Goal: Information Seeking & Learning: Learn about a topic

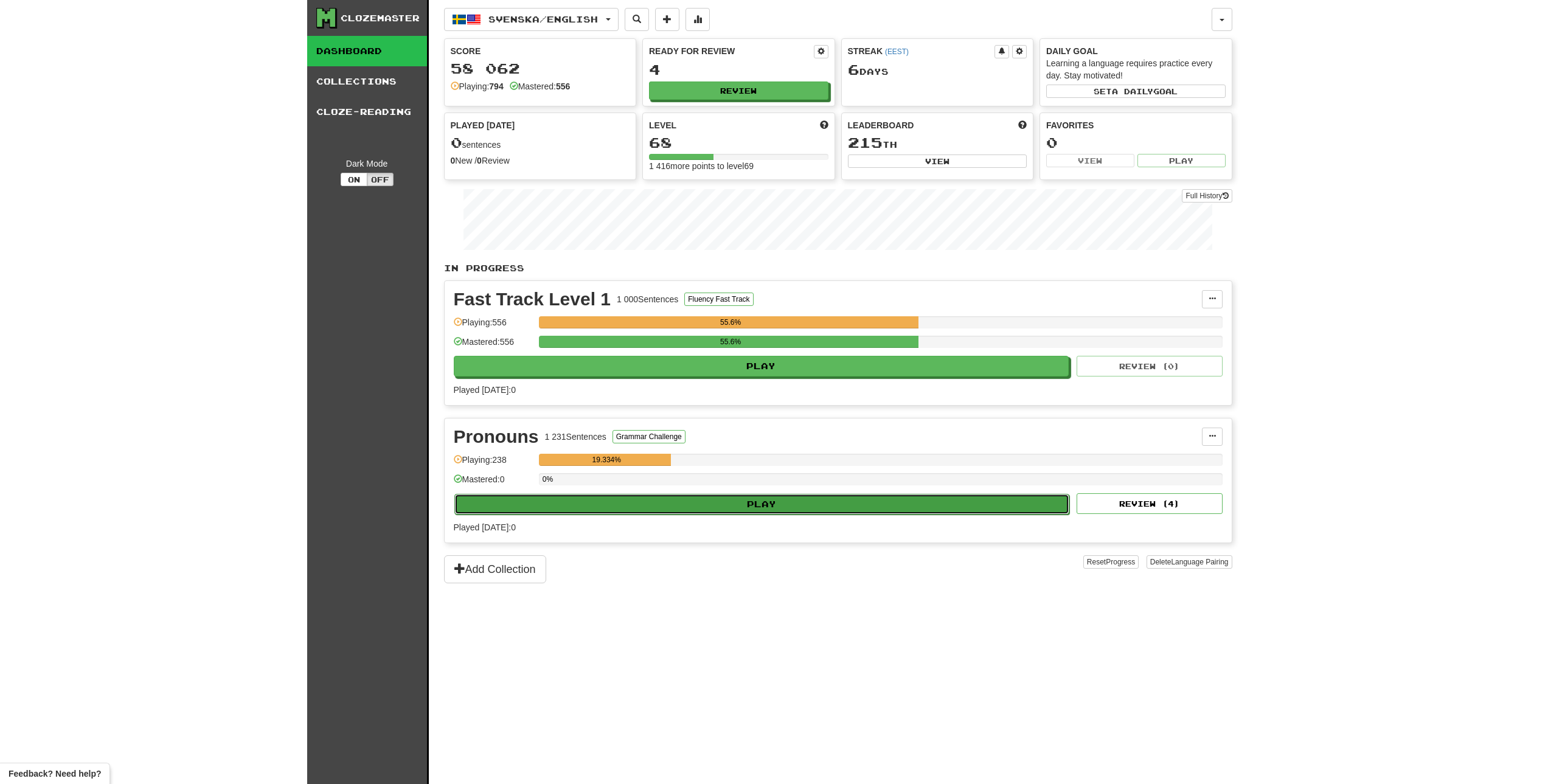
click at [779, 498] on button "Play" at bounding box center [762, 504] width 616 height 20
select select "**"
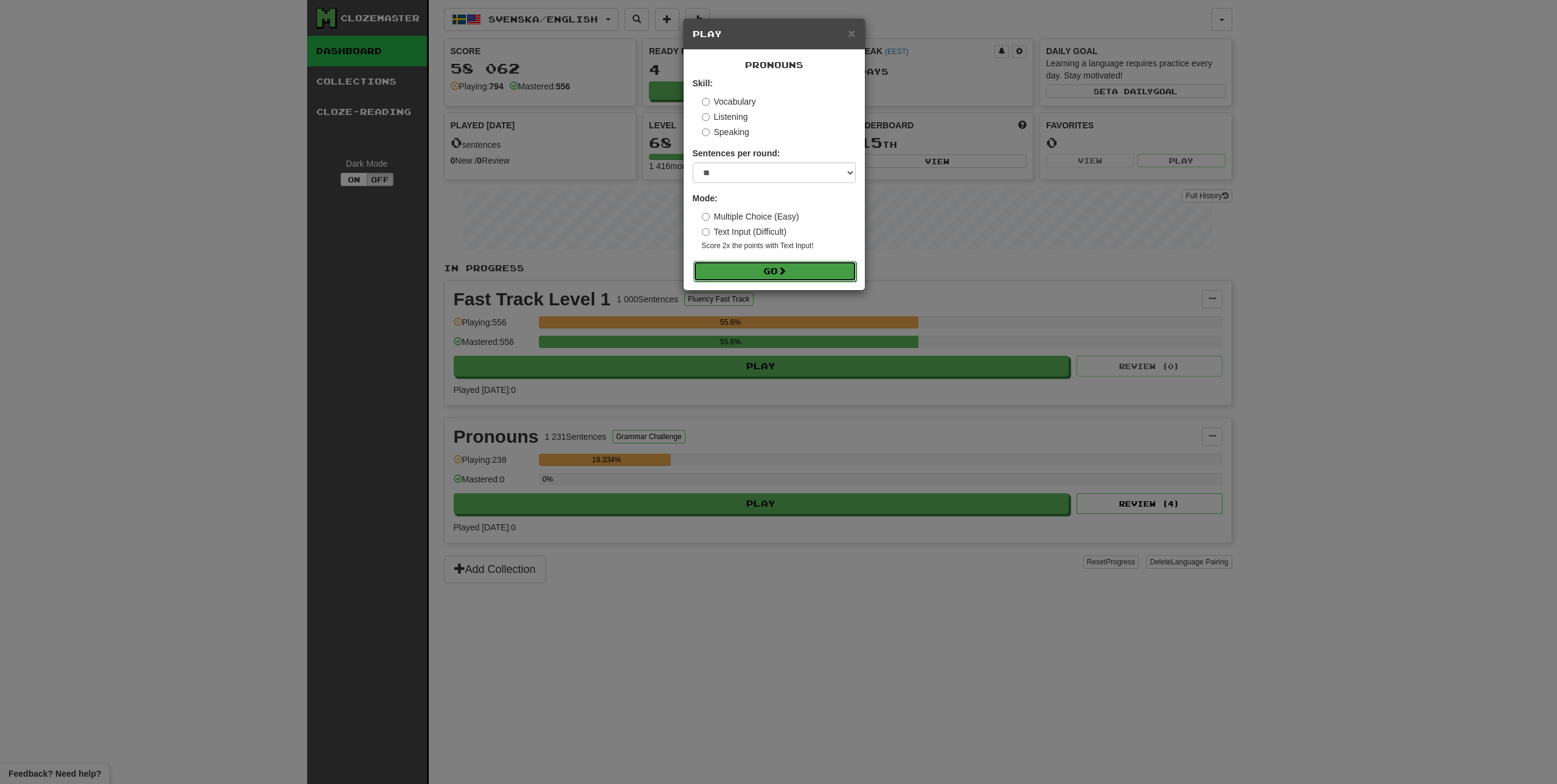
click at [797, 275] on button "Go" at bounding box center [775, 271] width 163 height 20
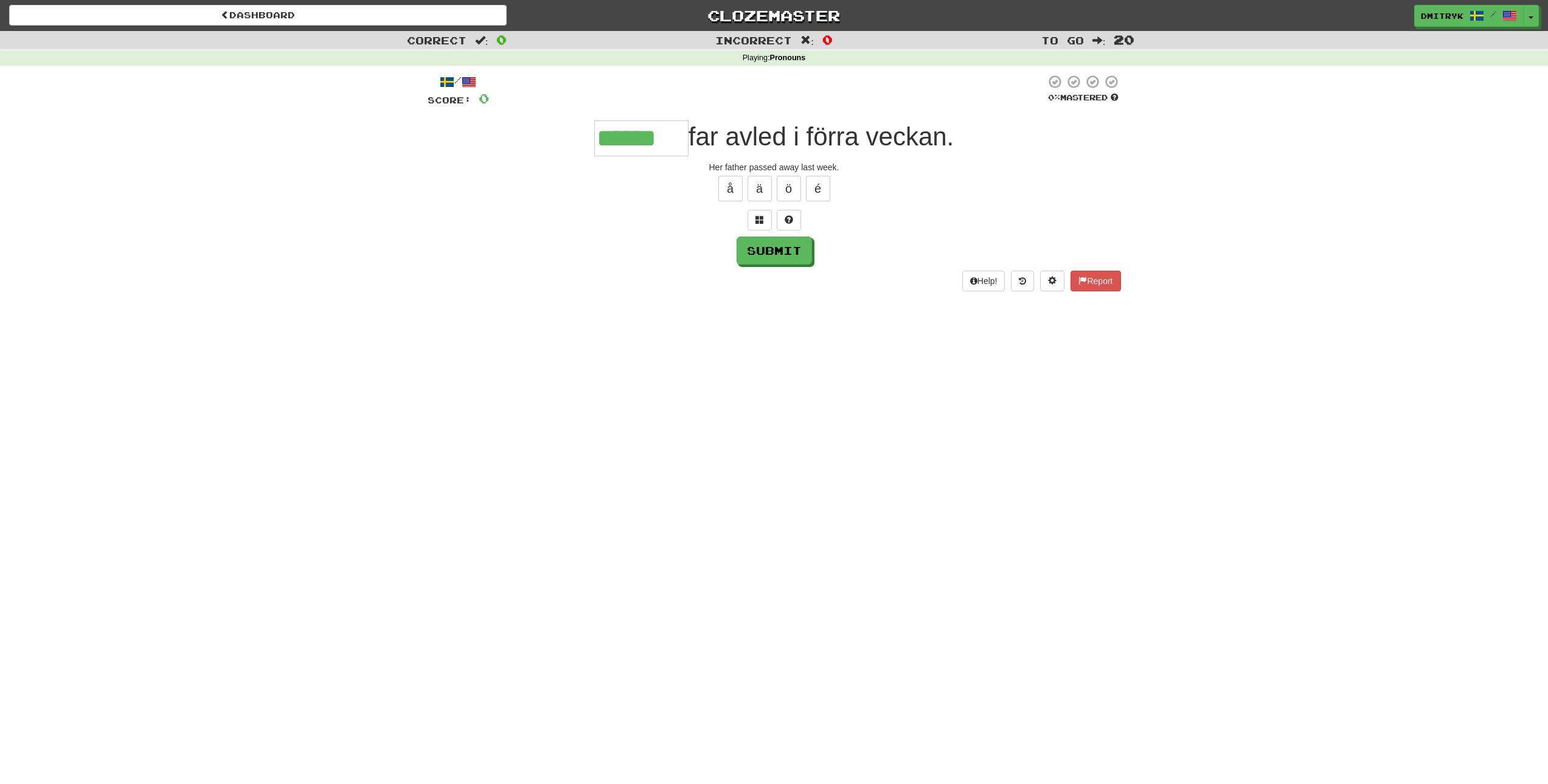
type input "******"
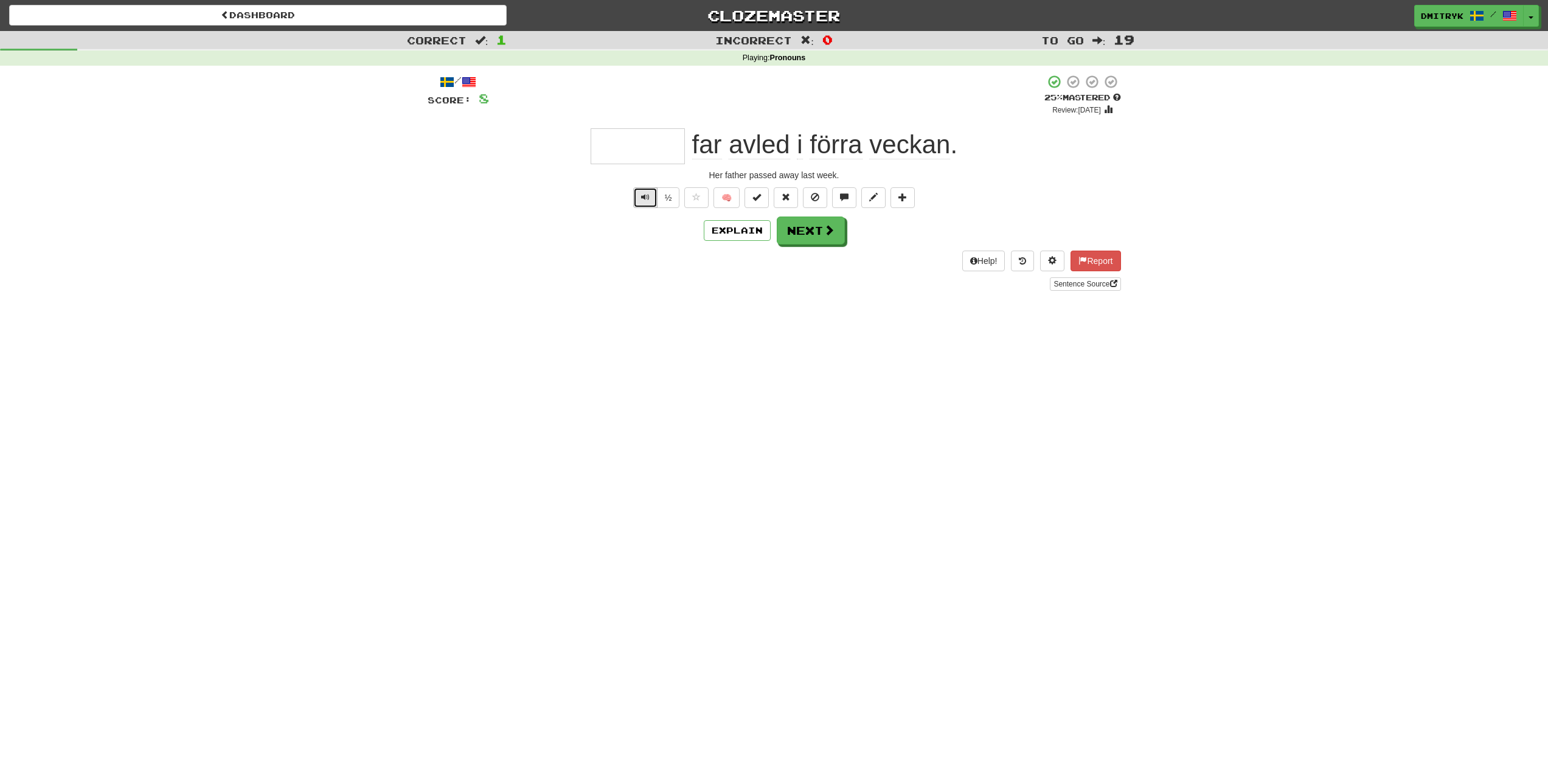
click at [642, 202] on button "Text-to-speech controls" at bounding box center [646, 198] width 25 height 20
click at [726, 235] on button "Explain" at bounding box center [737, 230] width 67 height 20
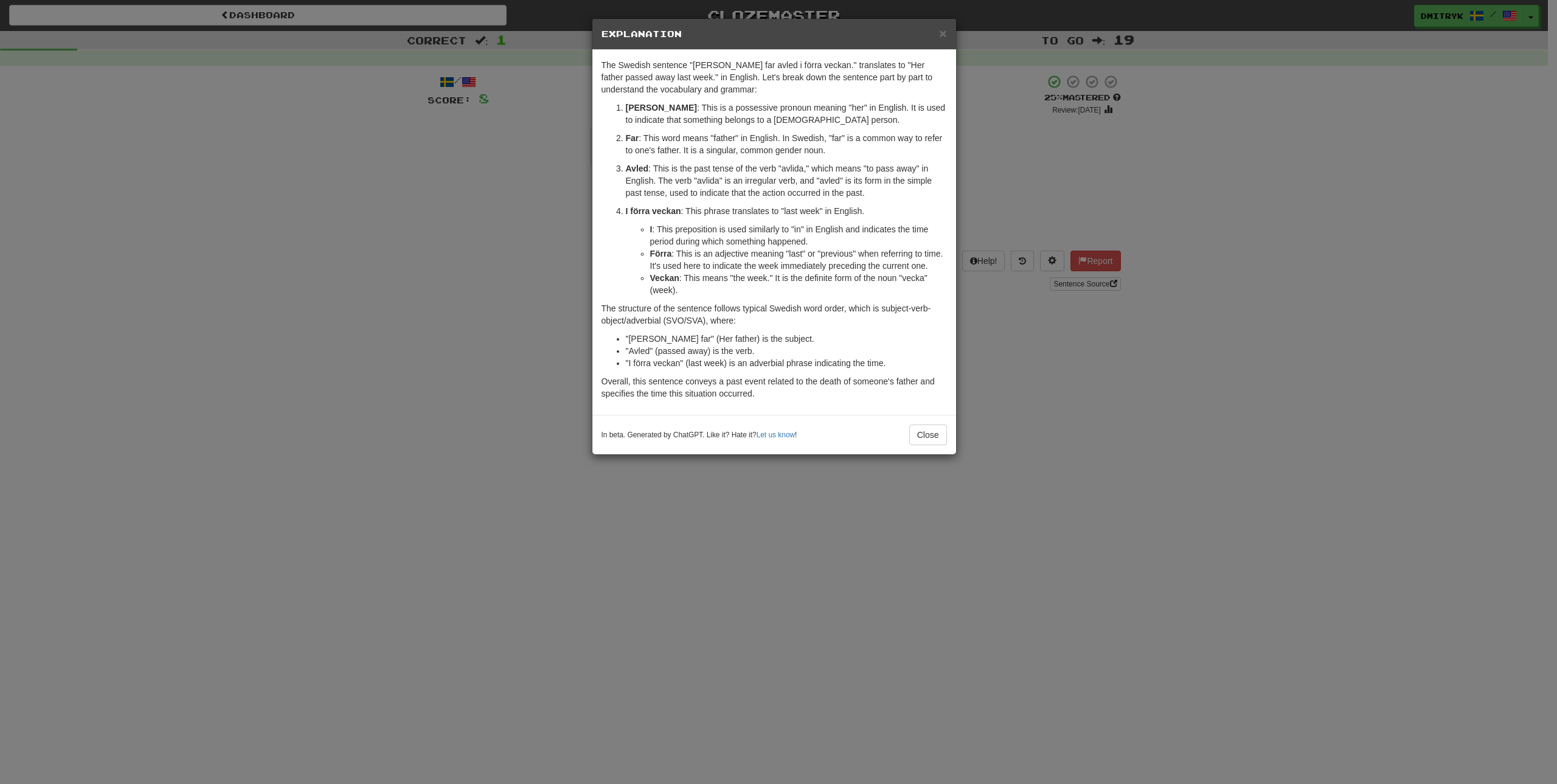
click at [636, 172] on strong "Avled" at bounding box center [638, 168] width 23 height 10
copy strong "Avled"
click at [792, 164] on p "Avled : This is the past tense of the verb "avlida," which means "to pass away"…" at bounding box center [786, 181] width 321 height 37
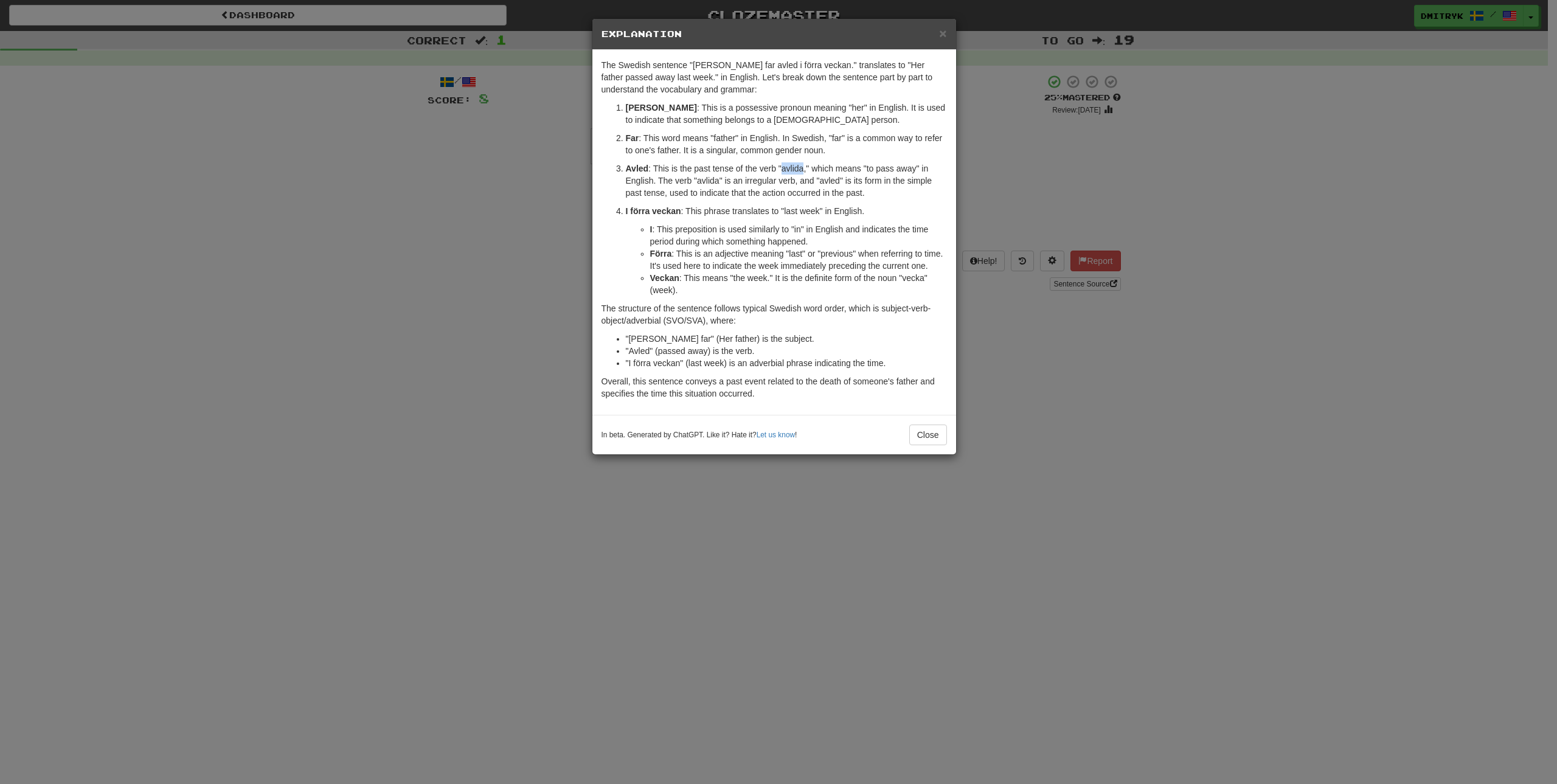
click at [637, 174] on p "Avled : This is the past tense of the verb "avlida," which means "to pass away"…" at bounding box center [786, 181] width 321 height 37
click at [639, 162] on ol "[PERSON_NAME] : This is a possessive pronoun meaning "her" in English. It is us…" at bounding box center [774, 198] width 346 height 194
copy strong "Avled"
click at [731, 220] on li "I förra veckan : This phrase translates to "last week" in English. I : This pre…" at bounding box center [786, 251] width 321 height 91
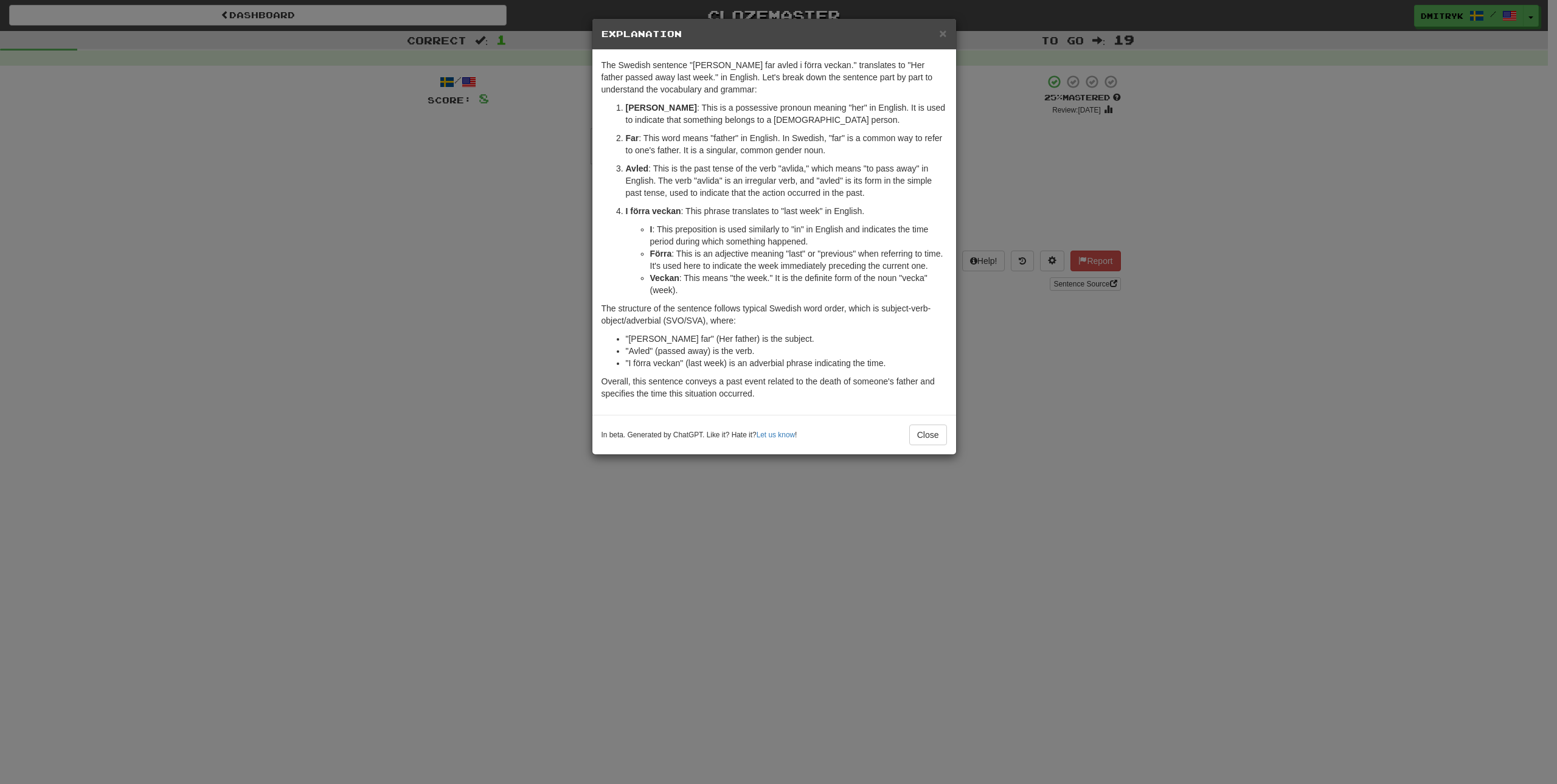
click at [787, 167] on p "Avled : This is the past tense of the verb "avlida," which means "to pass away"…" at bounding box center [786, 181] width 321 height 37
copy p "avlida"
drag, startPoint x: 774, startPoint y: 217, endPoint x: 863, endPoint y: 167, distance: 102.1
click at [774, 217] on li "I förra veckan : This phrase translates to "last week" in English. I : This pre…" at bounding box center [786, 251] width 321 height 91
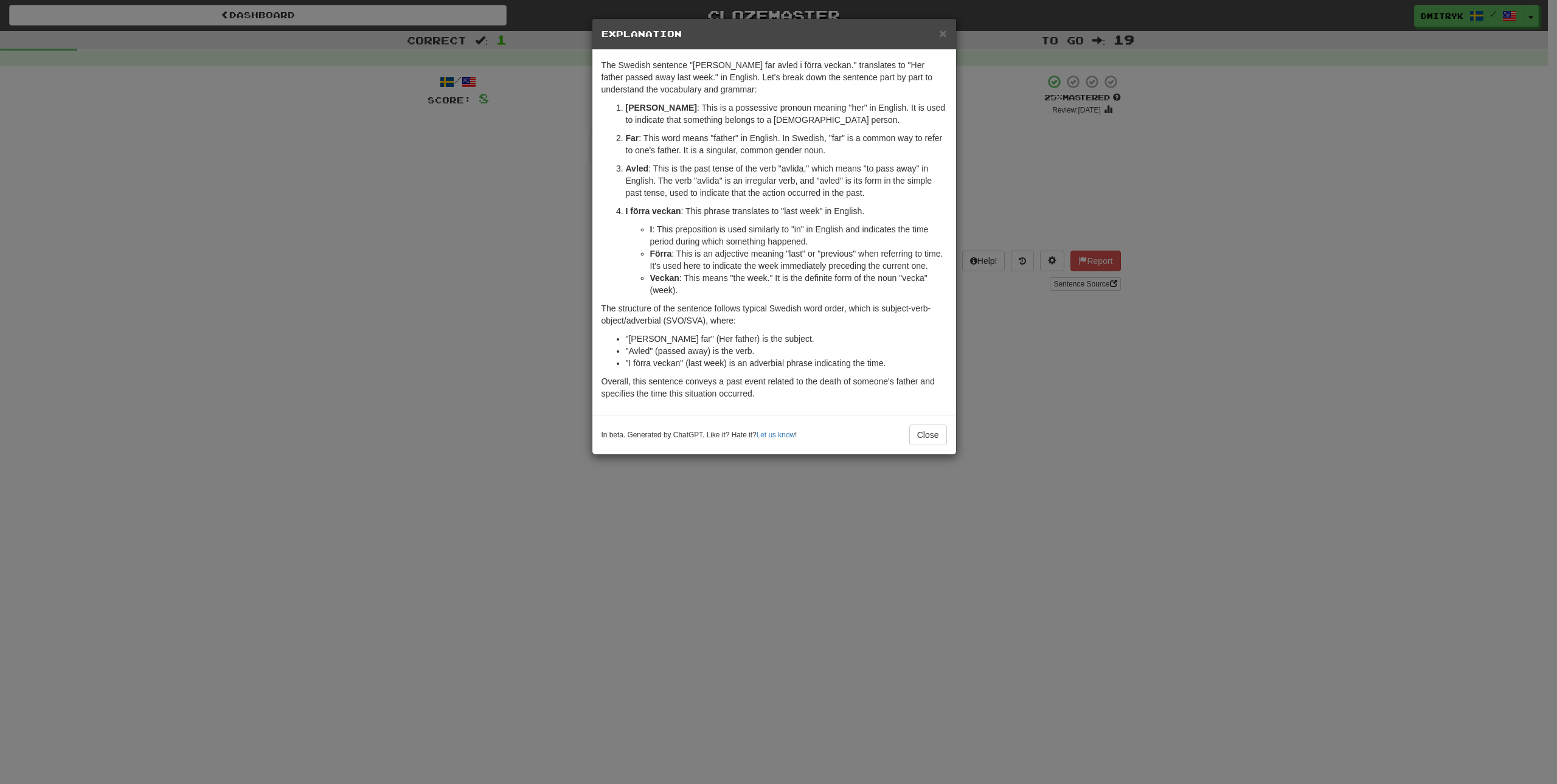
click at [1028, 400] on div "× Explanation The Swedish sentence "[PERSON_NAME] far avled i förra veckan." tr…" at bounding box center [778, 392] width 1557 height 784
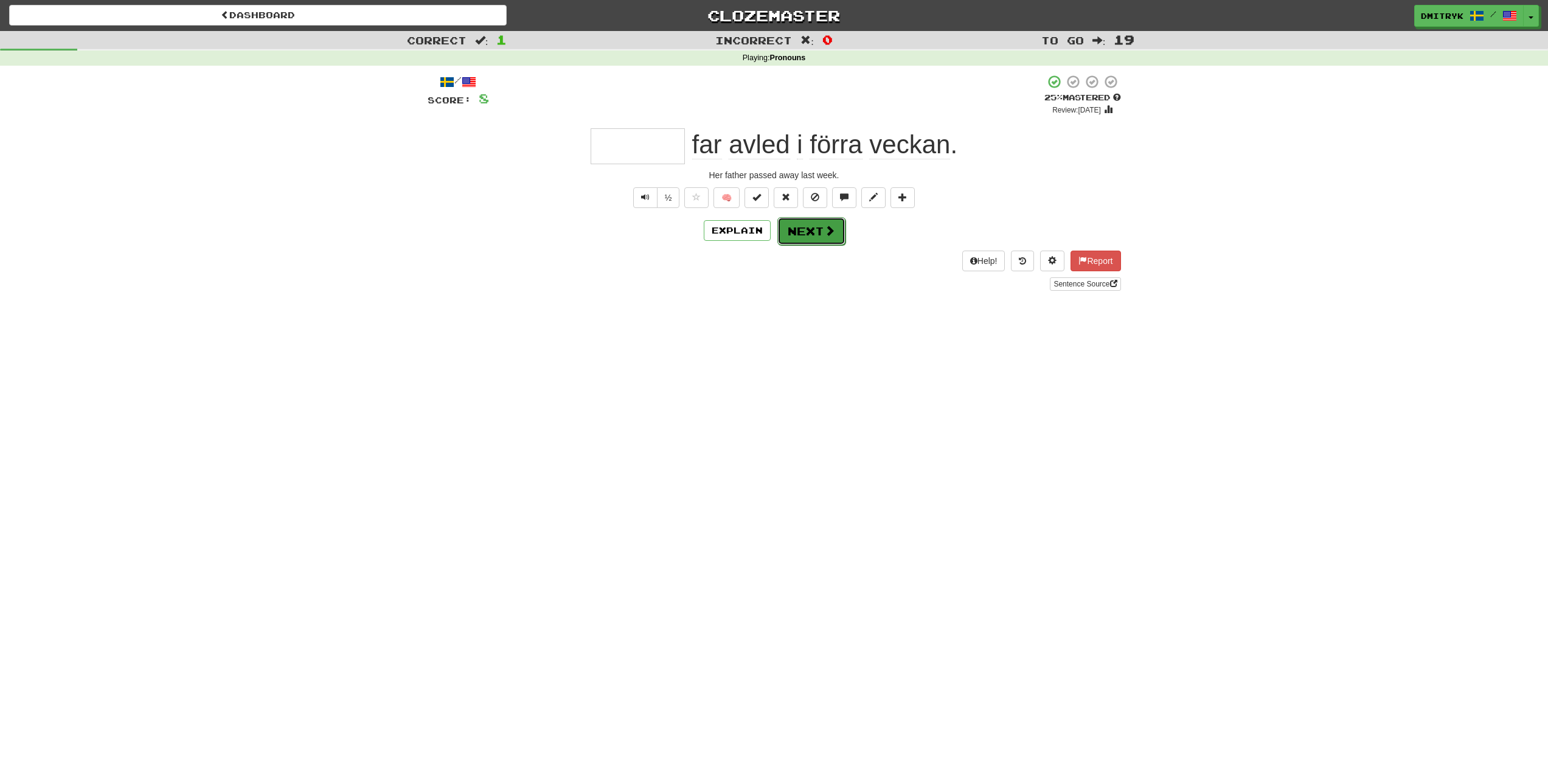
click at [805, 232] on button "Next" at bounding box center [812, 230] width 68 height 28
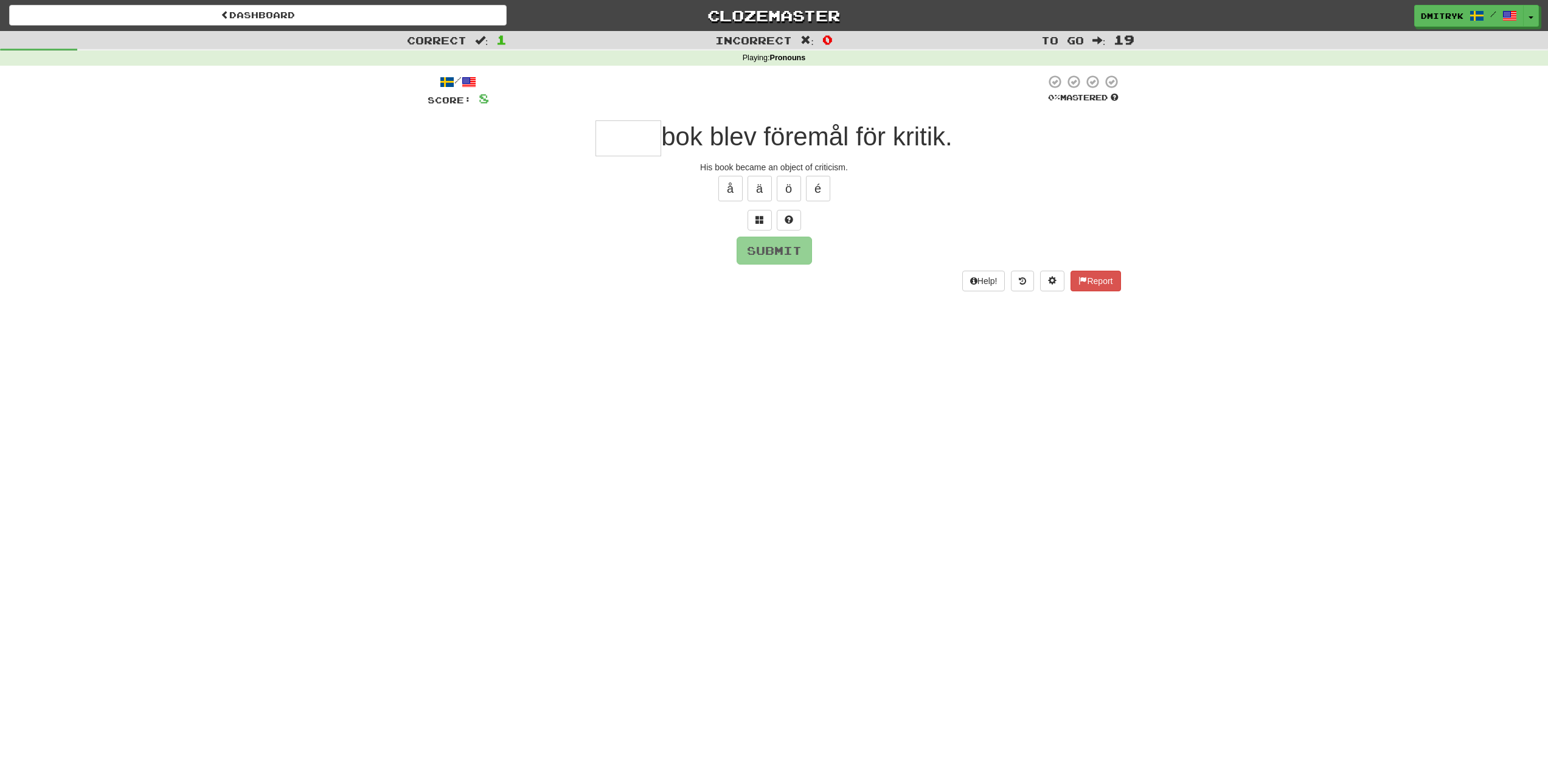
type input "*"
type input "****"
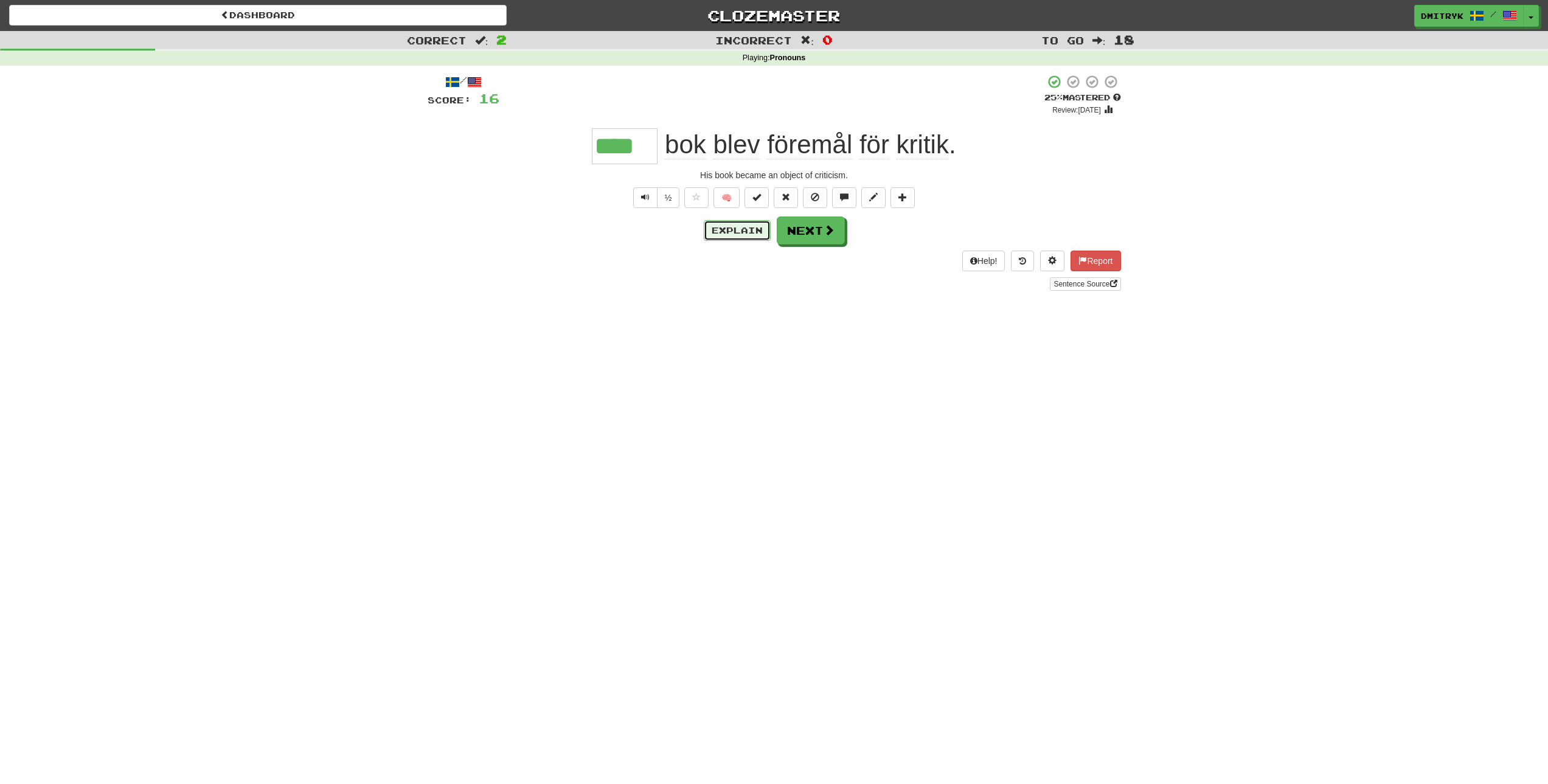
click at [749, 231] on button "Explain" at bounding box center [737, 230] width 67 height 20
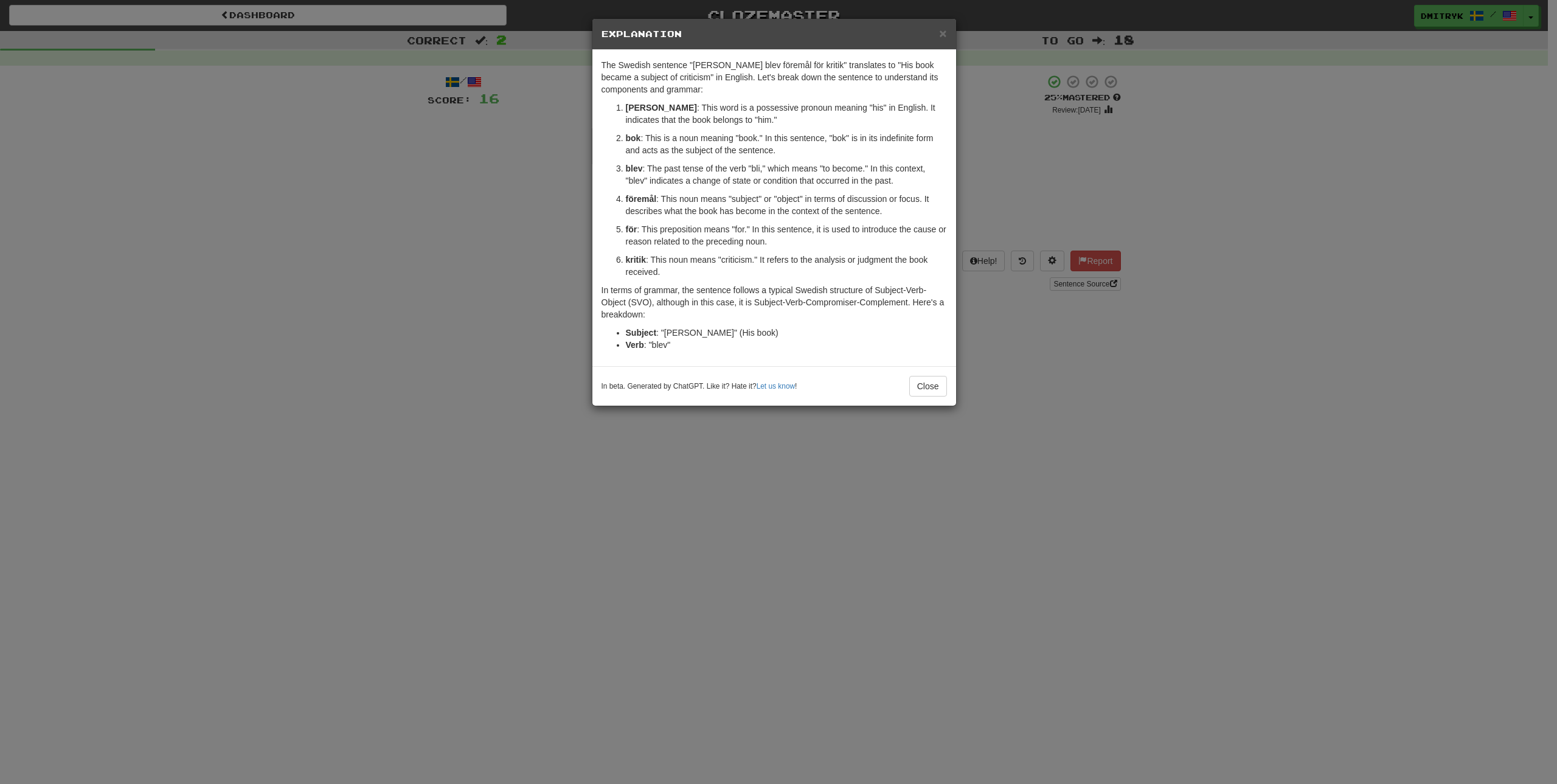
click at [646, 208] on p "föremål : This noun means "subject" or "object" in terms of discussion or focus…" at bounding box center [786, 205] width 321 height 25
click at [649, 200] on strong "föremål" at bounding box center [641, 199] width 31 height 10
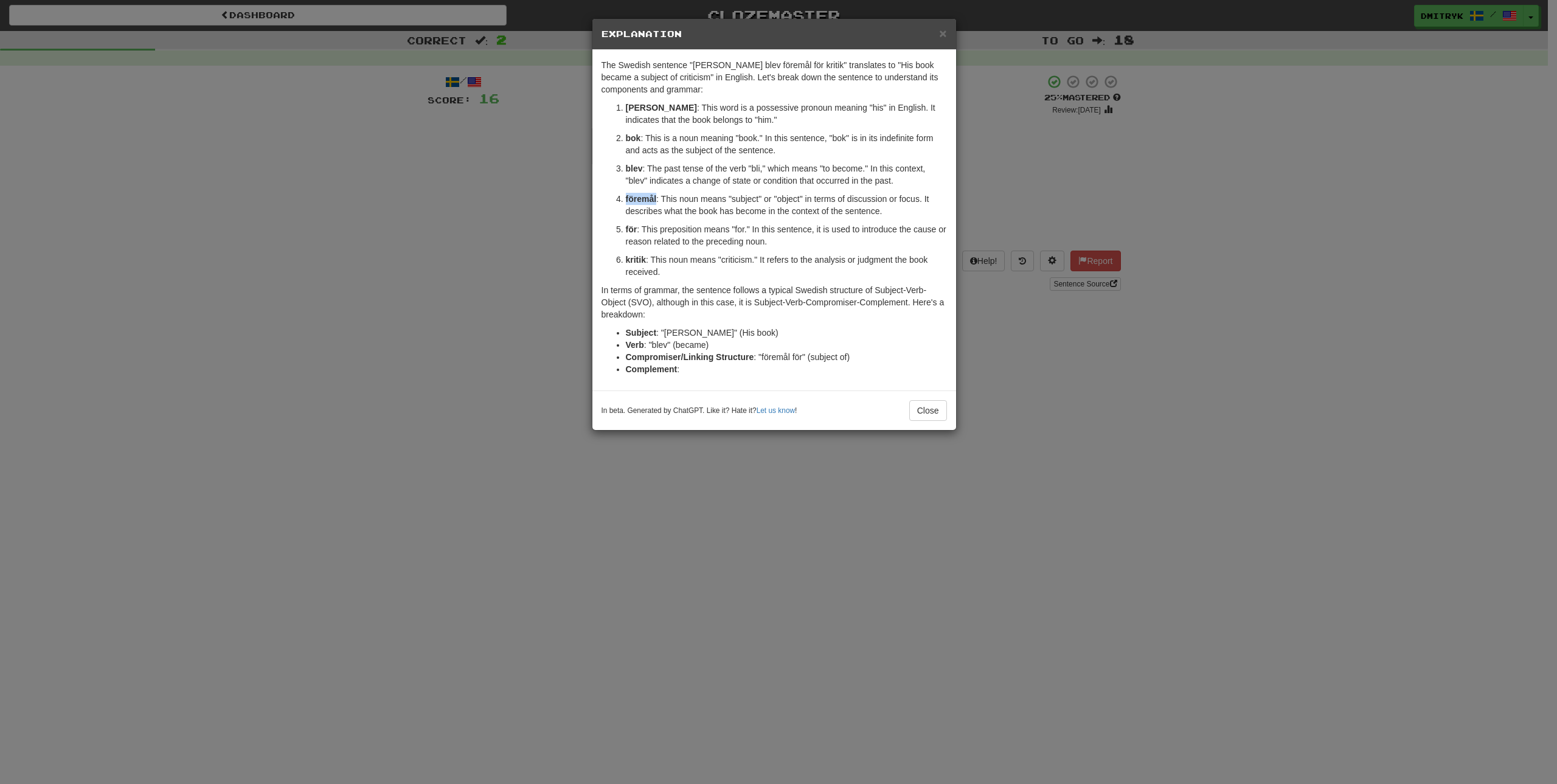
click at [649, 200] on strong "föremål" at bounding box center [641, 199] width 31 height 10
copy strong "föremål"
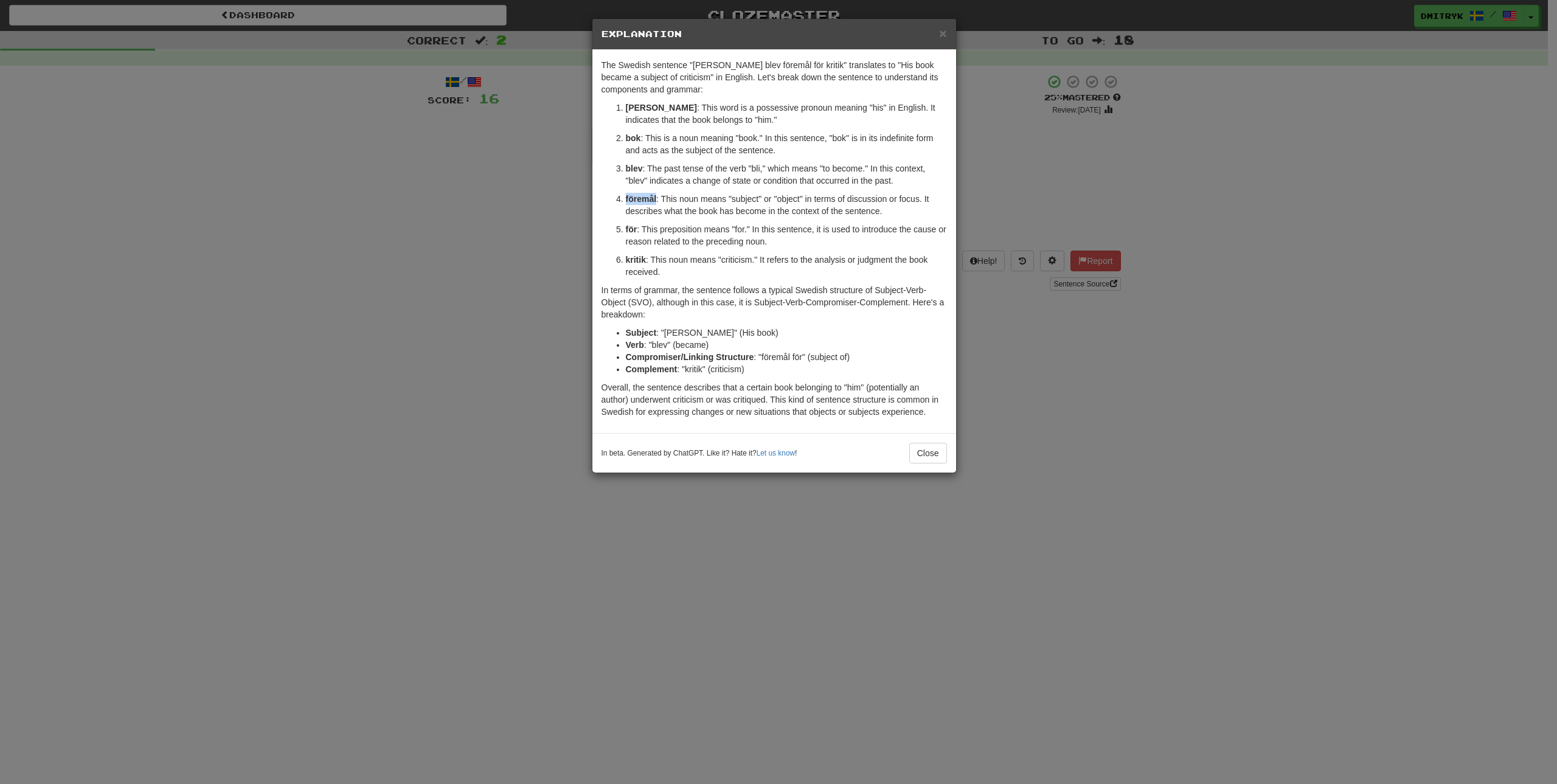
click at [818, 205] on p "föremål : This noun means "subject" or "object" in terms of discussion or focus…" at bounding box center [786, 205] width 321 height 25
click at [634, 258] on strong "kritik" at bounding box center [636, 260] width 20 height 10
copy strong "kritik"
click at [940, 34] on span "×" at bounding box center [943, 33] width 8 height 14
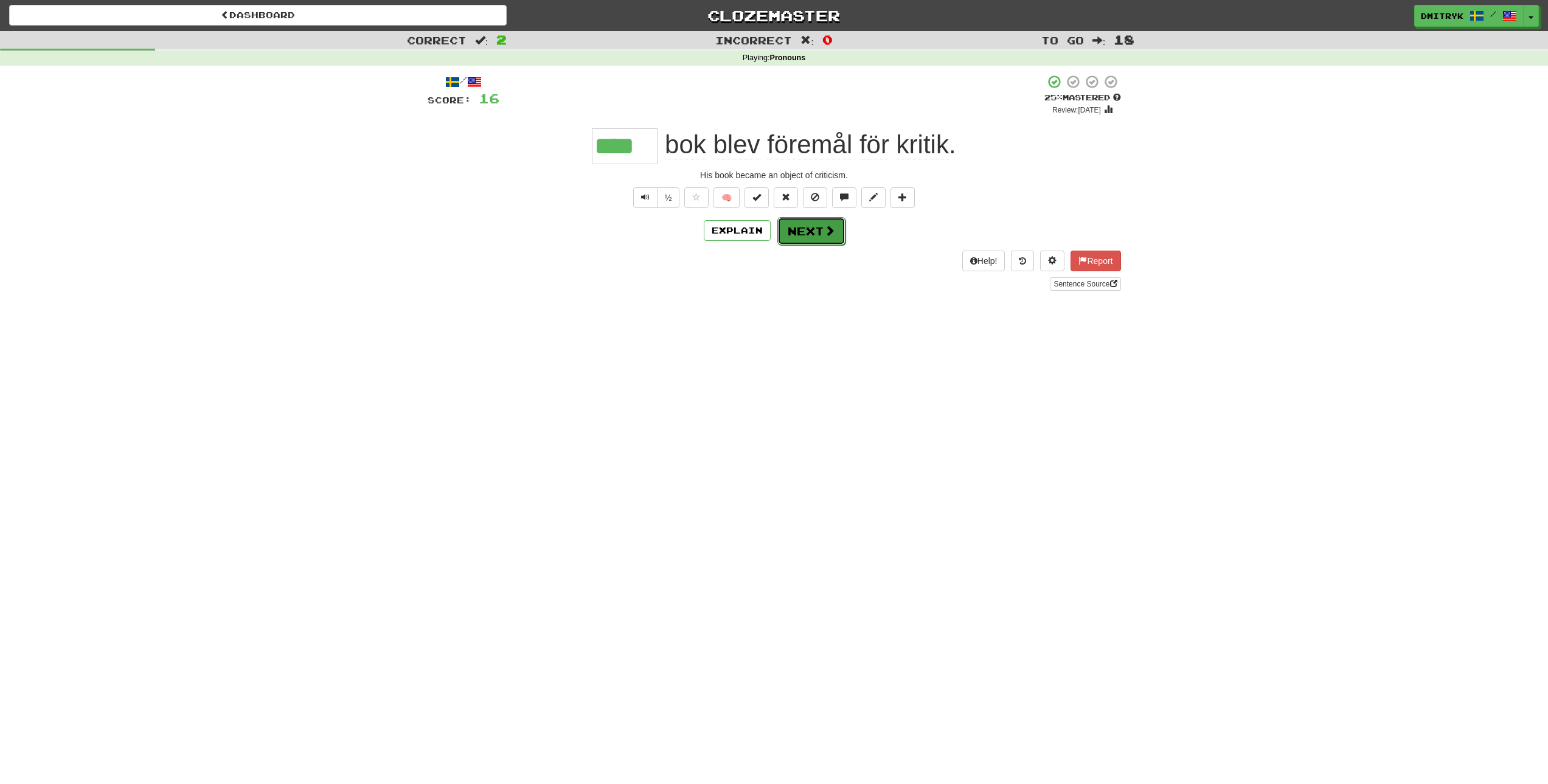
click at [811, 237] on button "Next" at bounding box center [812, 230] width 68 height 28
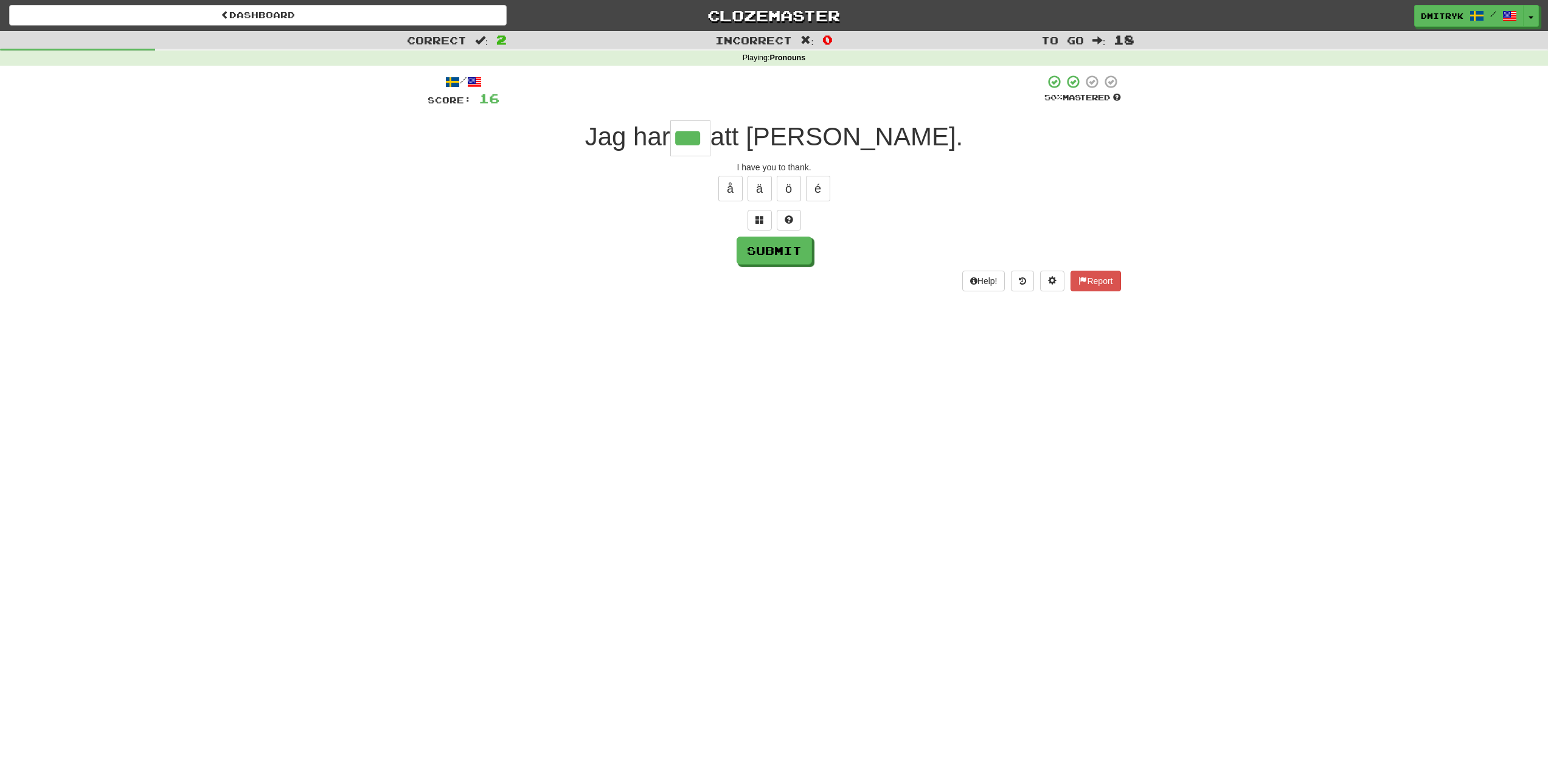
type input "***"
type input "**"
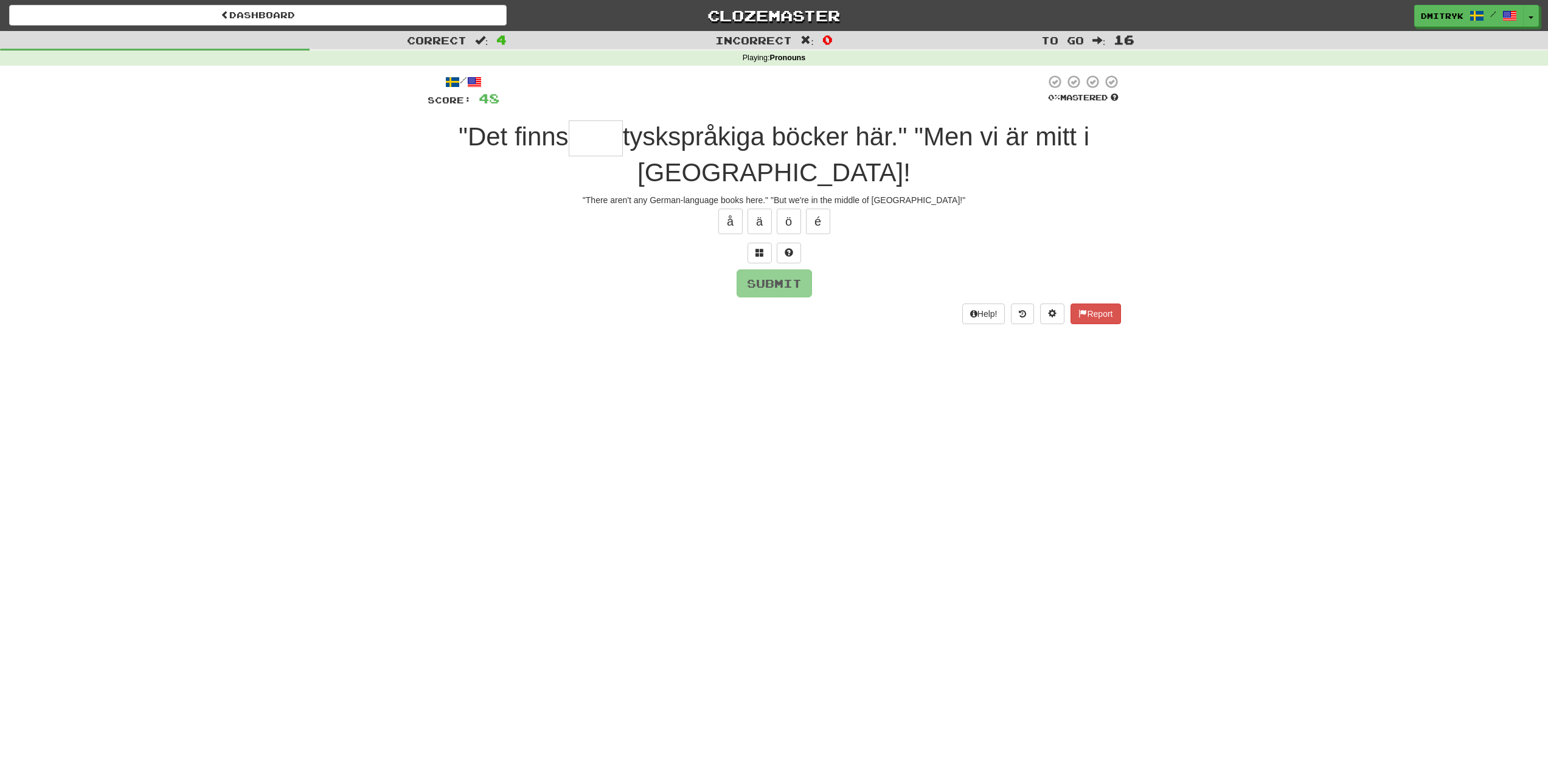
type input "*"
type input "****"
click at [769, 283] on button "Submit" at bounding box center [775, 284] width 76 height 28
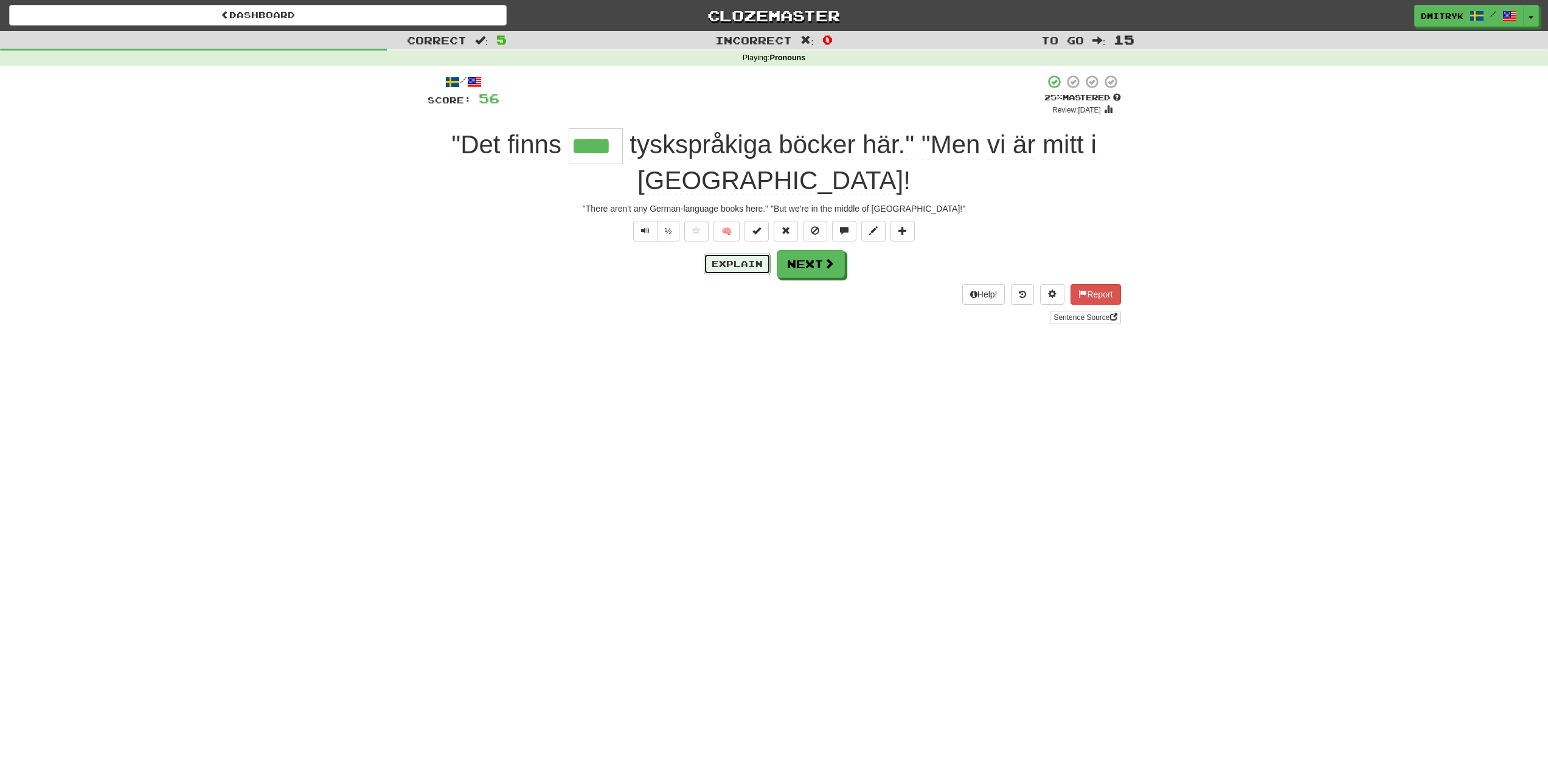
click at [733, 269] on button "Explain" at bounding box center [737, 264] width 67 height 20
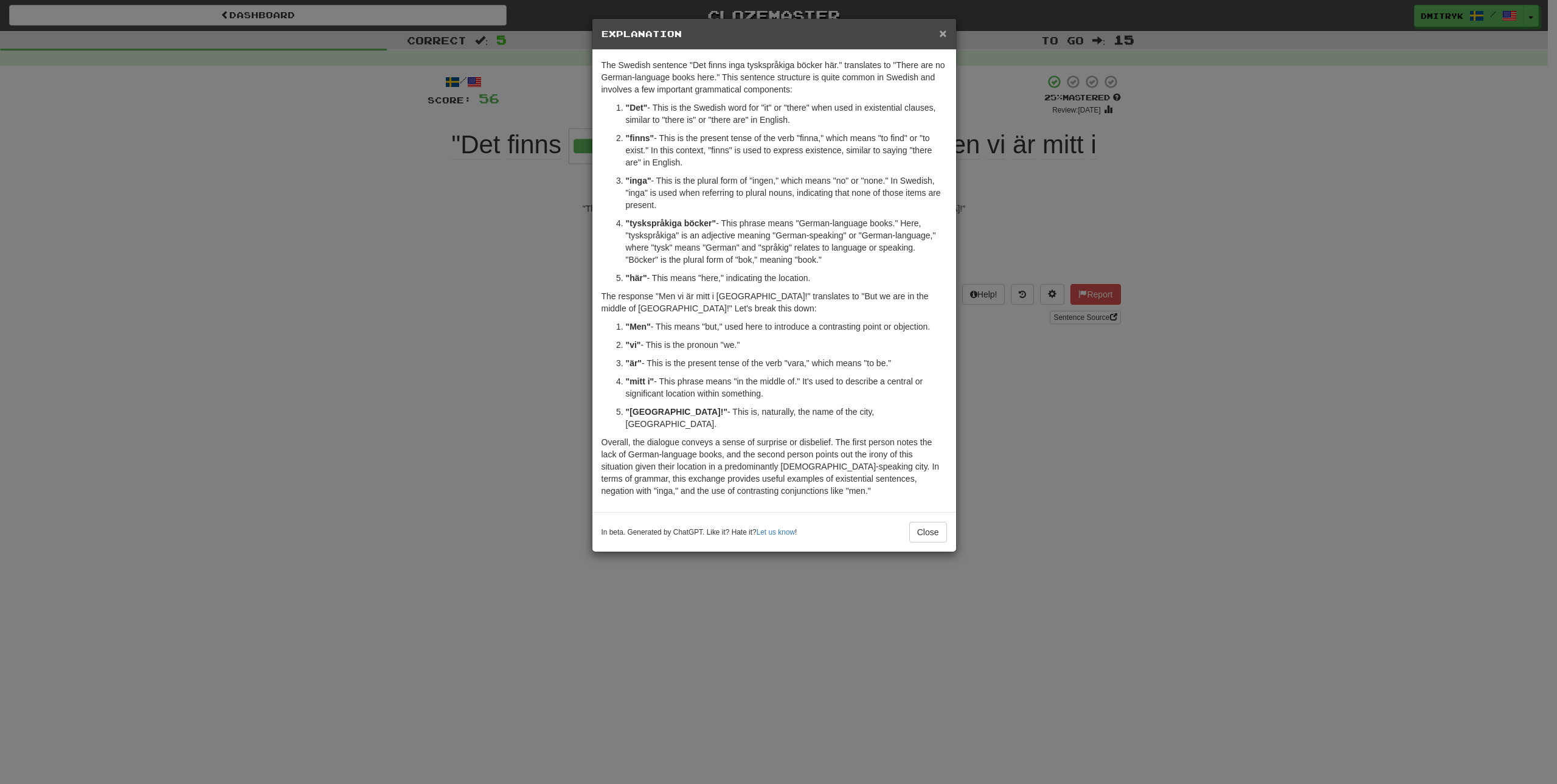
click at [945, 36] on span "×" at bounding box center [943, 33] width 8 height 14
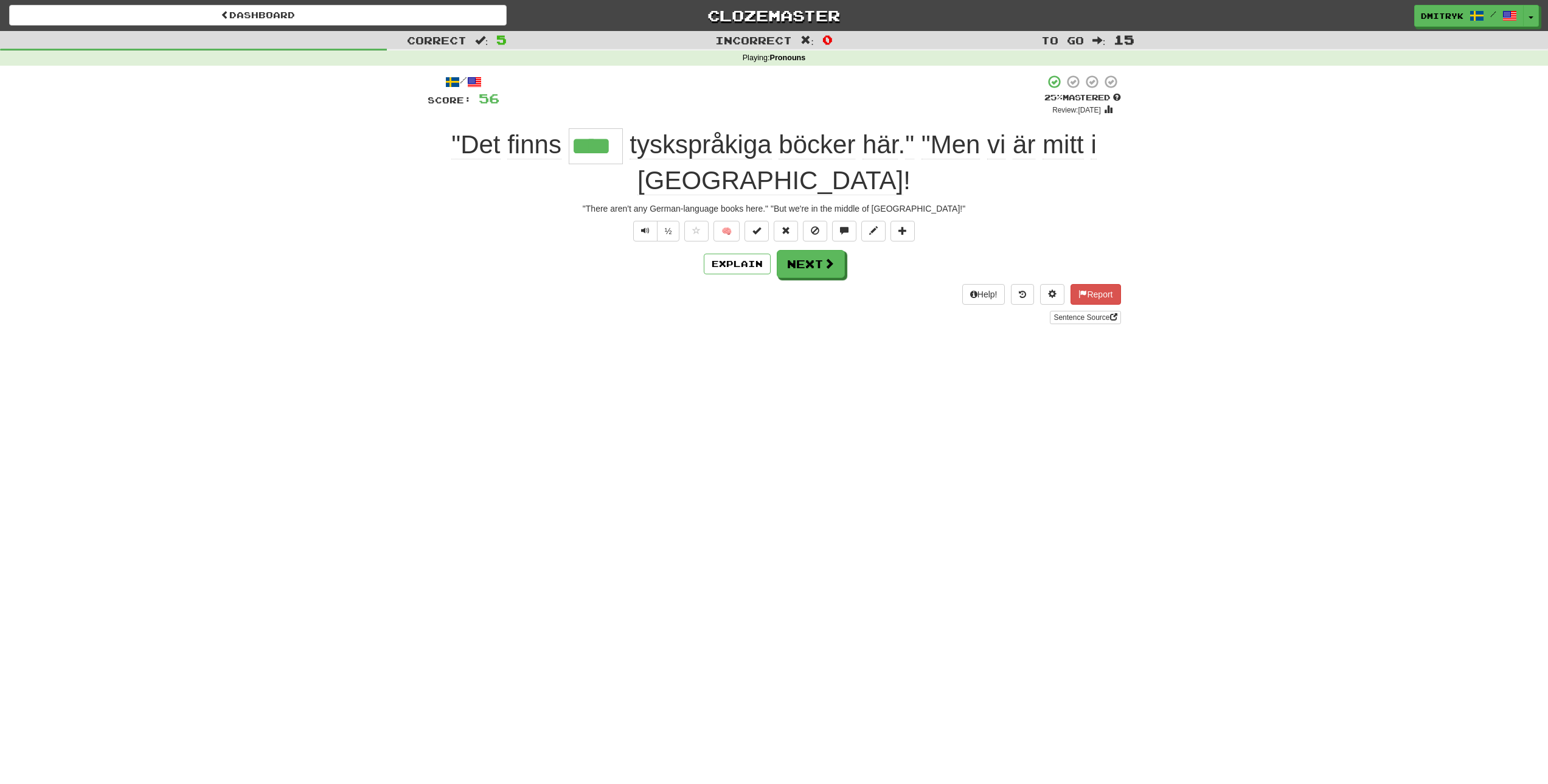
click at [887, 384] on div "Dashboard Clozemaster DmitryK / Toggle Dropdown Dashboard Leaderboard Activity …" at bounding box center [774, 392] width 1548 height 784
click at [822, 273] on button "Next" at bounding box center [812, 264] width 68 height 28
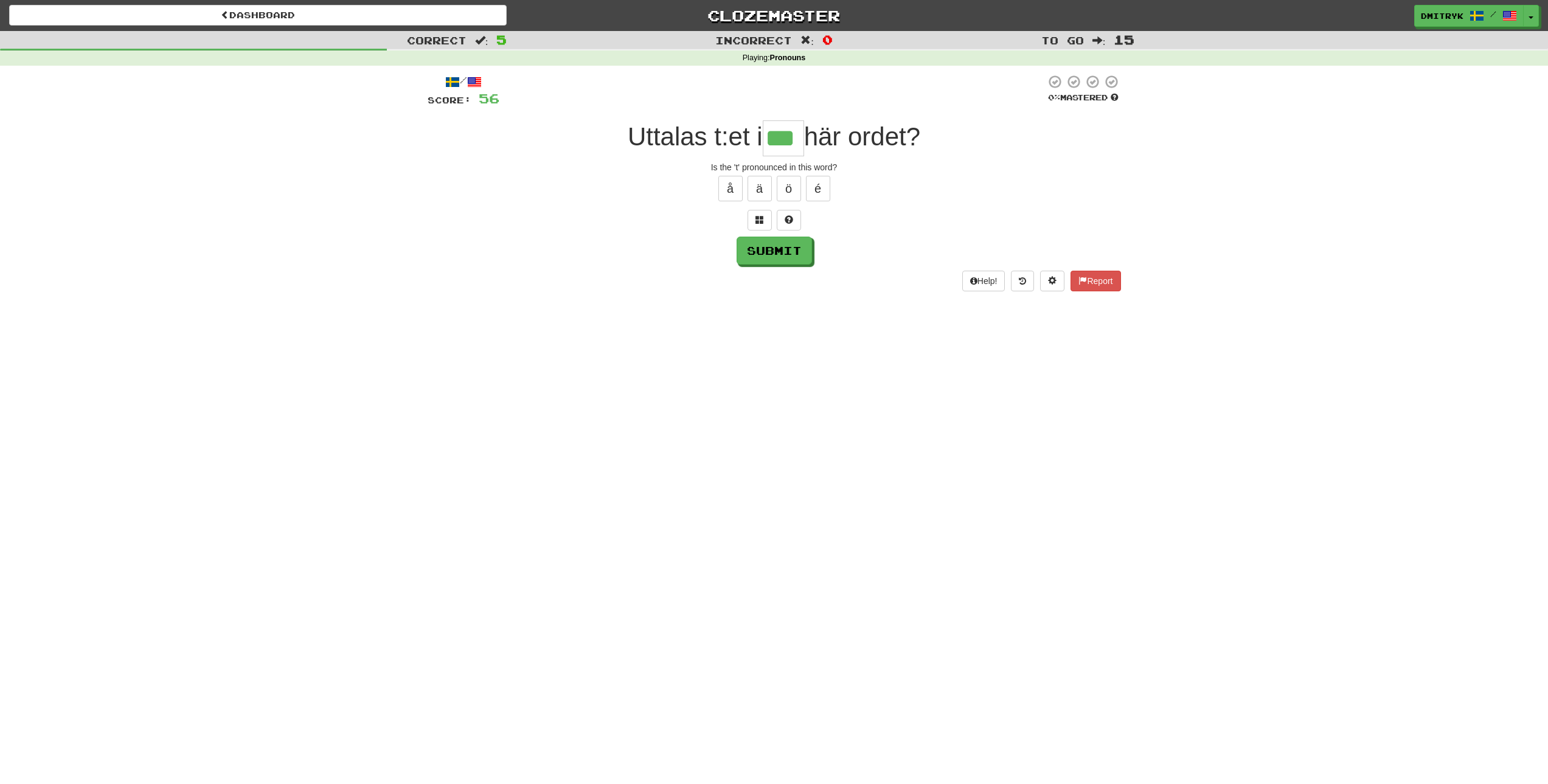
type input "***"
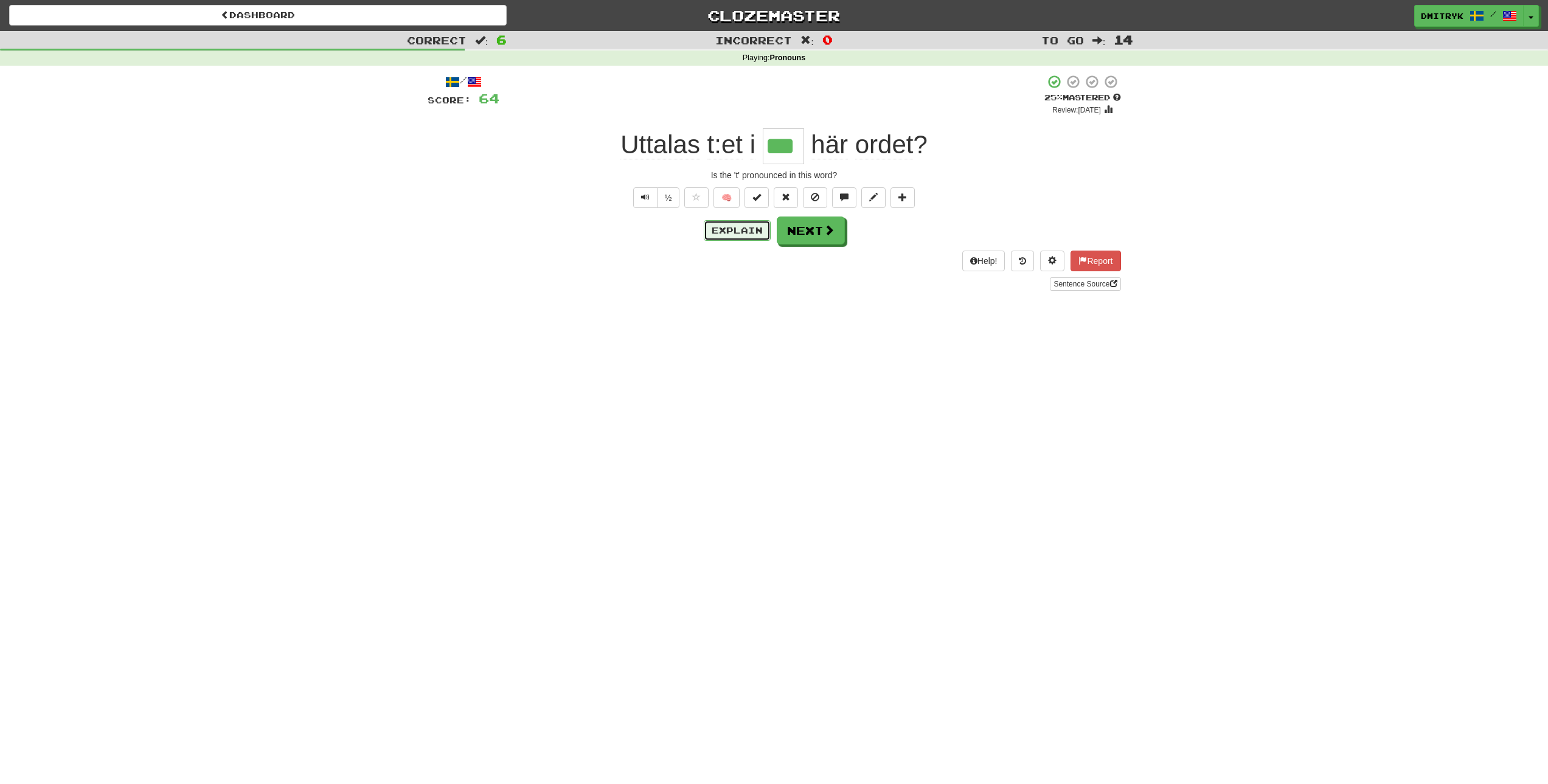
click at [735, 237] on button "Explain" at bounding box center [737, 230] width 67 height 20
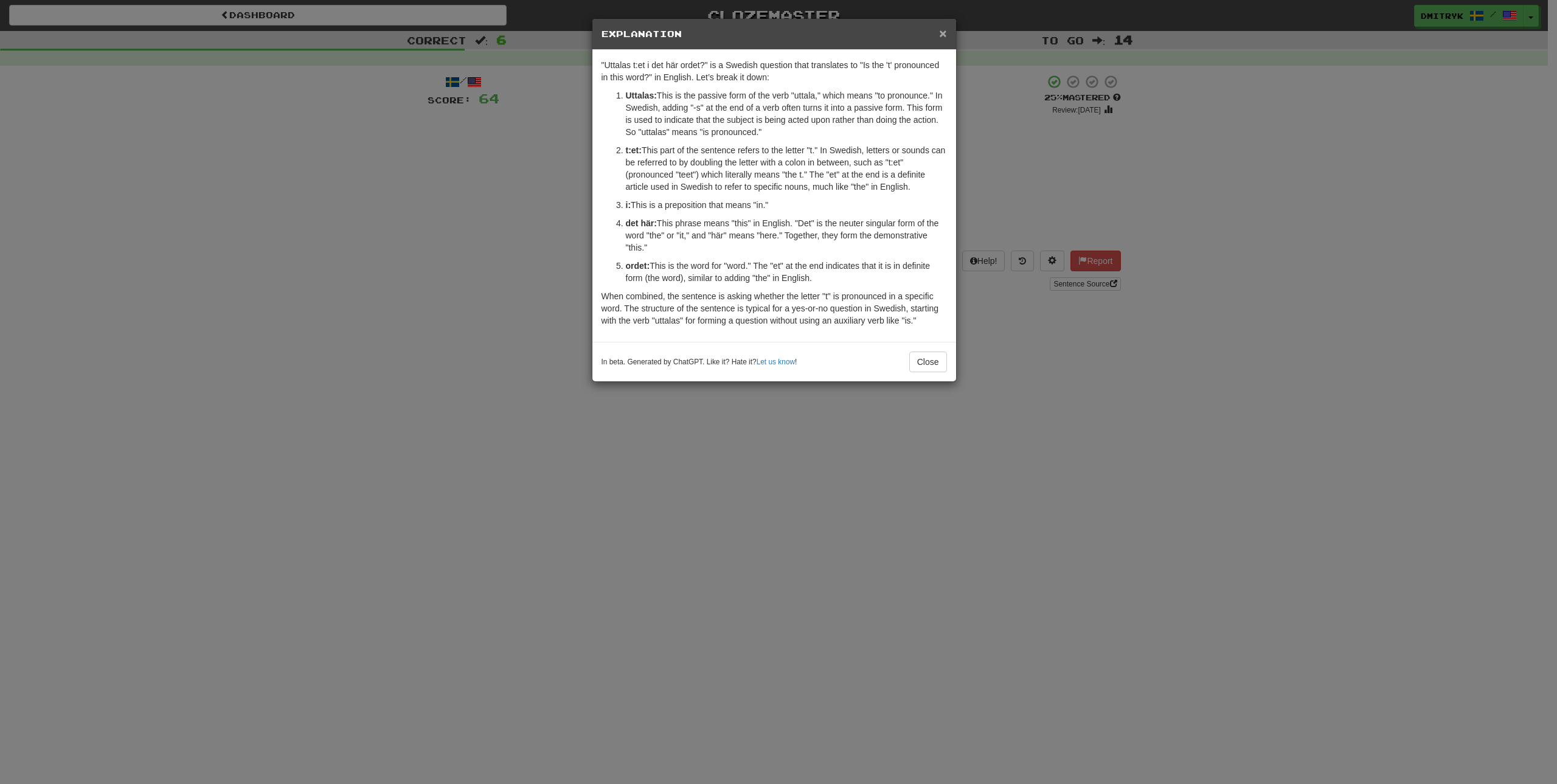
click at [941, 37] on span "×" at bounding box center [943, 33] width 8 height 14
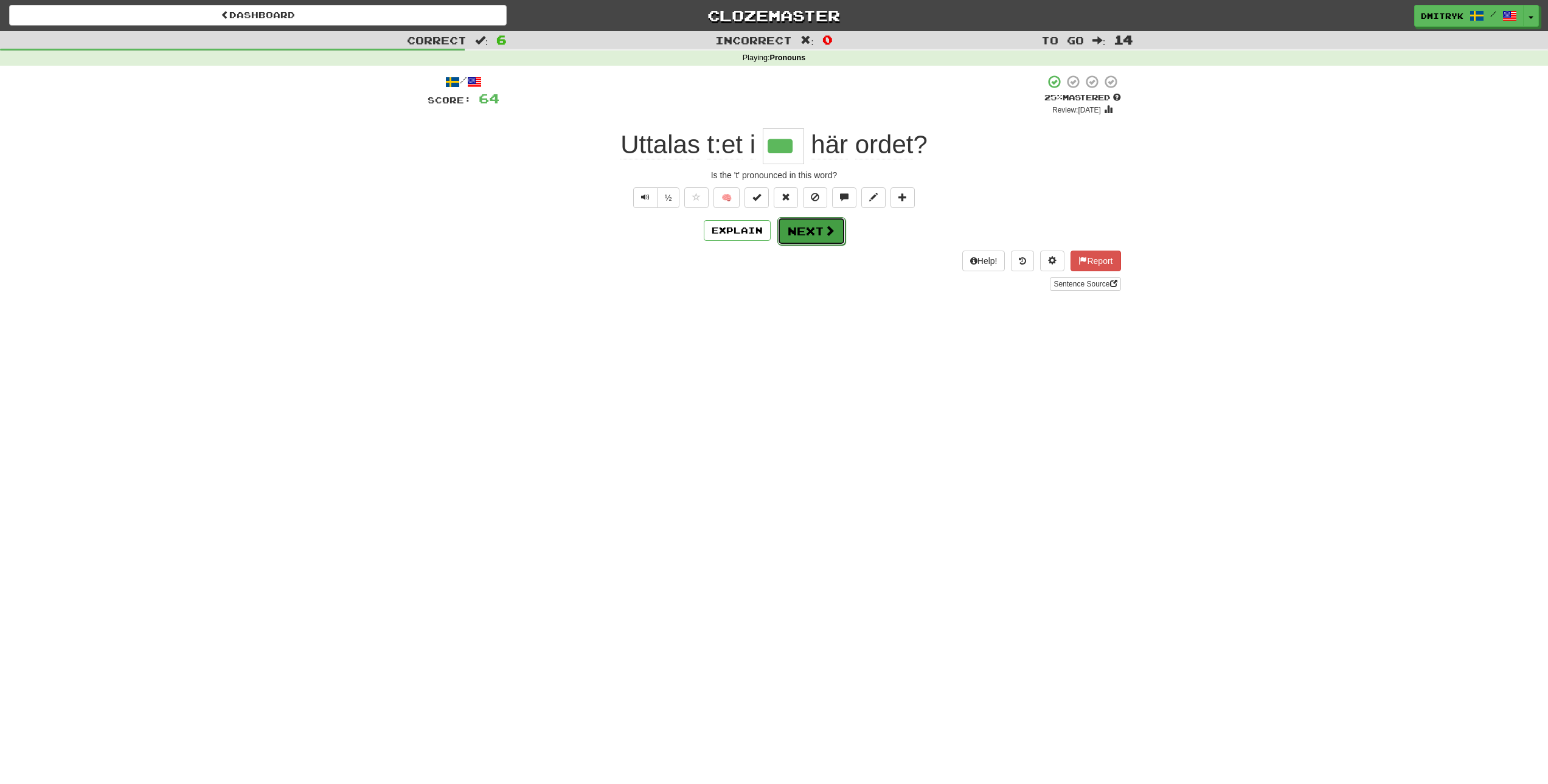
click at [793, 237] on button "Next" at bounding box center [812, 230] width 68 height 28
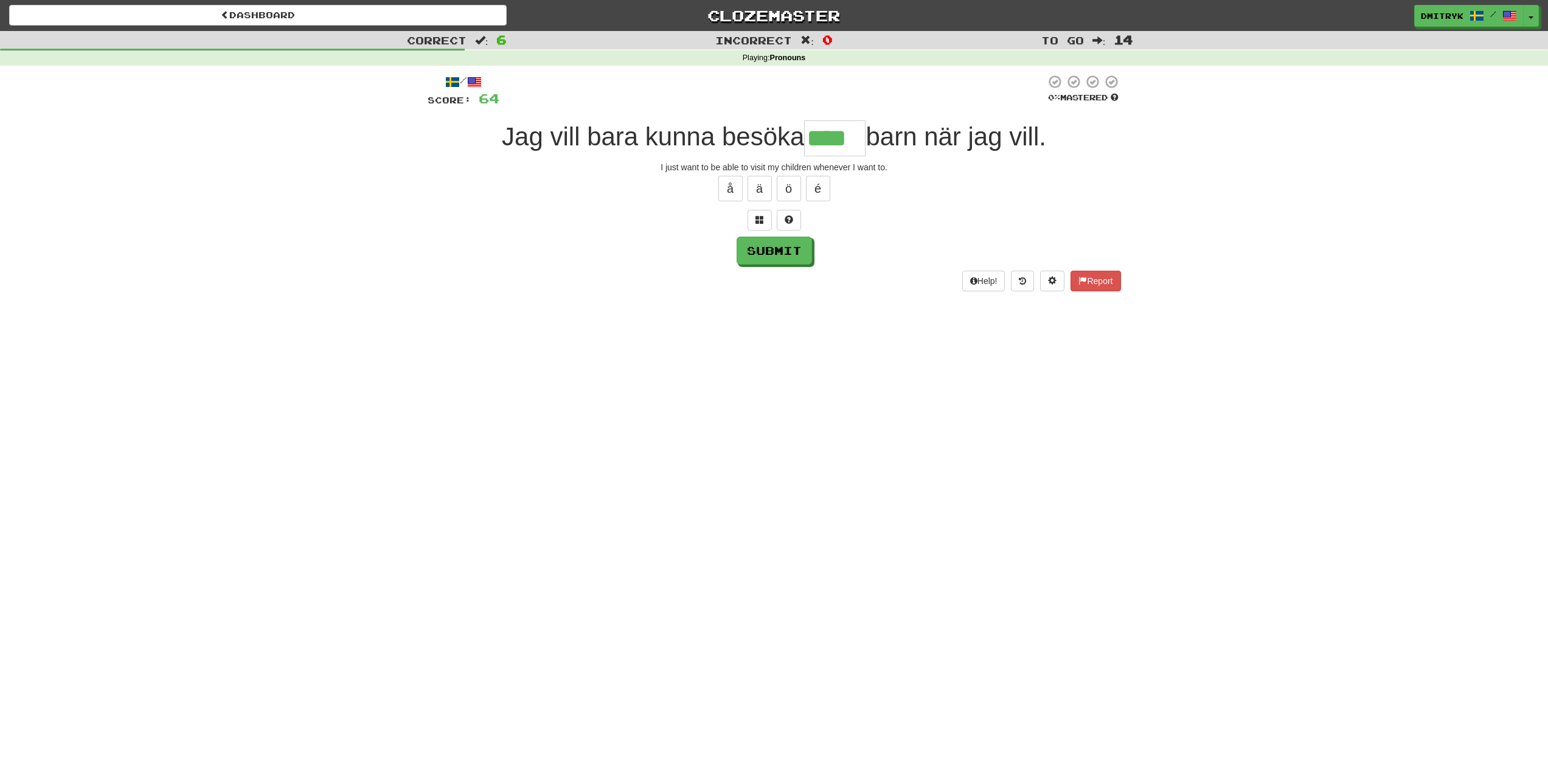
type input "****"
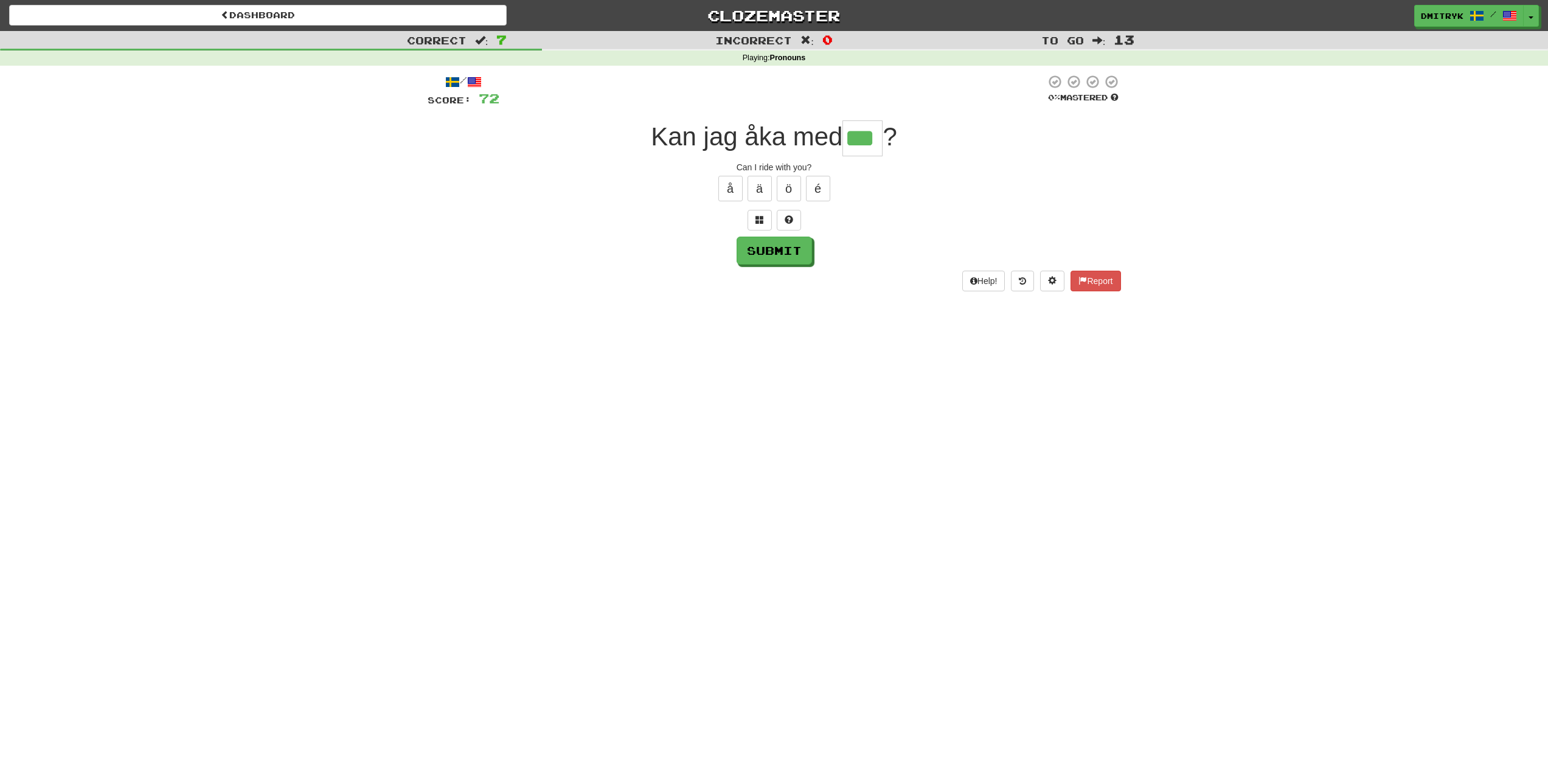
type input "***"
type input "*****"
type input "*"
type input "****"
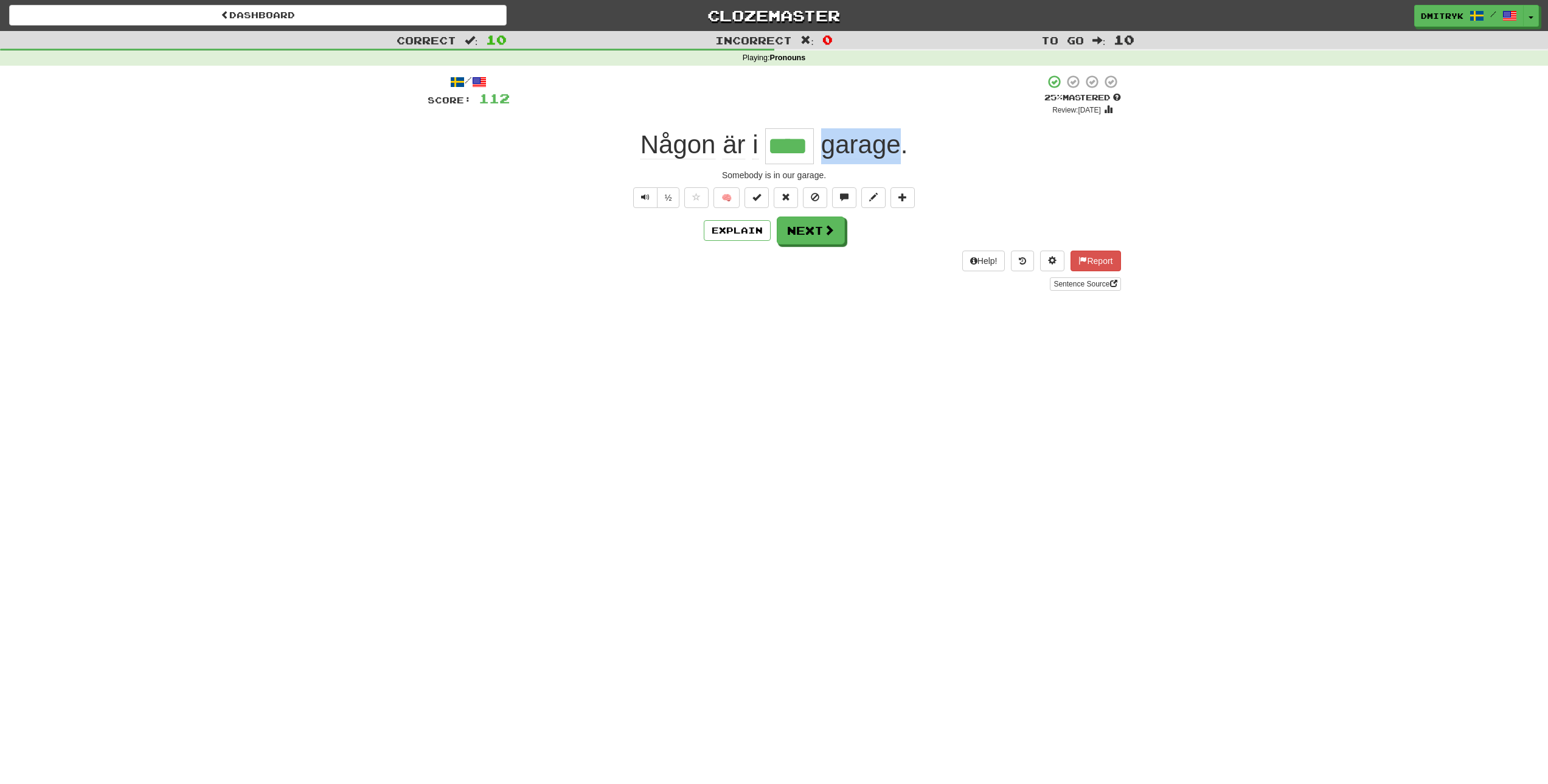
copy span "garage"
drag, startPoint x: 900, startPoint y: 143, endPoint x: 819, endPoint y: 147, distance: 81.1
click at [819, 147] on span "garage ." at bounding box center [860, 145] width 93 height 29
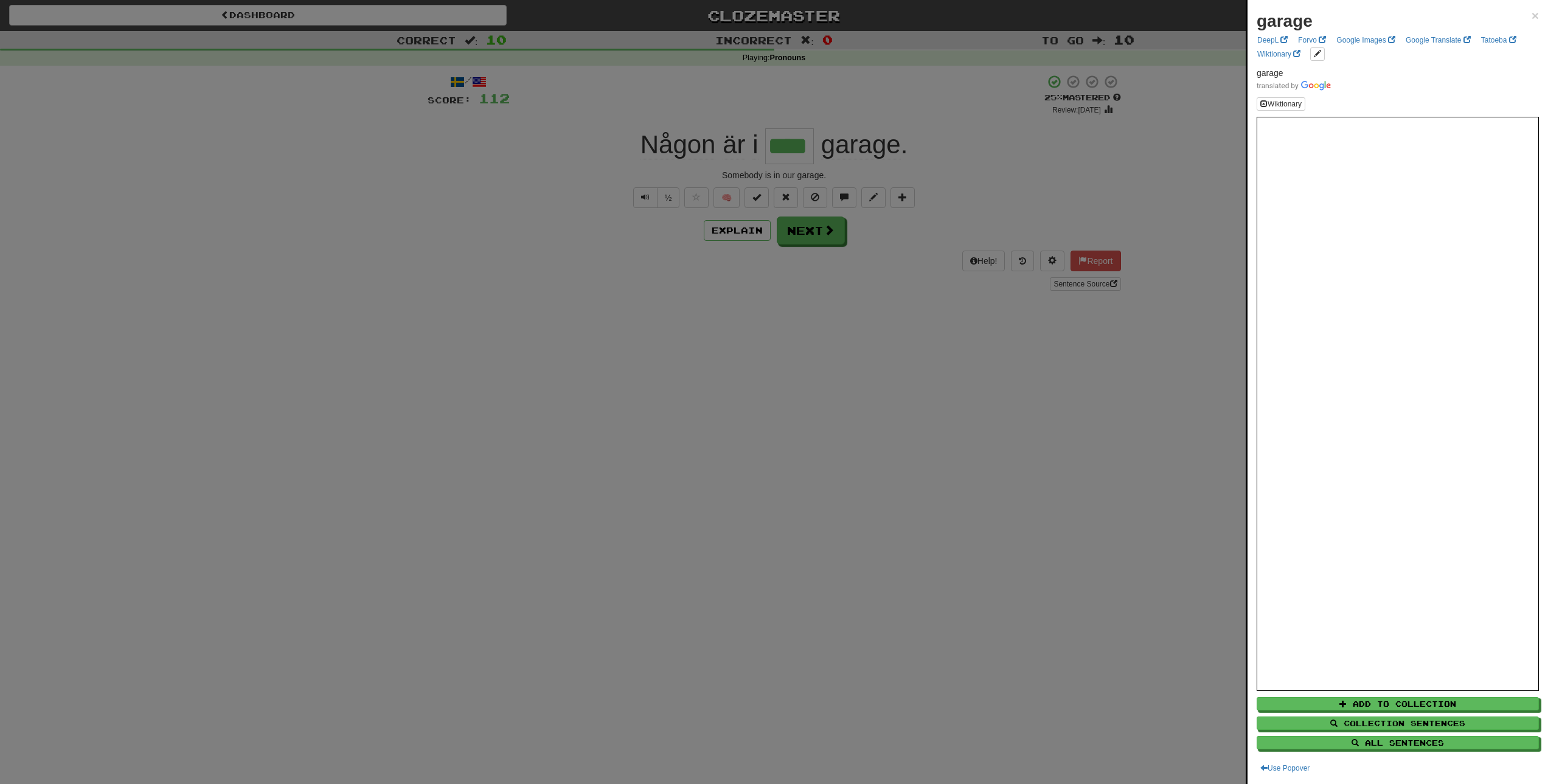
click at [909, 340] on div at bounding box center [774, 392] width 1548 height 784
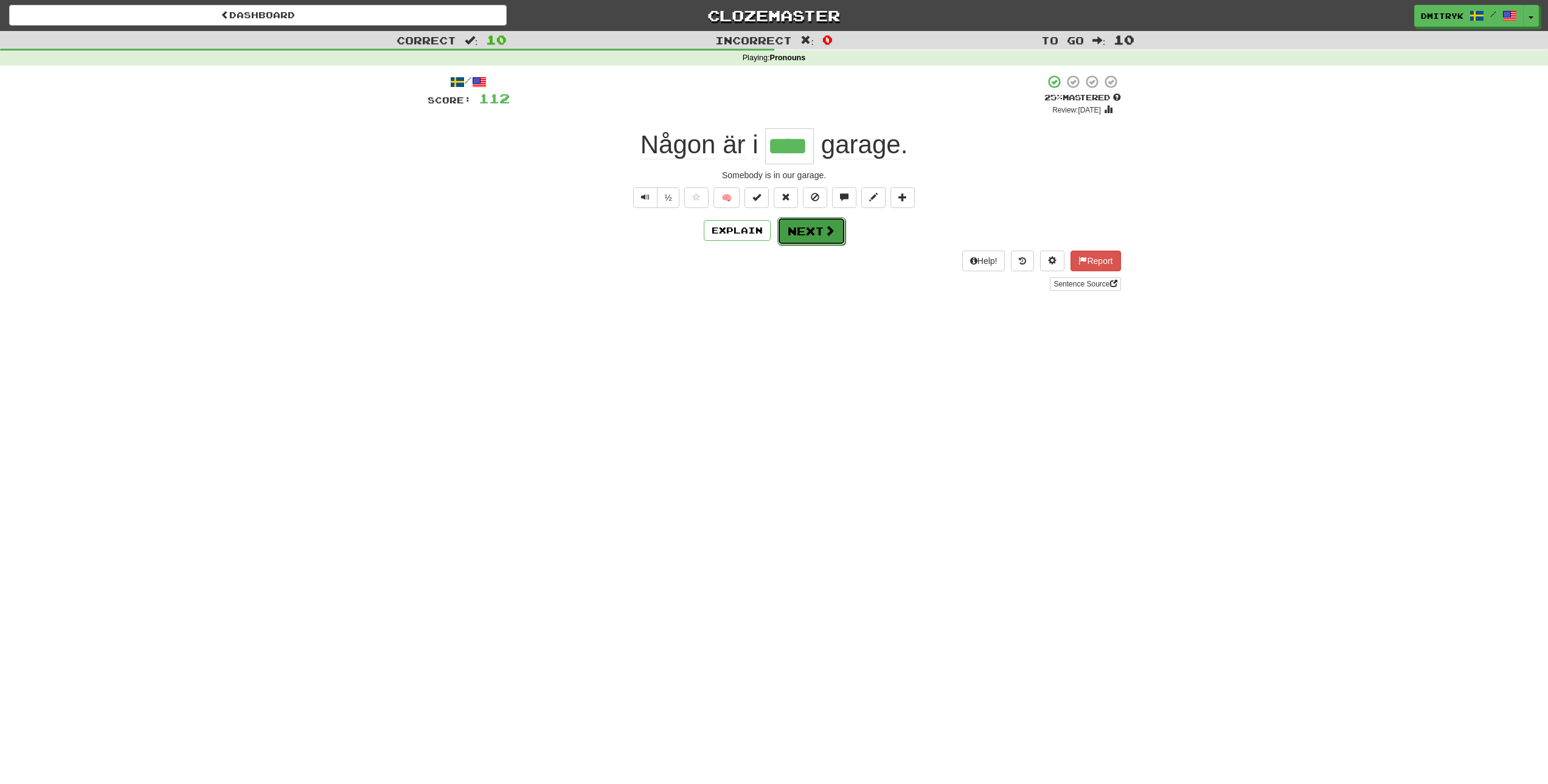
click at [803, 232] on button "Next" at bounding box center [812, 230] width 68 height 28
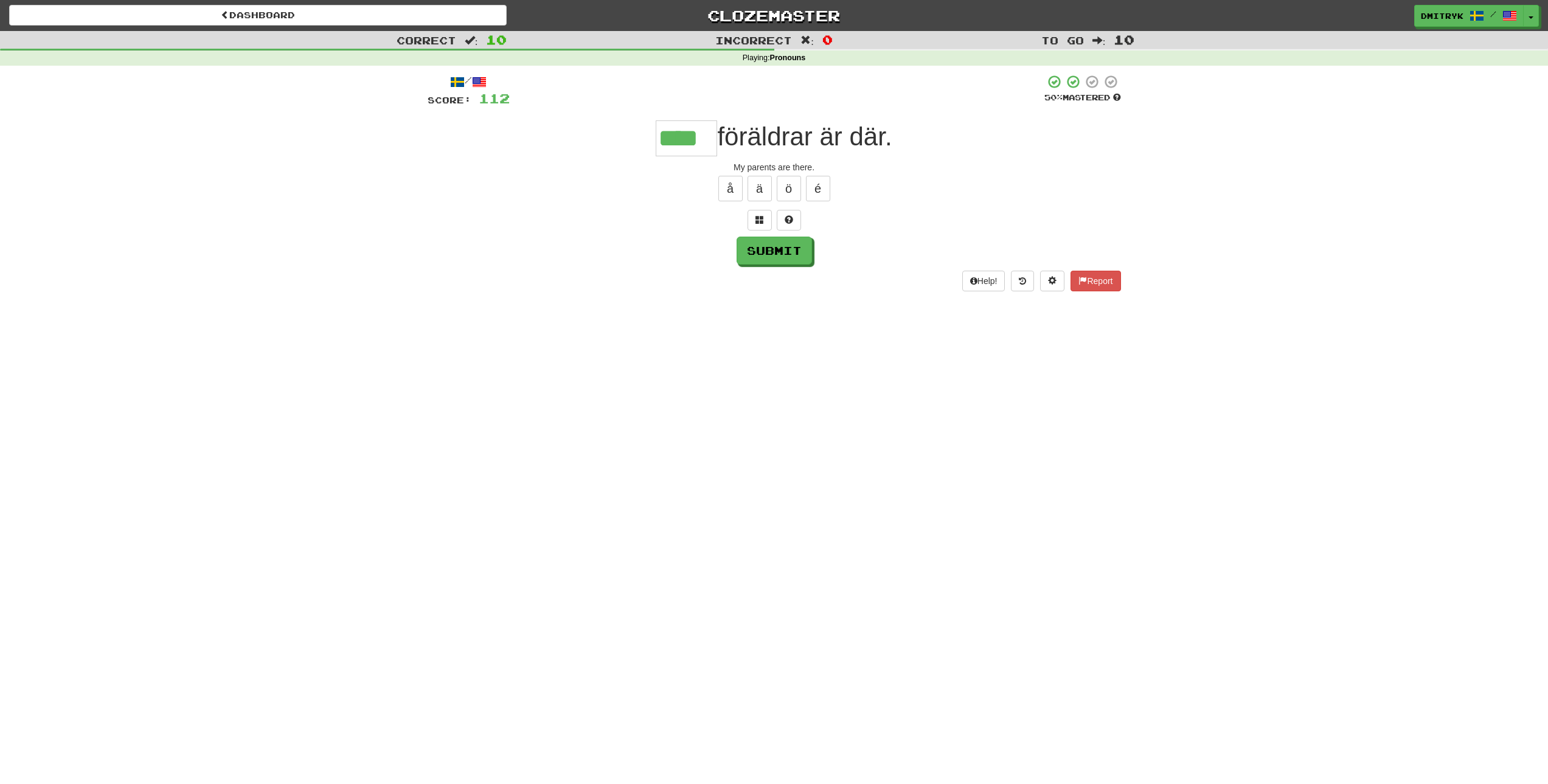
type input "****"
type input "*****"
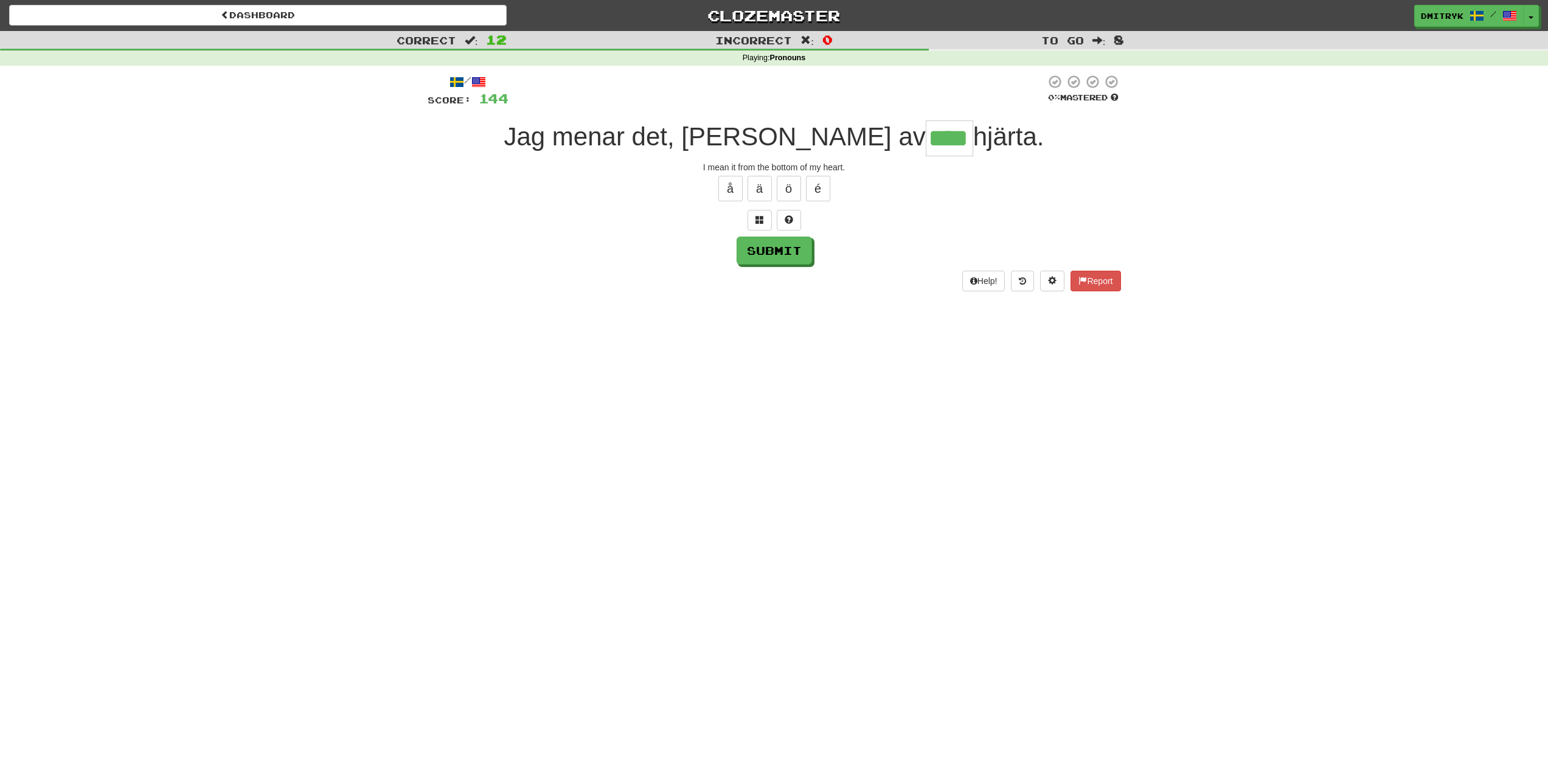
type input "****"
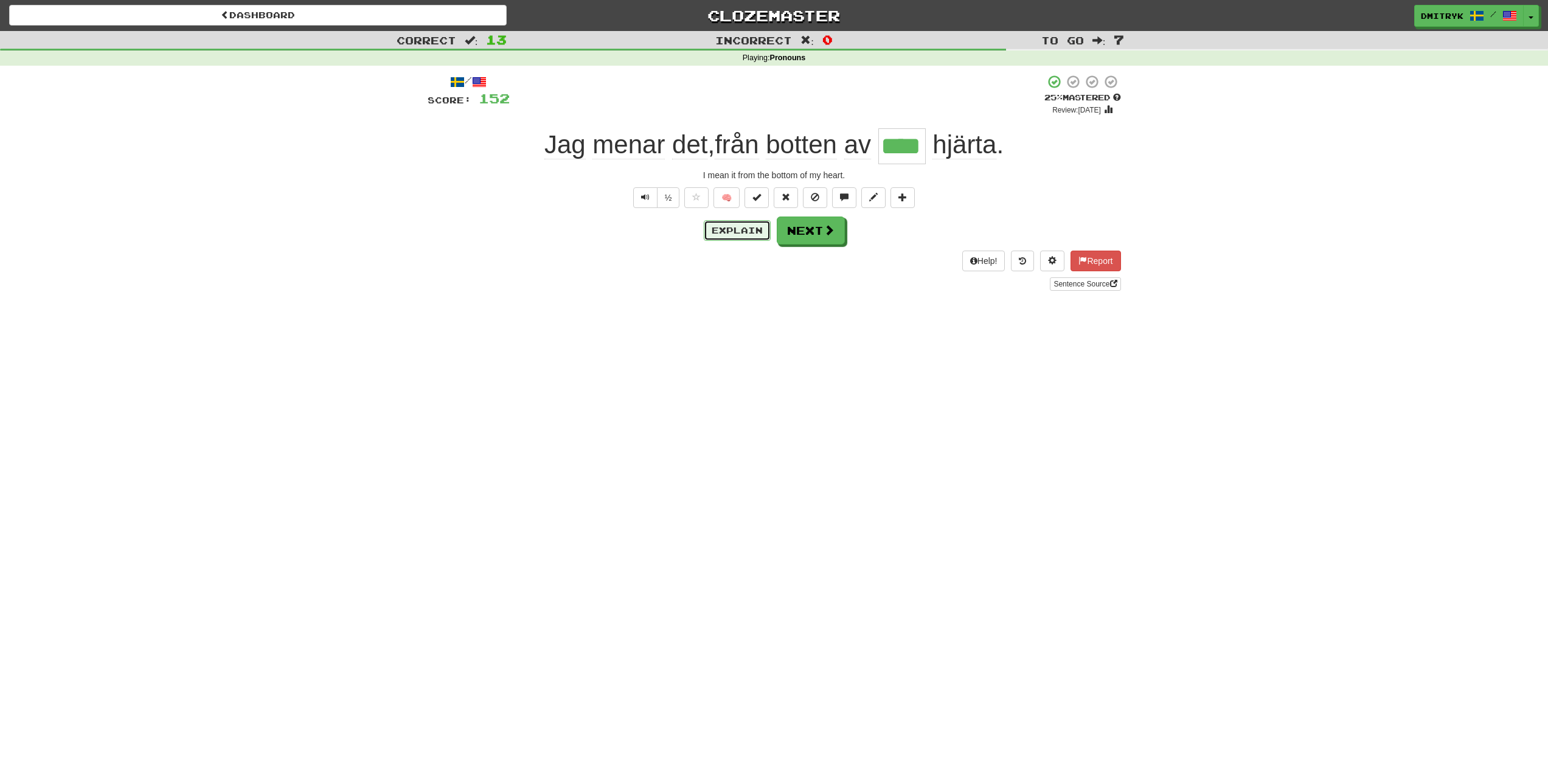
click at [745, 237] on button "Explain" at bounding box center [737, 230] width 67 height 20
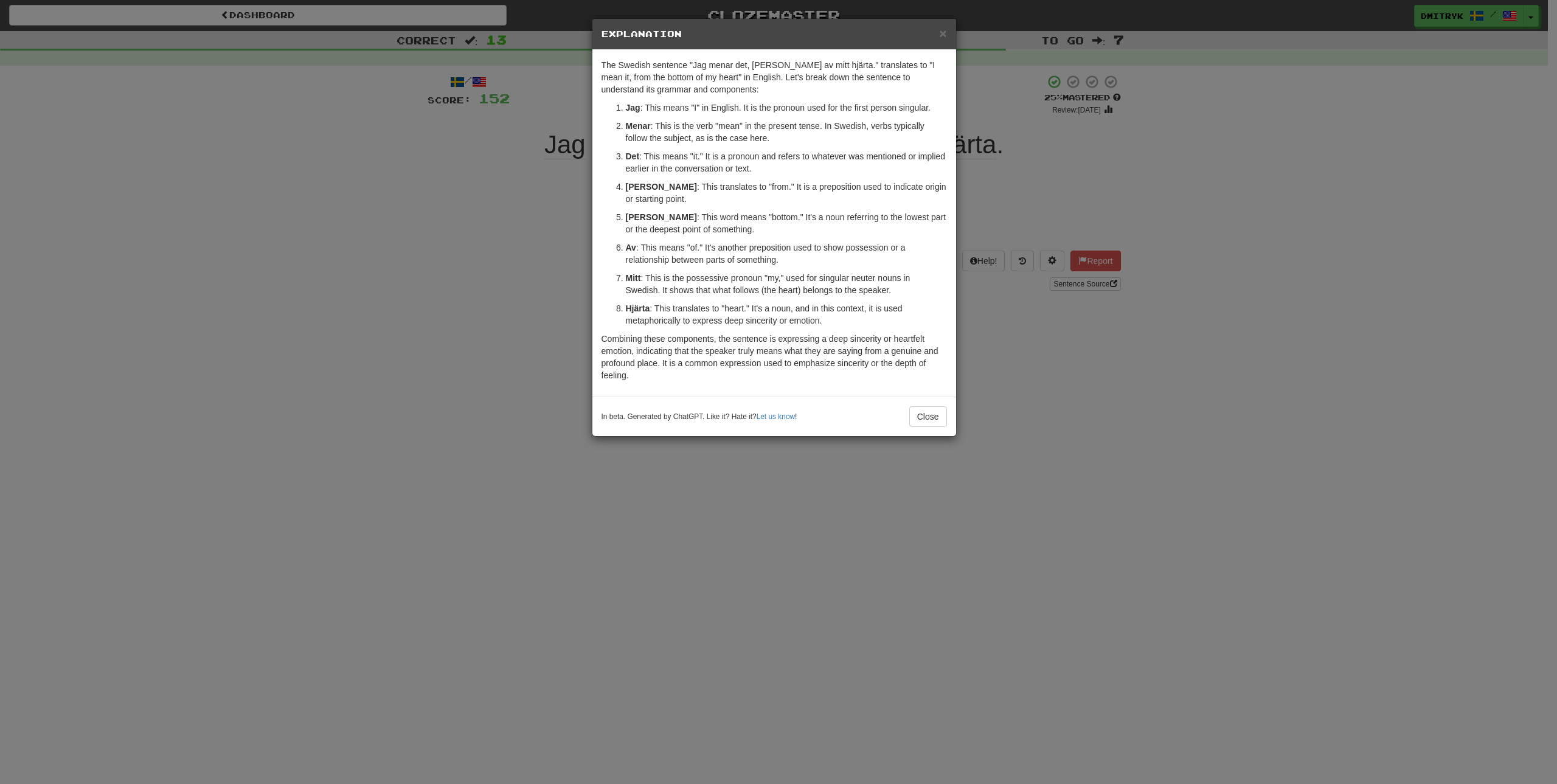
click at [633, 123] on strong "Menar" at bounding box center [638, 125] width 25 height 10
copy strong "Menar"
click at [795, 297] on ol "Jag : This means "I" in English. It is the pronoun used for the first person si…" at bounding box center [774, 214] width 346 height 225
click at [640, 220] on strong "[PERSON_NAME]" at bounding box center [662, 217] width 71 height 10
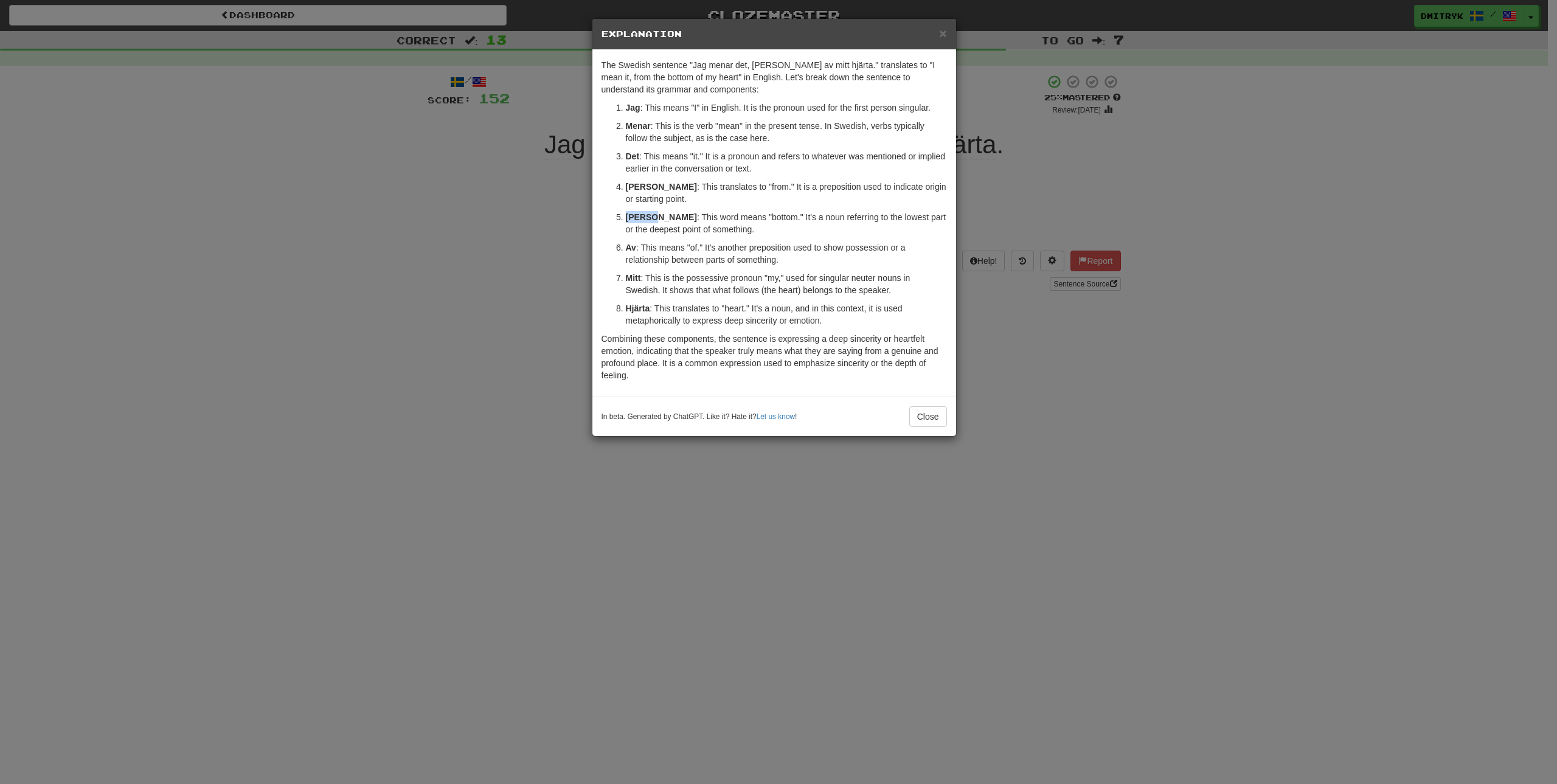
click at [640, 220] on strong "[PERSON_NAME]" at bounding box center [662, 217] width 71 height 10
copy strong "[PERSON_NAME]"
click at [918, 416] on button "Close" at bounding box center [928, 417] width 38 height 20
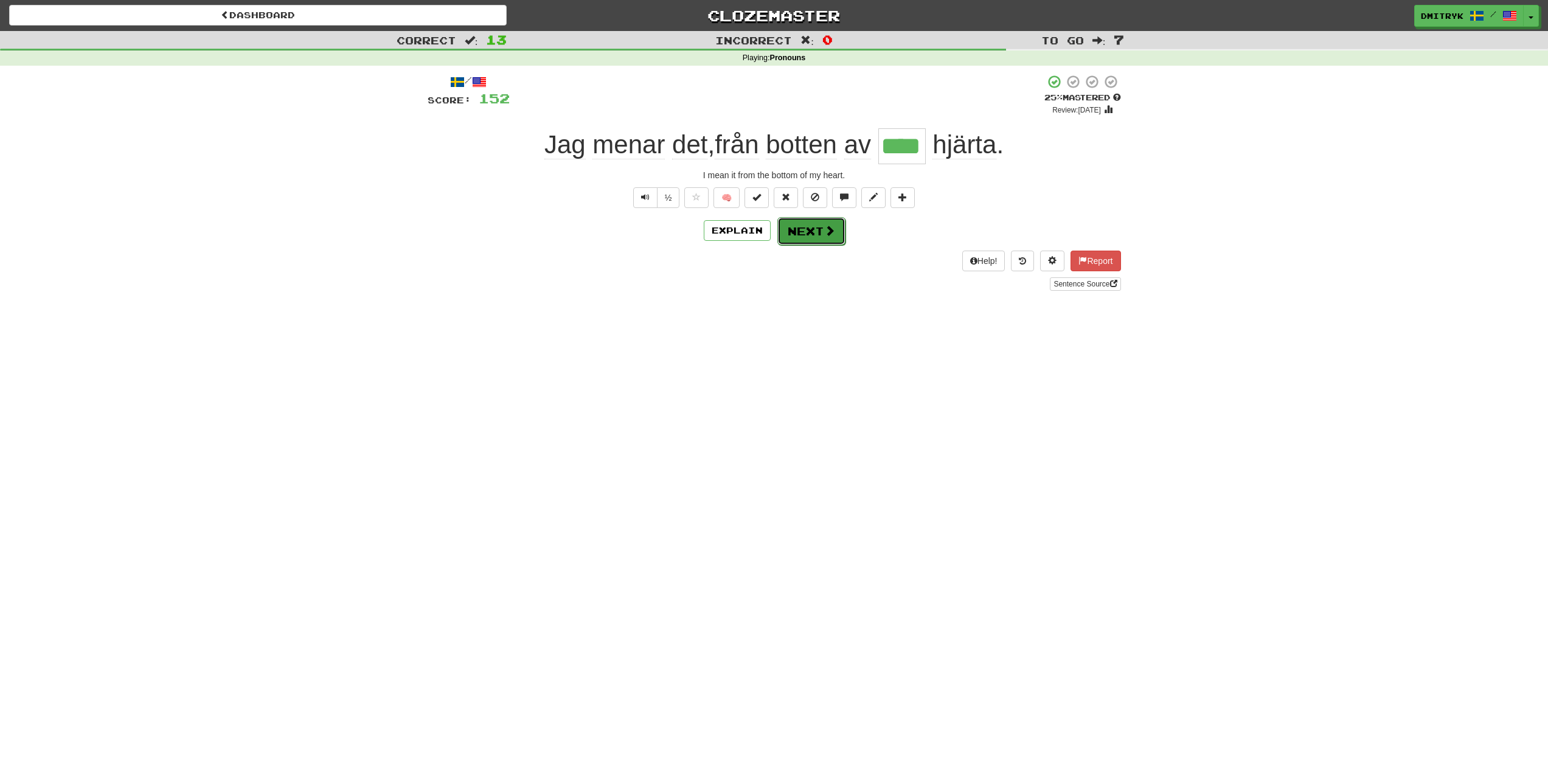
click at [824, 232] on span at bounding box center [830, 230] width 11 height 11
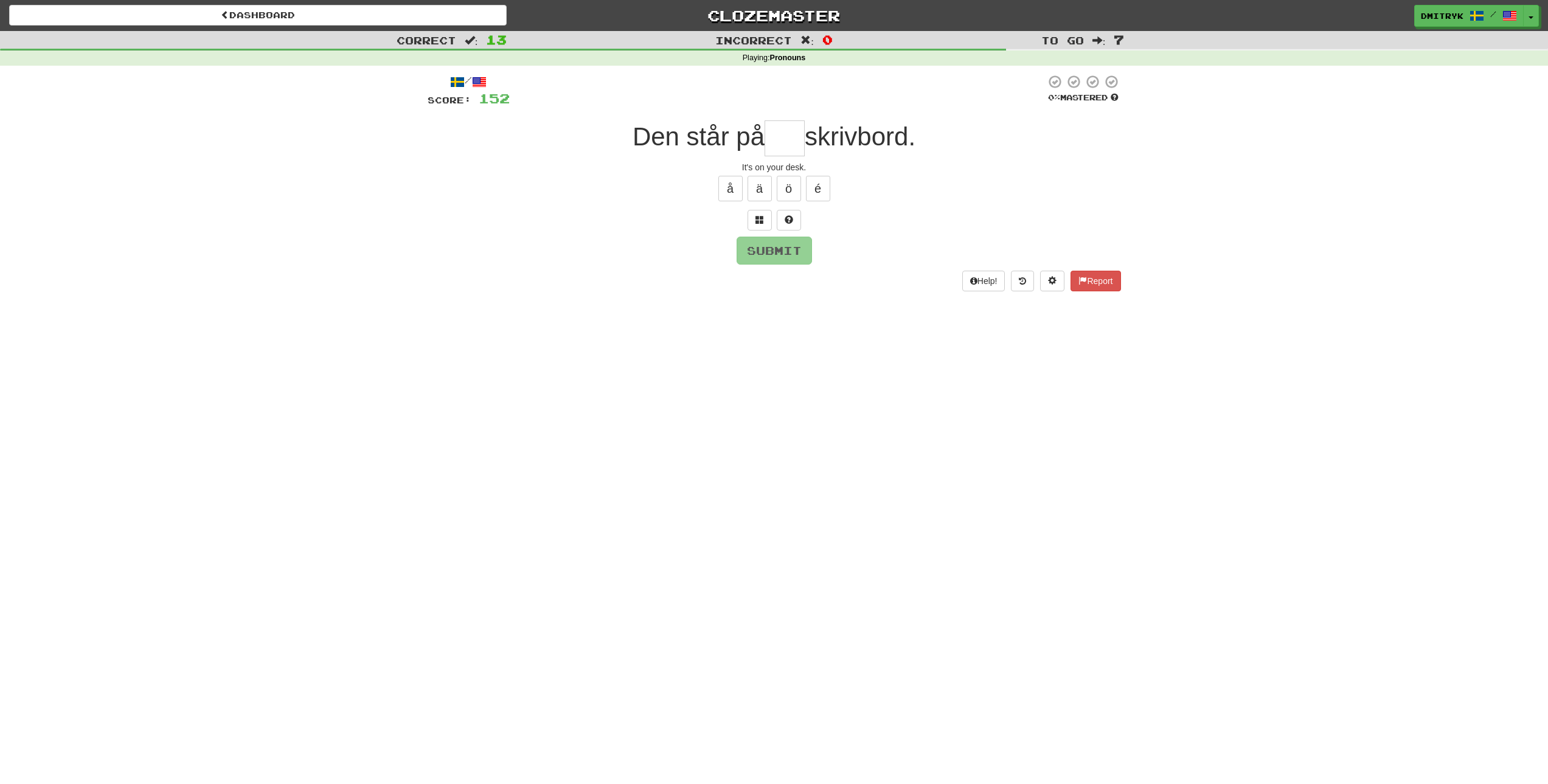
type input "*"
type input "****"
type input "*"
type input "***"
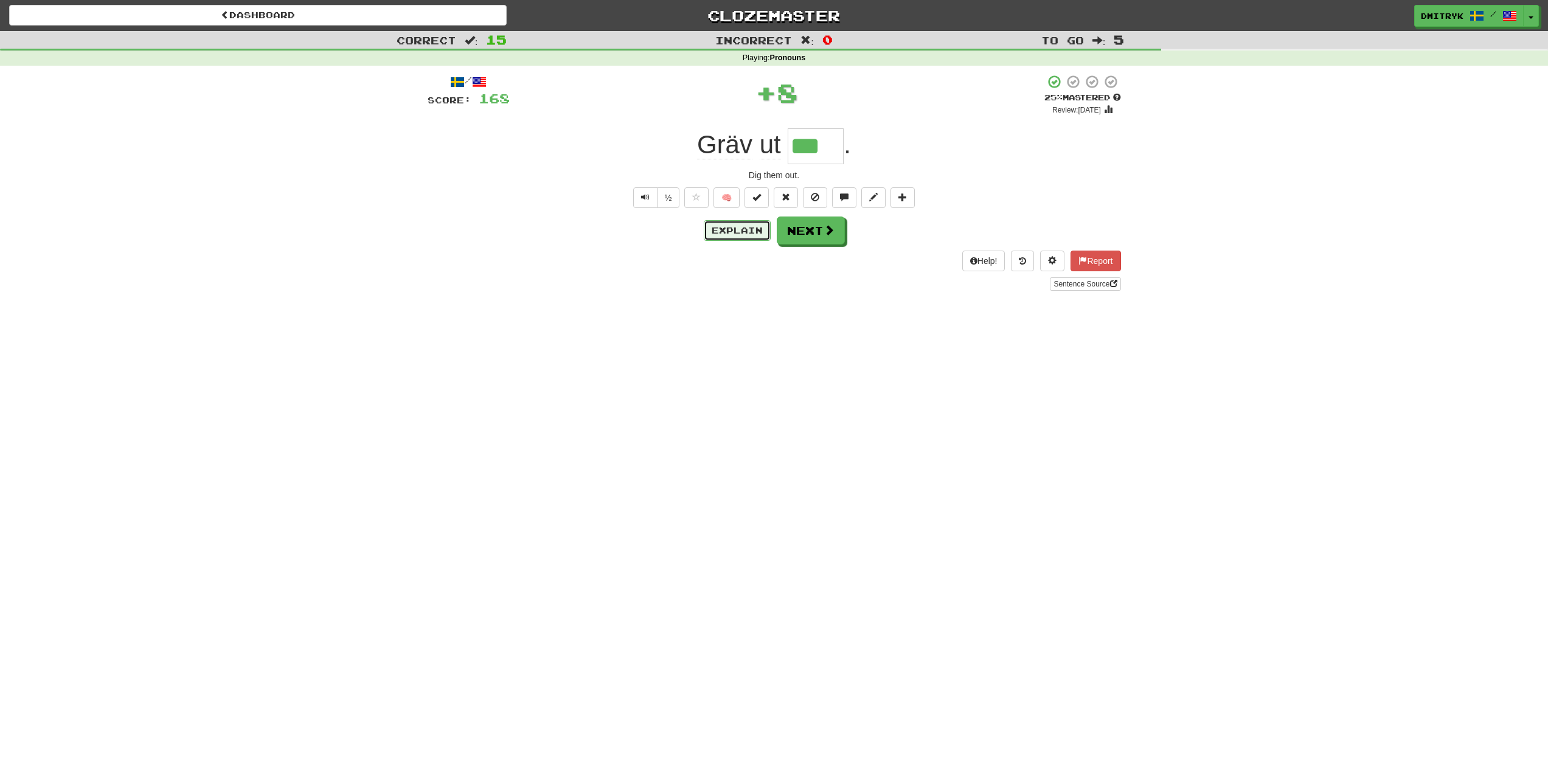
click at [741, 232] on button "Explain" at bounding box center [737, 230] width 67 height 20
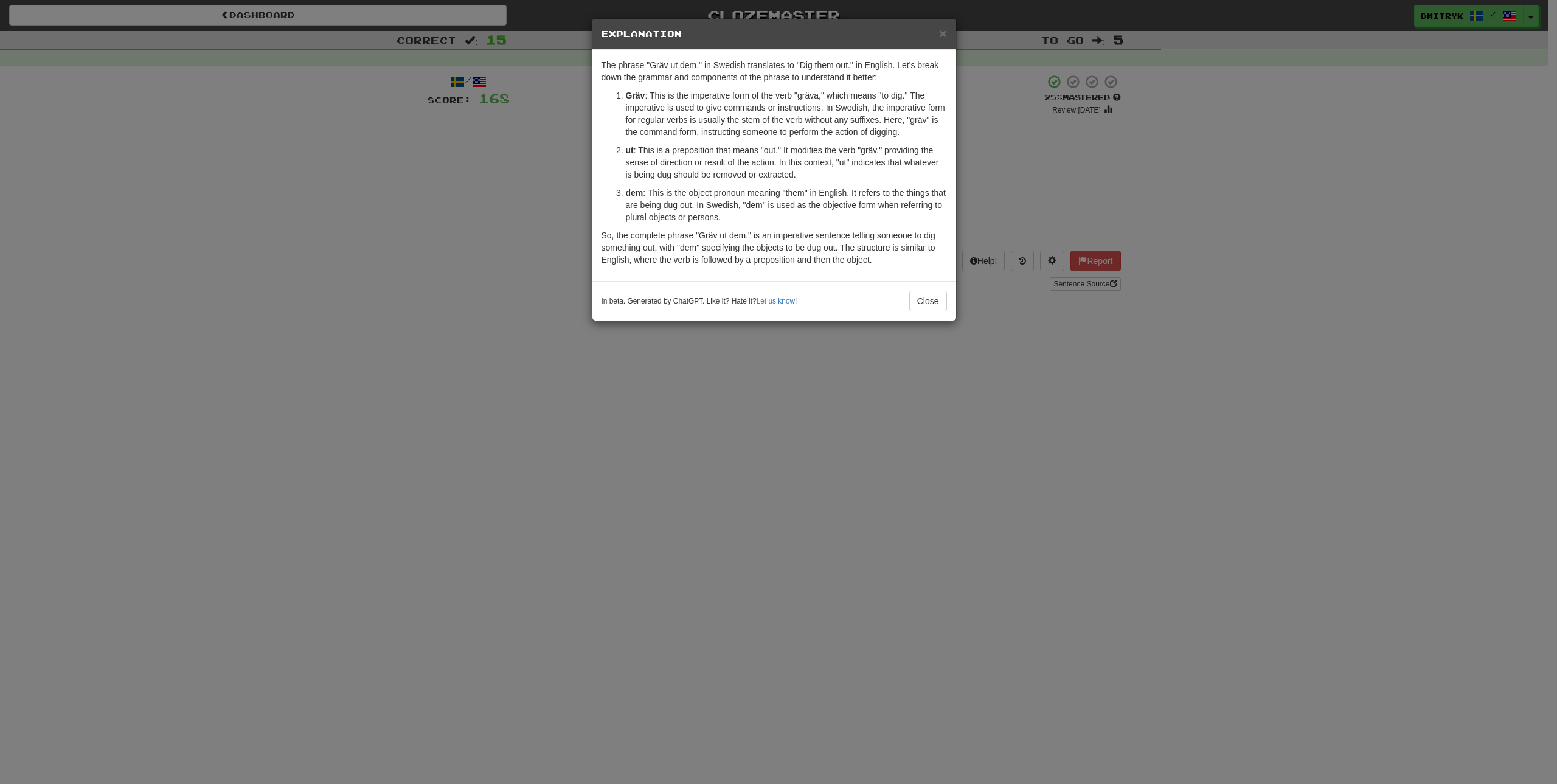
click at [635, 95] on strong "Gräv" at bounding box center [636, 95] width 20 height 10
copy strong "Gräv"
click at [863, 143] on ol "Gräv : This is the imperative form of the verb "gräva," which means "to dig." T…" at bounding box center [774, 156] width 346 height 134
click at [944, 36] on span "×" at bounding box center [943, 33] width 8 height 14
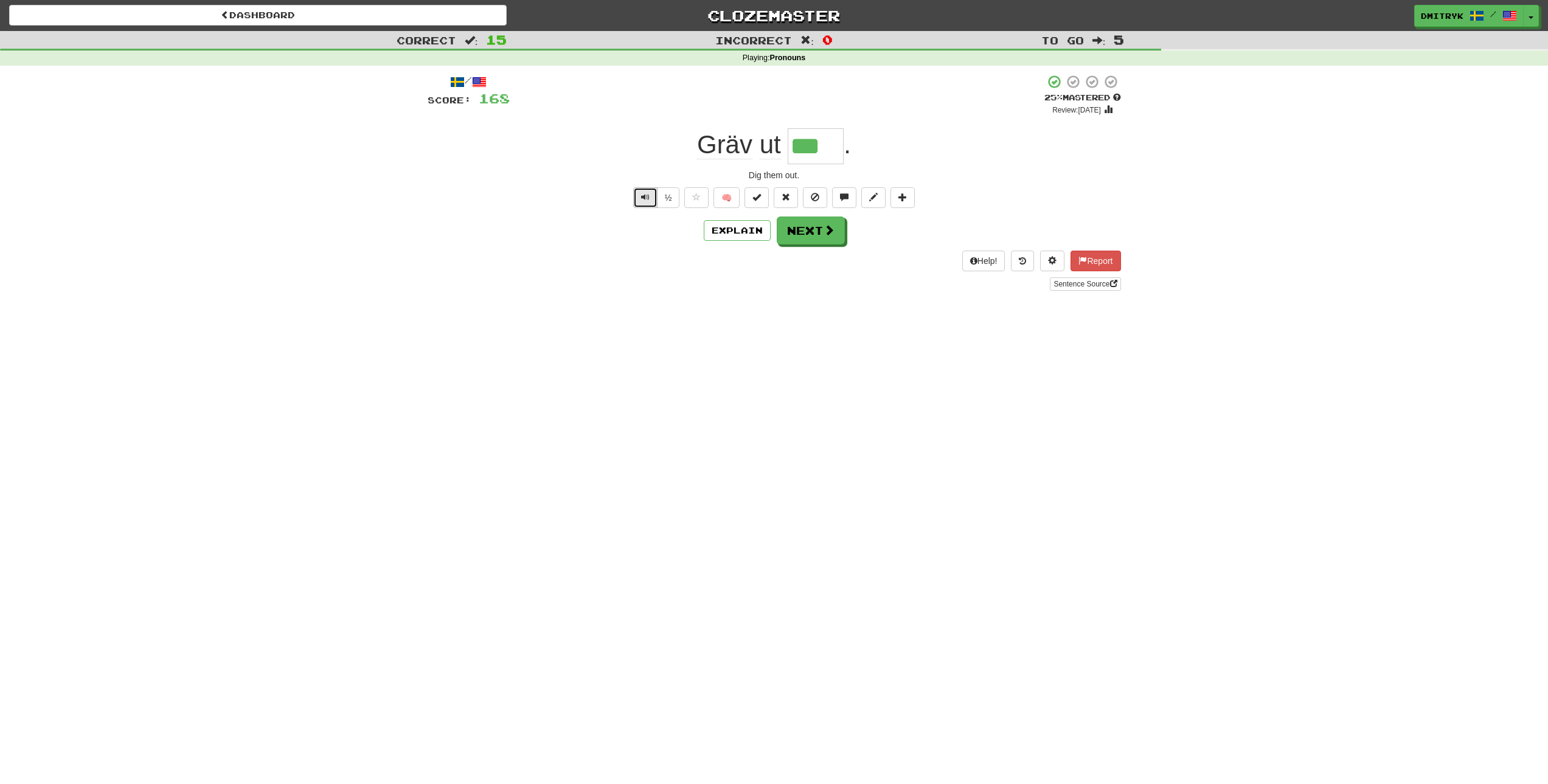
click at [649, 204] on button "Text-to-speech controls" at bounding box center [646, 198] width 25 height 20
click at [820, 222] on button "Next" at bounding box center [812, 230] width 68 height 28
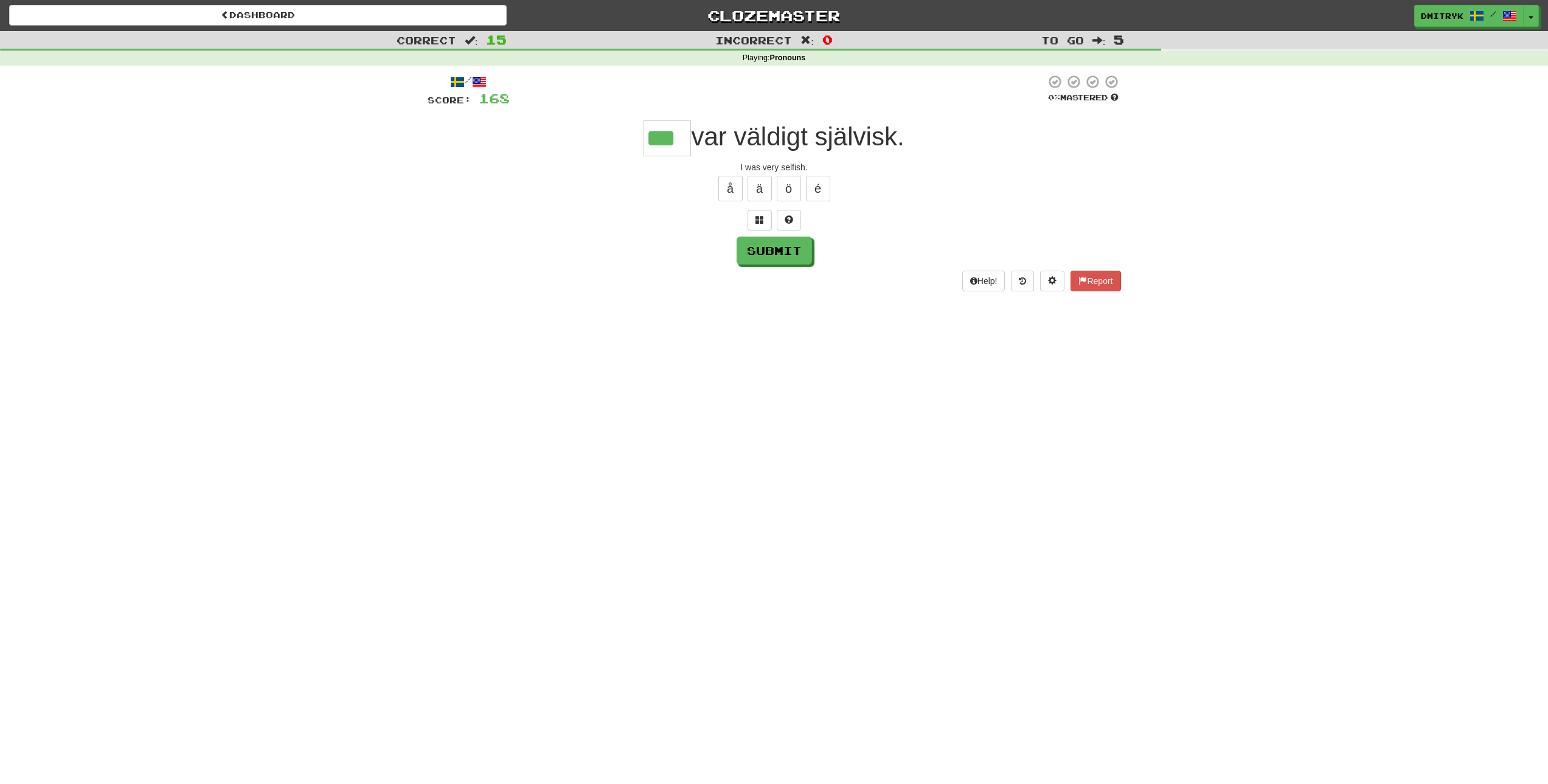
type input "***"
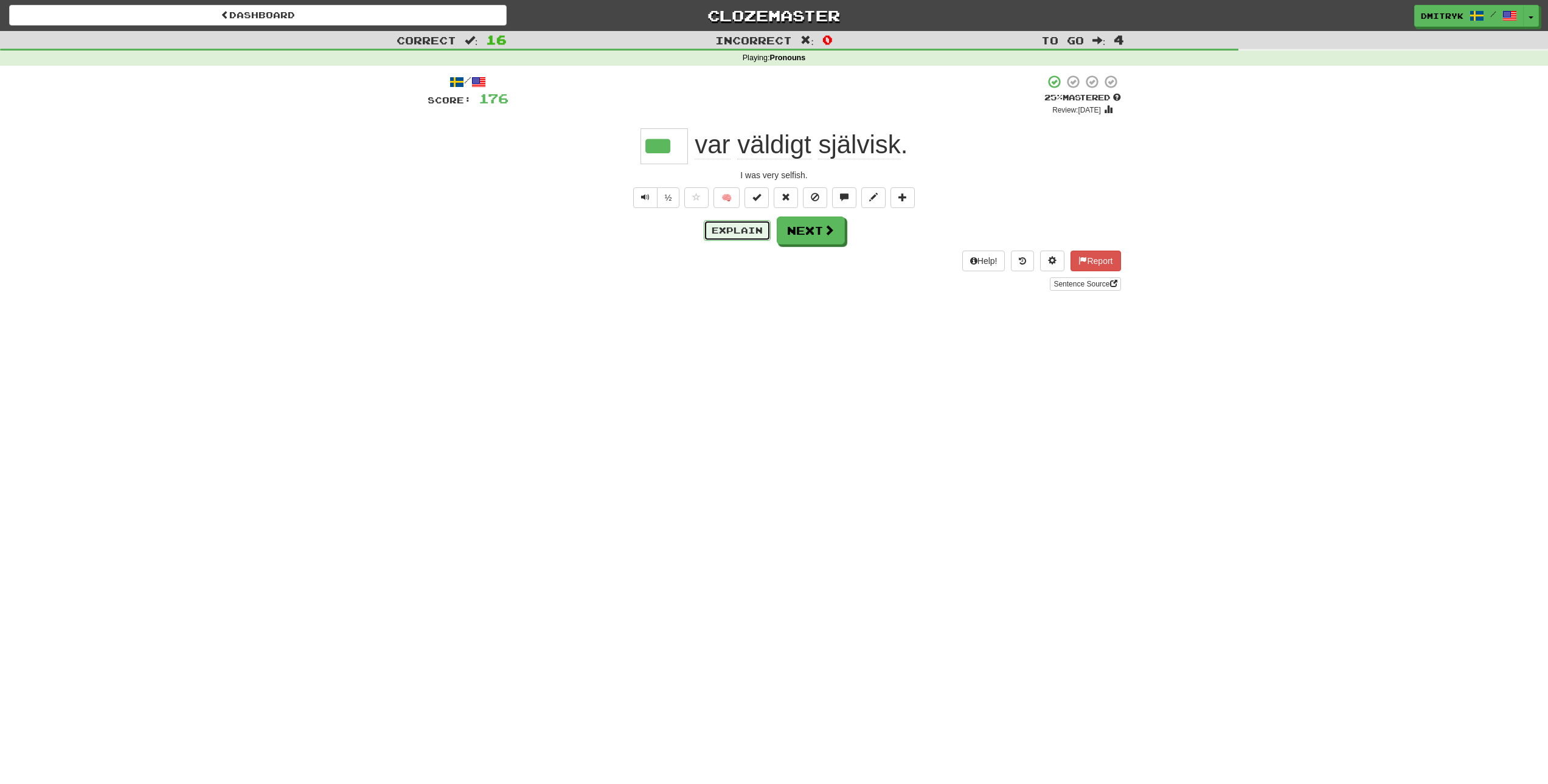
click at [733, 235] on button "Explain" at bounding box center [737, 230] width 67 height 20
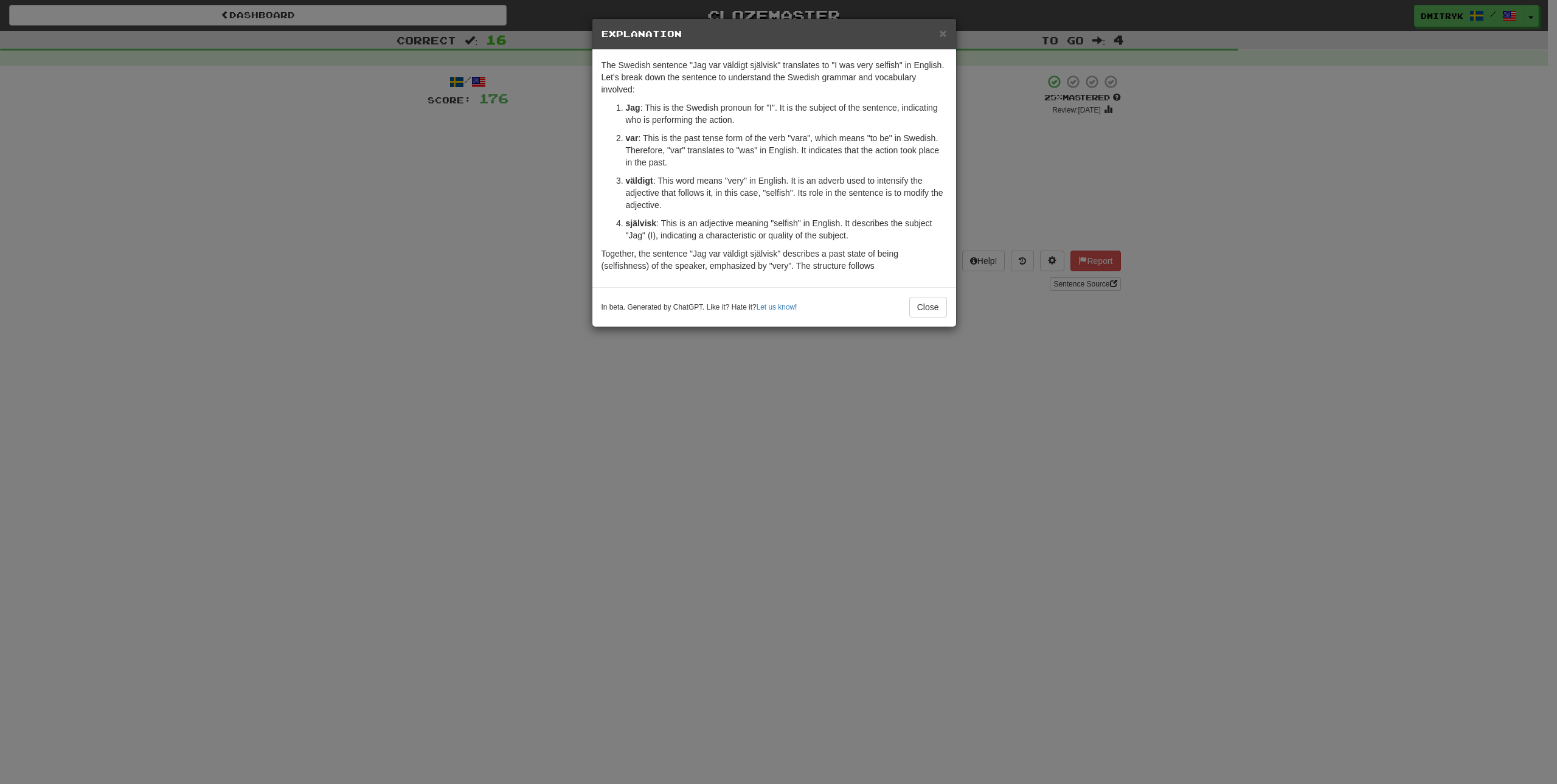
click at [627, 222] on strong "självisk" at bounding box center [641, 223] width 31 height 10
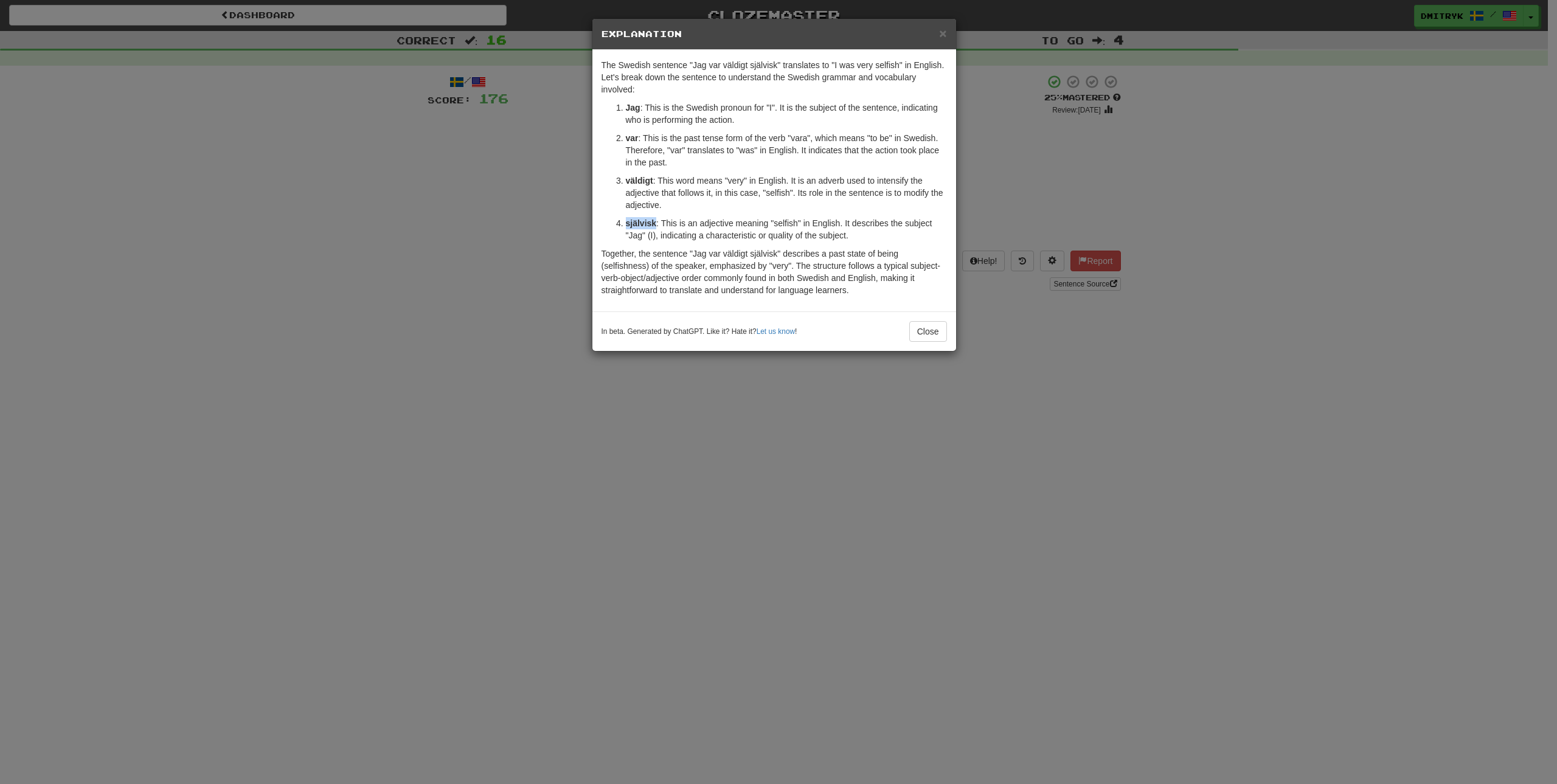
click at [627, 222] on strong "självisk" at bounding box center [641, 223] width 31 height 10
copy strong "självisk"
click at [919, 333] on button "Close" at bounding box center [928, 331] width 38 height 20
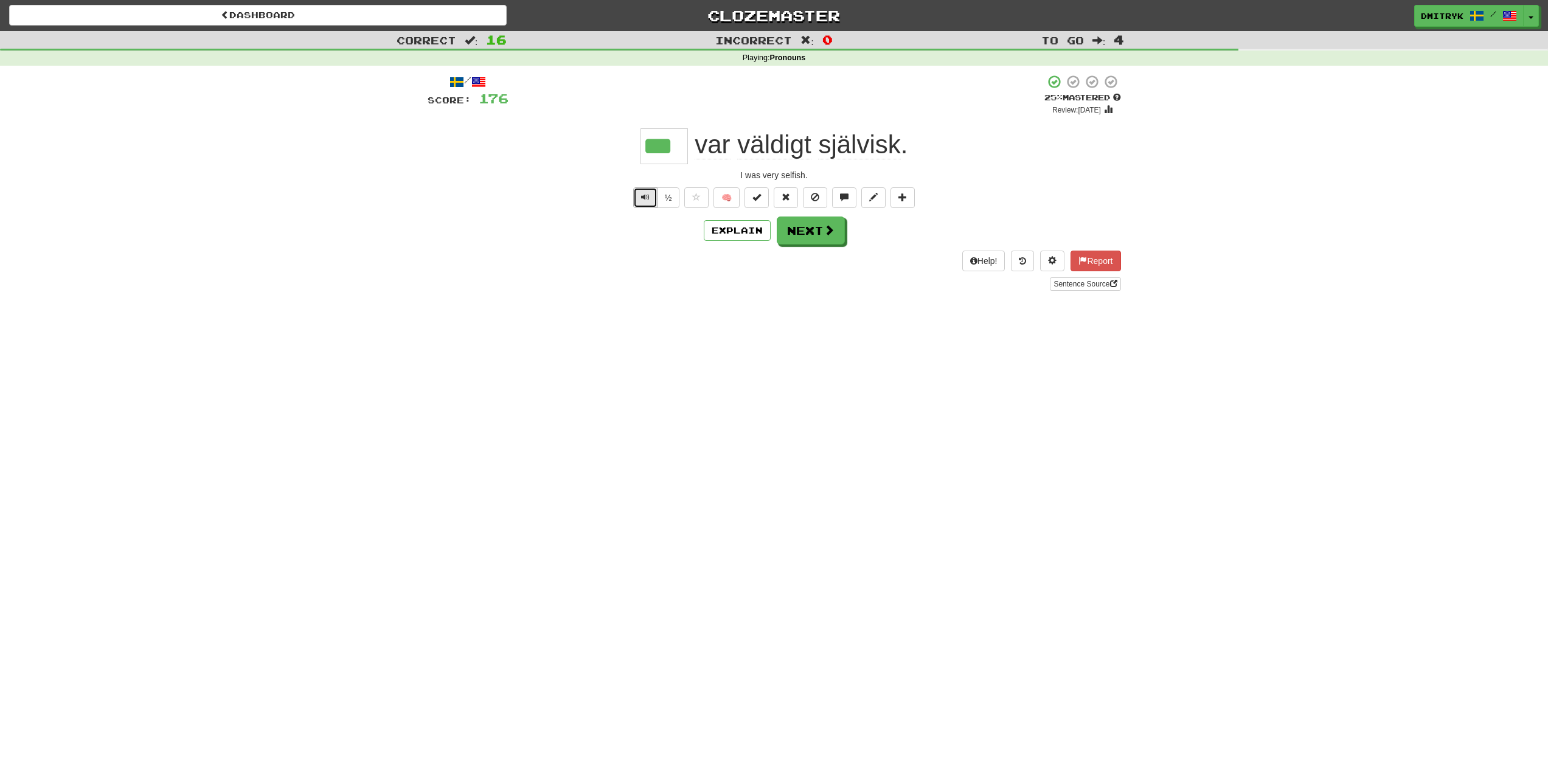
click at [642, 198] on span "Text-to-speech controls" at bounding box center [645, 197] width 8 height 8
click at [809, 239] on button "Next" at bounding box center [812, 230] width 68 height 28
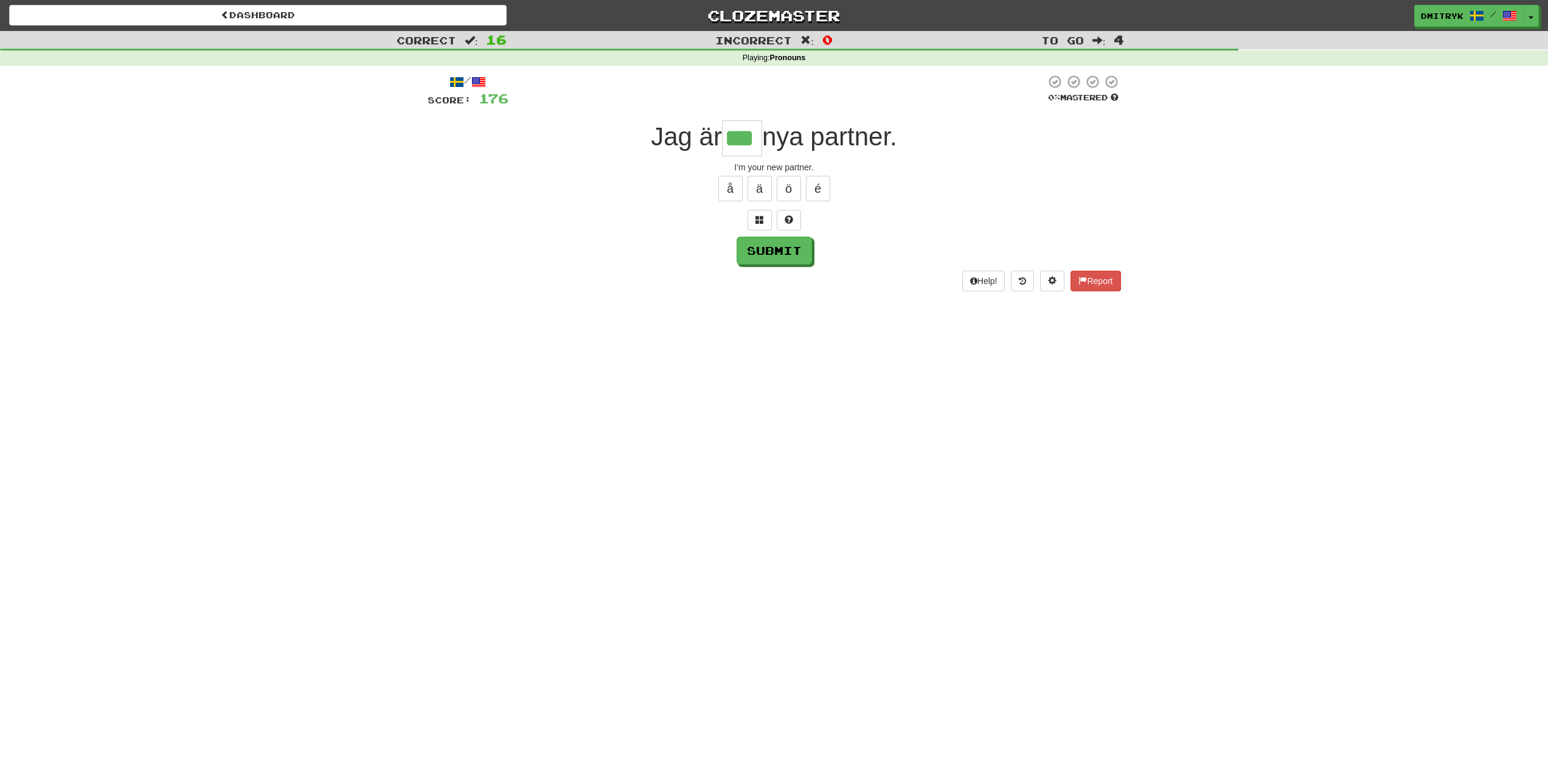
type input "***"
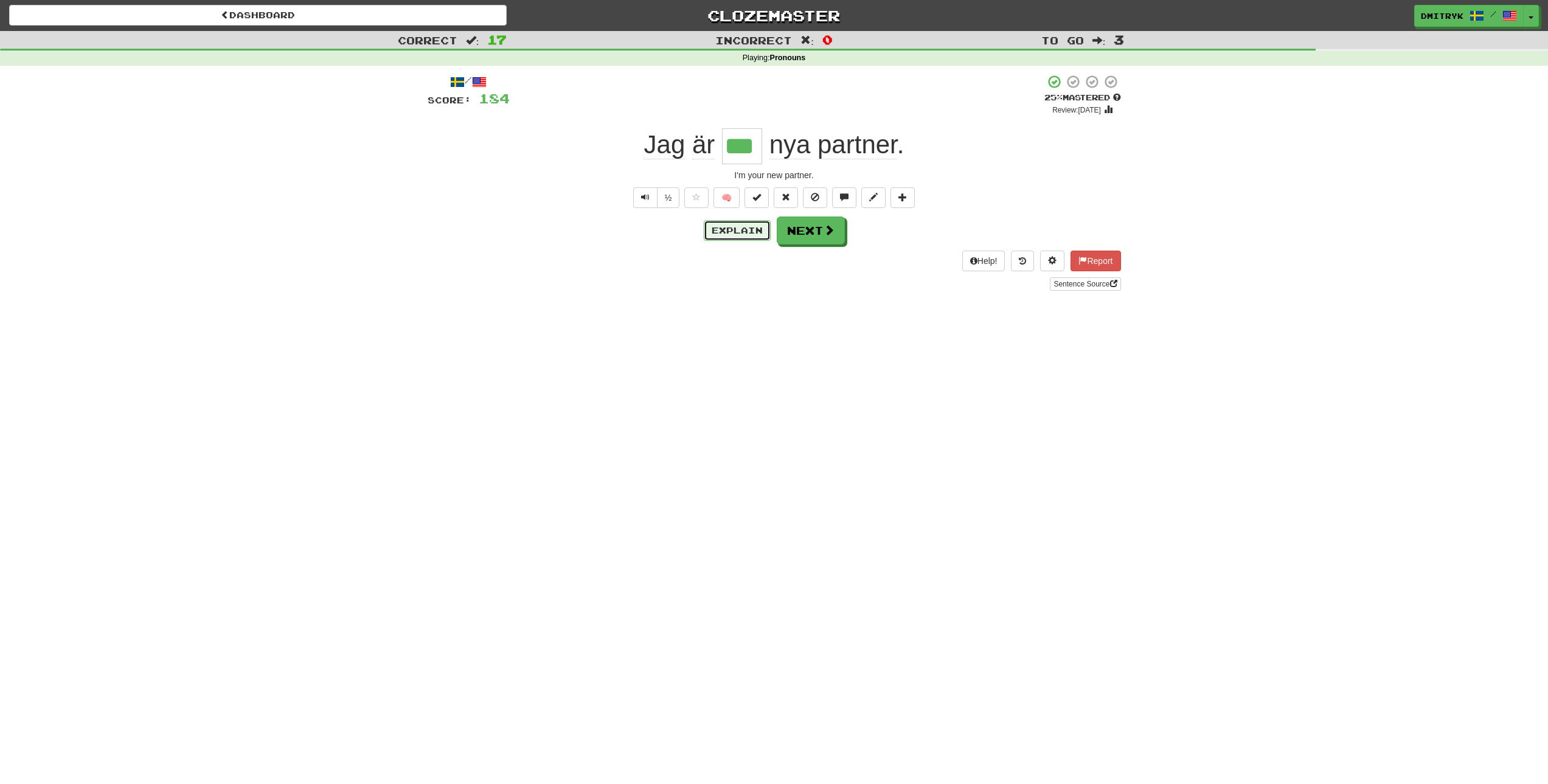
click at [725, 235] on button "Explain" at bounding box center [737, 230] width 67 height 20
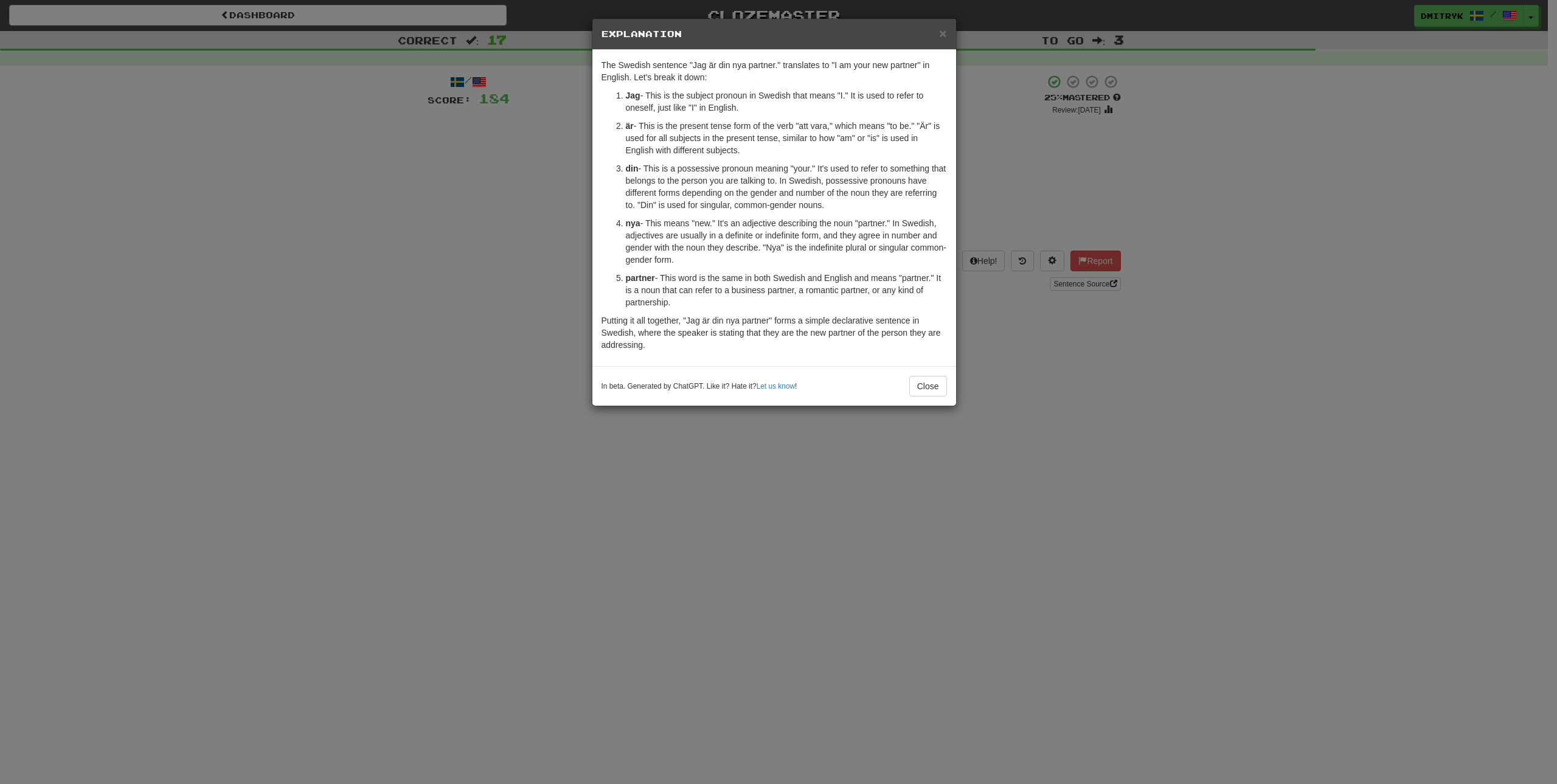
click at [638, 276] on strong "partner" at bounding box center [640, 277] width 29 height 10
click at [920, 391] on button "Close" at bounding box center [928, 386] width 38 height 20
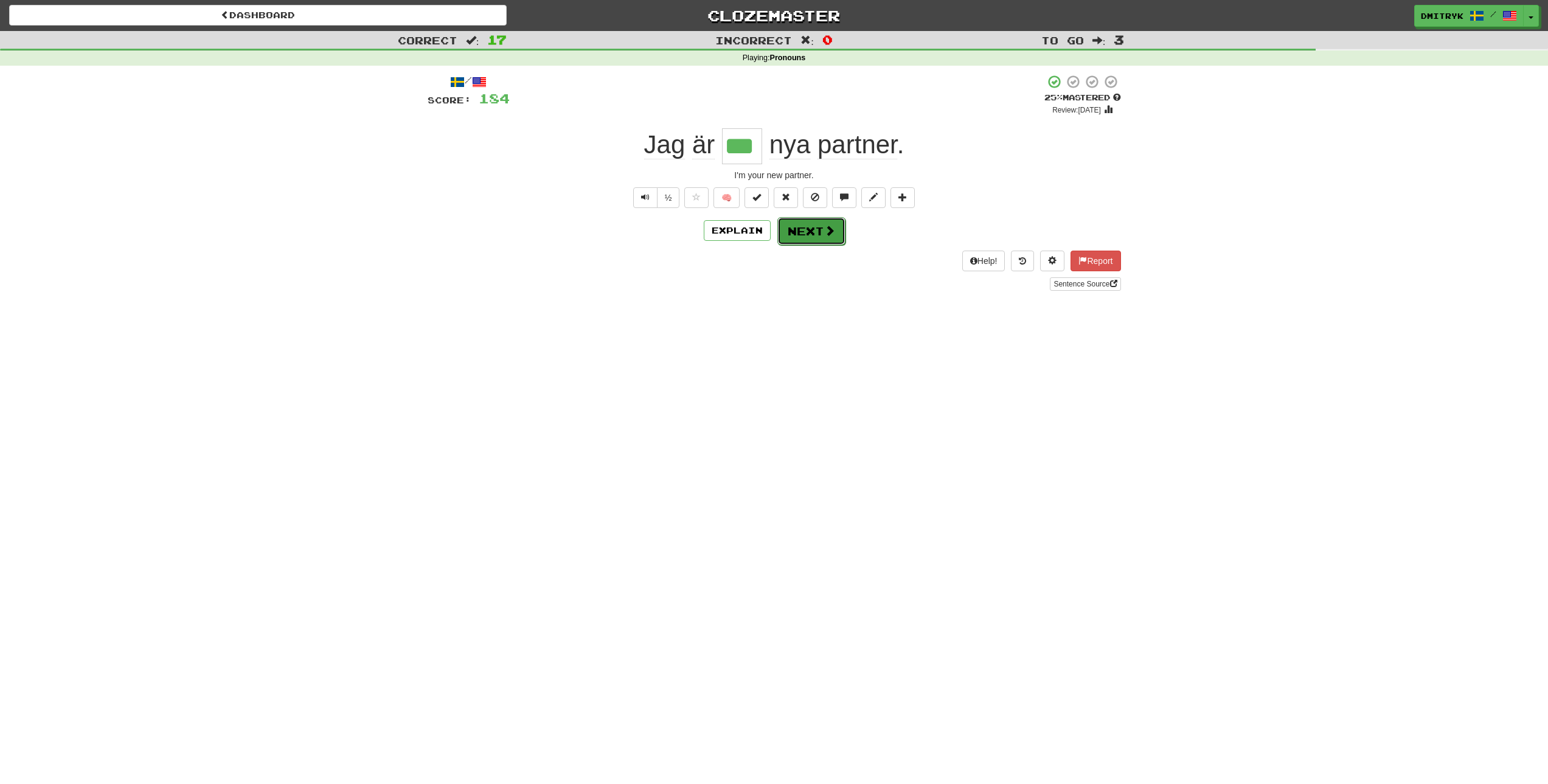
click at [834, 226] on button "Next" at bounding box center [812, 230] width 68 height 28
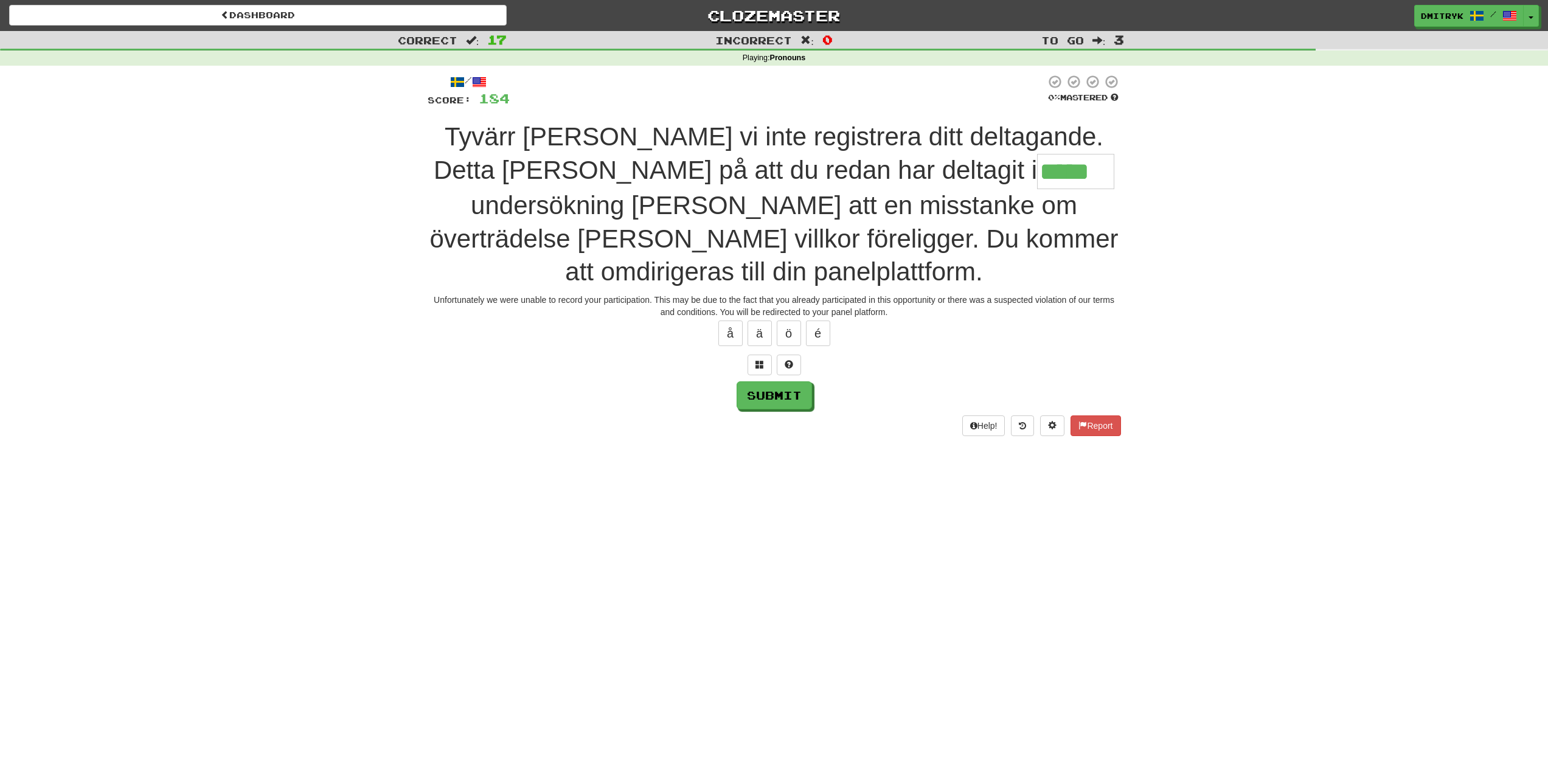
type input "*****"
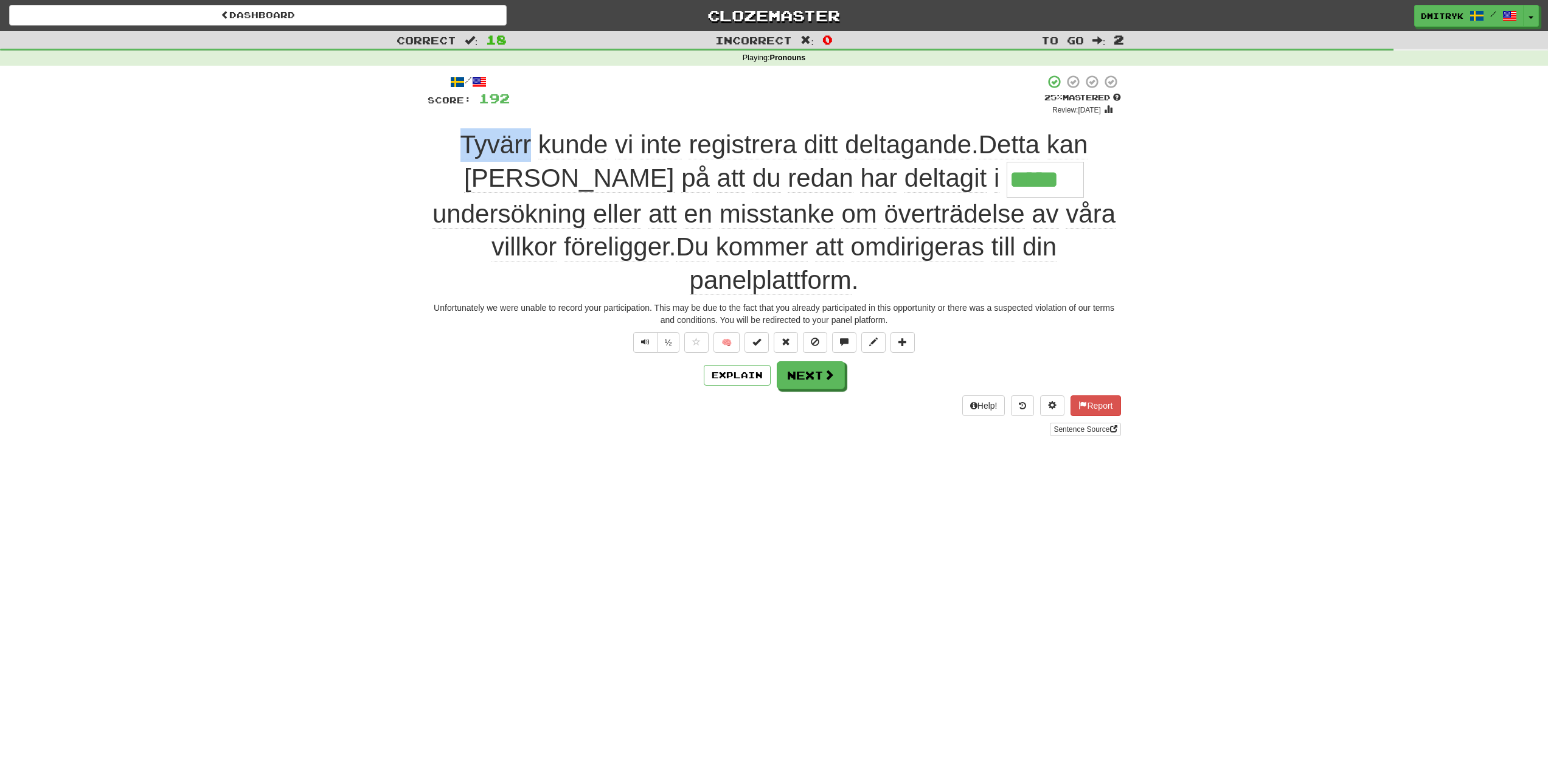
drag, startPoint x: 424, startPoint y: 137, endPoint x: 500, endPoint y: 139, distance: 76.0
click at [500, 139] on div "/ Score: 192 + 8 25 % Mastered Review: [DATE] Tyvärr [PERSON_NAME] vi inte regi…" at bounding box center [775, 258] width 712 height 387
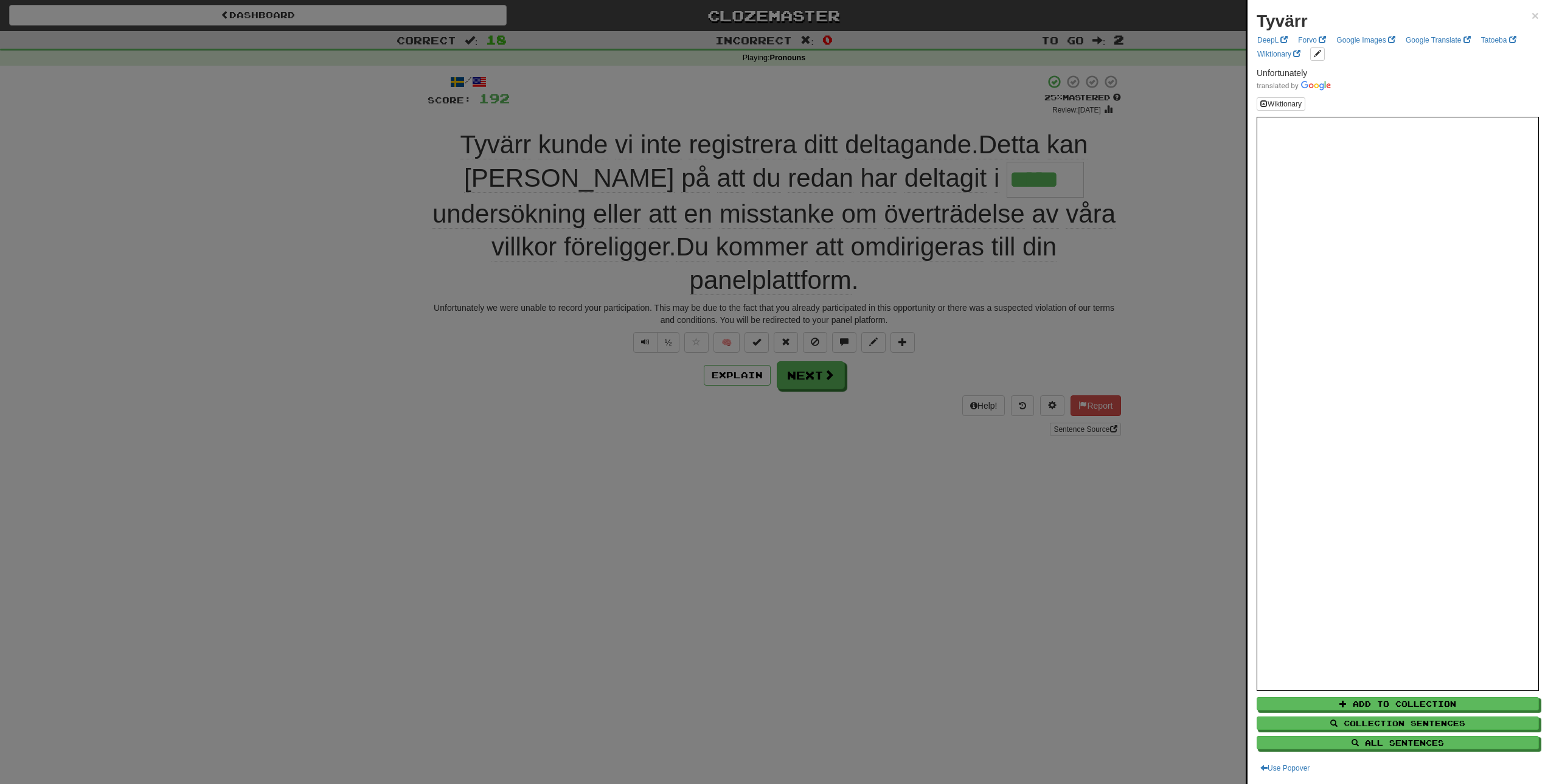
click at [623, 449] on div at bounding box center [774, 392] width 1548 height 784
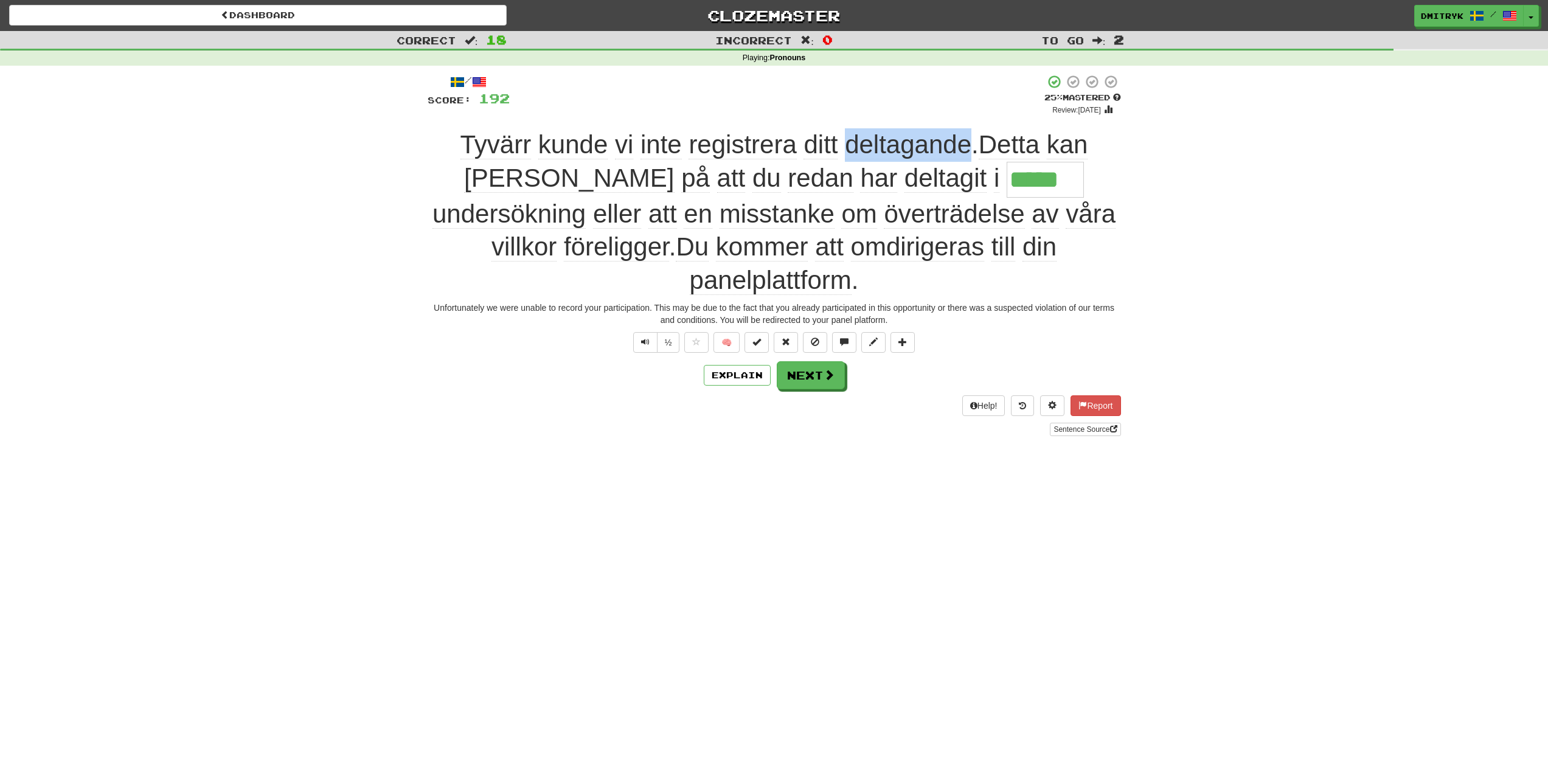
drag, startPoint x: 942, startPoint y: 143, endPoint x: 819, endPoint y: 138, distance: 123.1
click at [819, 138] on span "Tyvärr [PERSON_NAME] vi inte registrera ditt deltagande . Detta [PERSON_NAME] p…" at bounding box center [774, 161] width 627 height 62
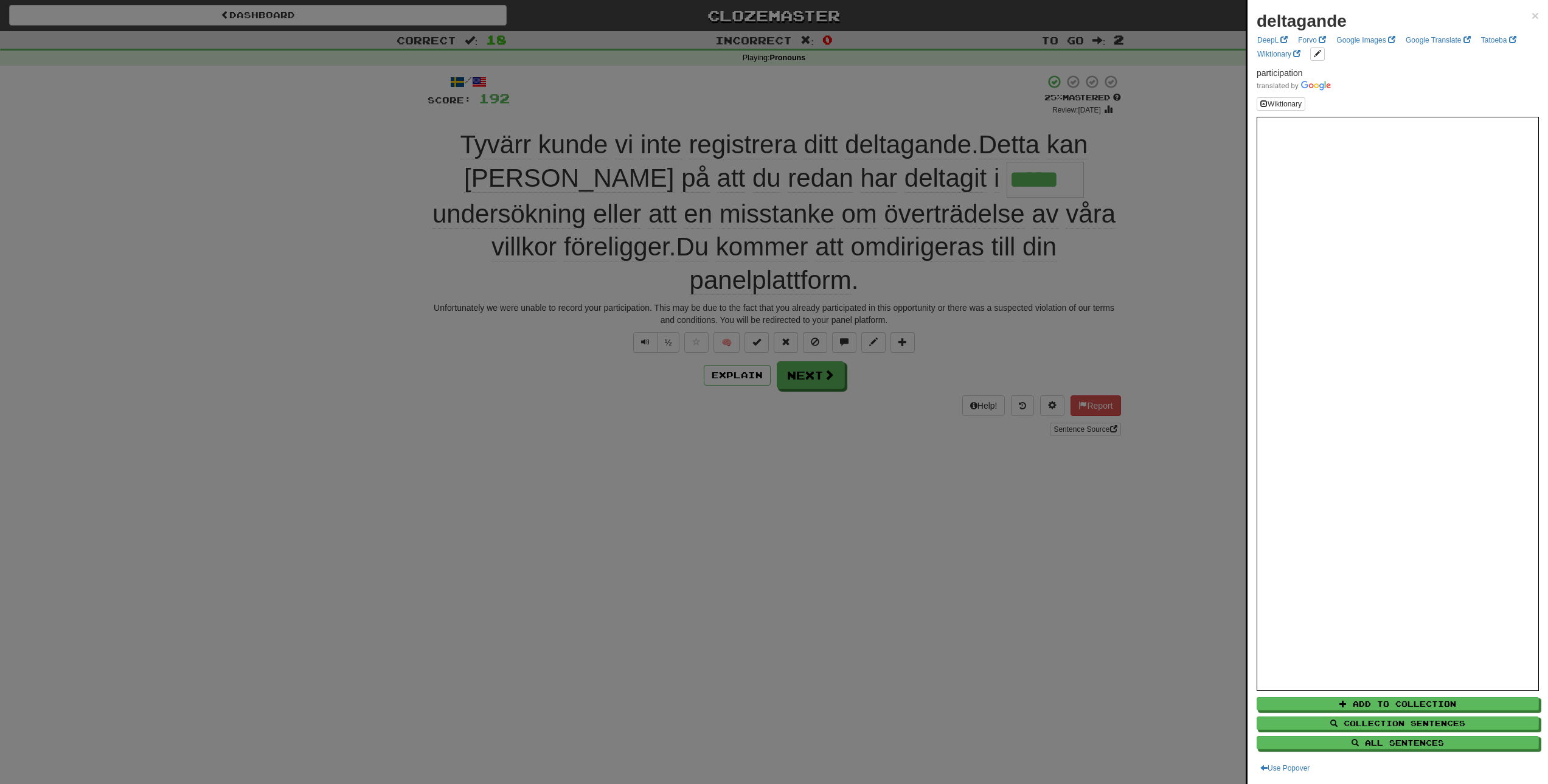
click at [925, 436] on div at bounding box center [774, 392] width 1548 height 784
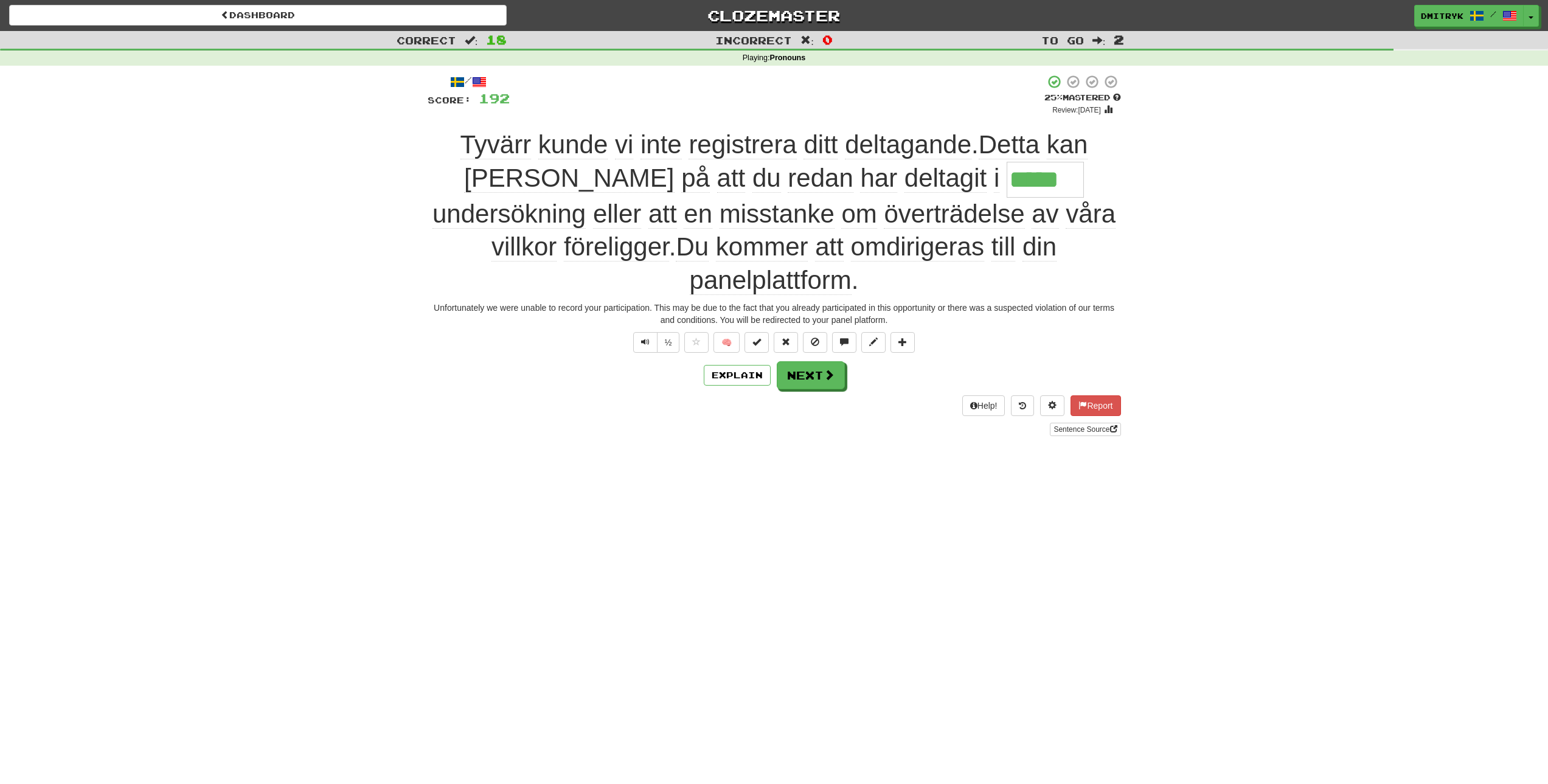
click at [674, 164] on span "[PERSON_NAME]" at bounding box center [569, 178] width 210 height 29
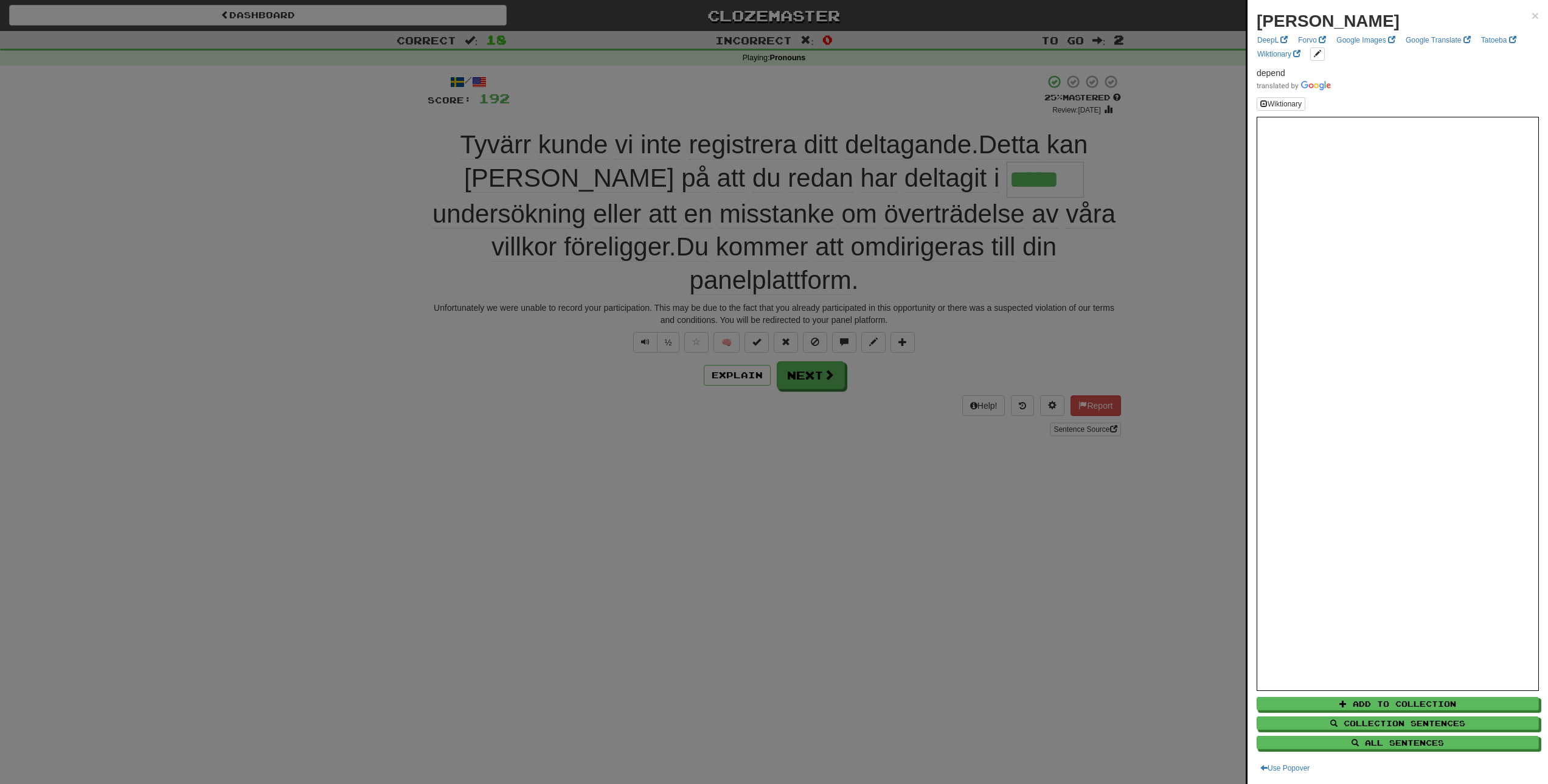
click at [1142, 155] on div at bounding box center [774, 392] width 1548 height 784
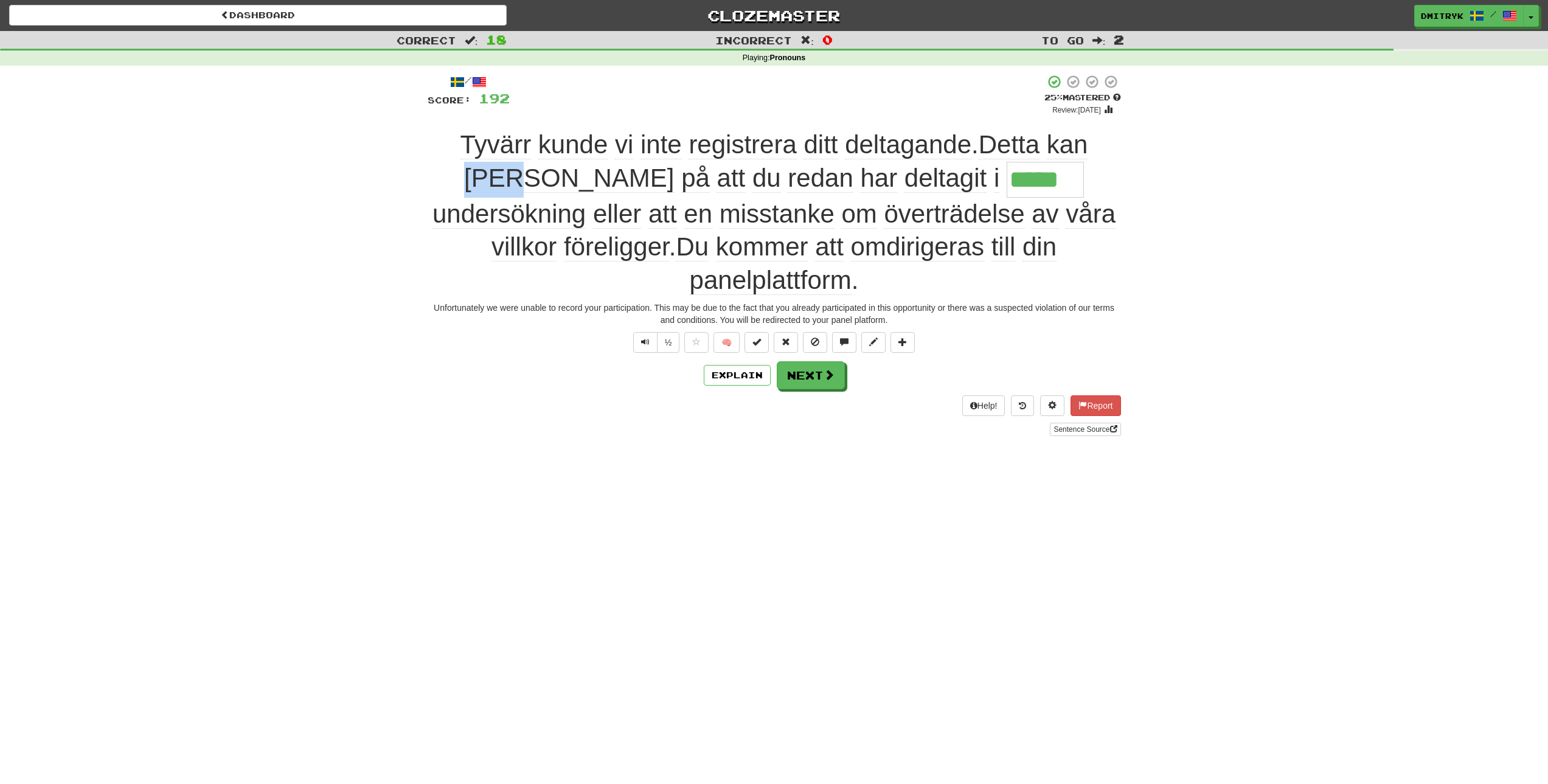
drag, startPoint x: 1120, startPoint y: 145, endPoint x: 1073, endPoint y: 149, distance: 47.2
click at [674, 164] on span "[PERSON_NAME]" at bounding box center [569, 178] width 210 height 29
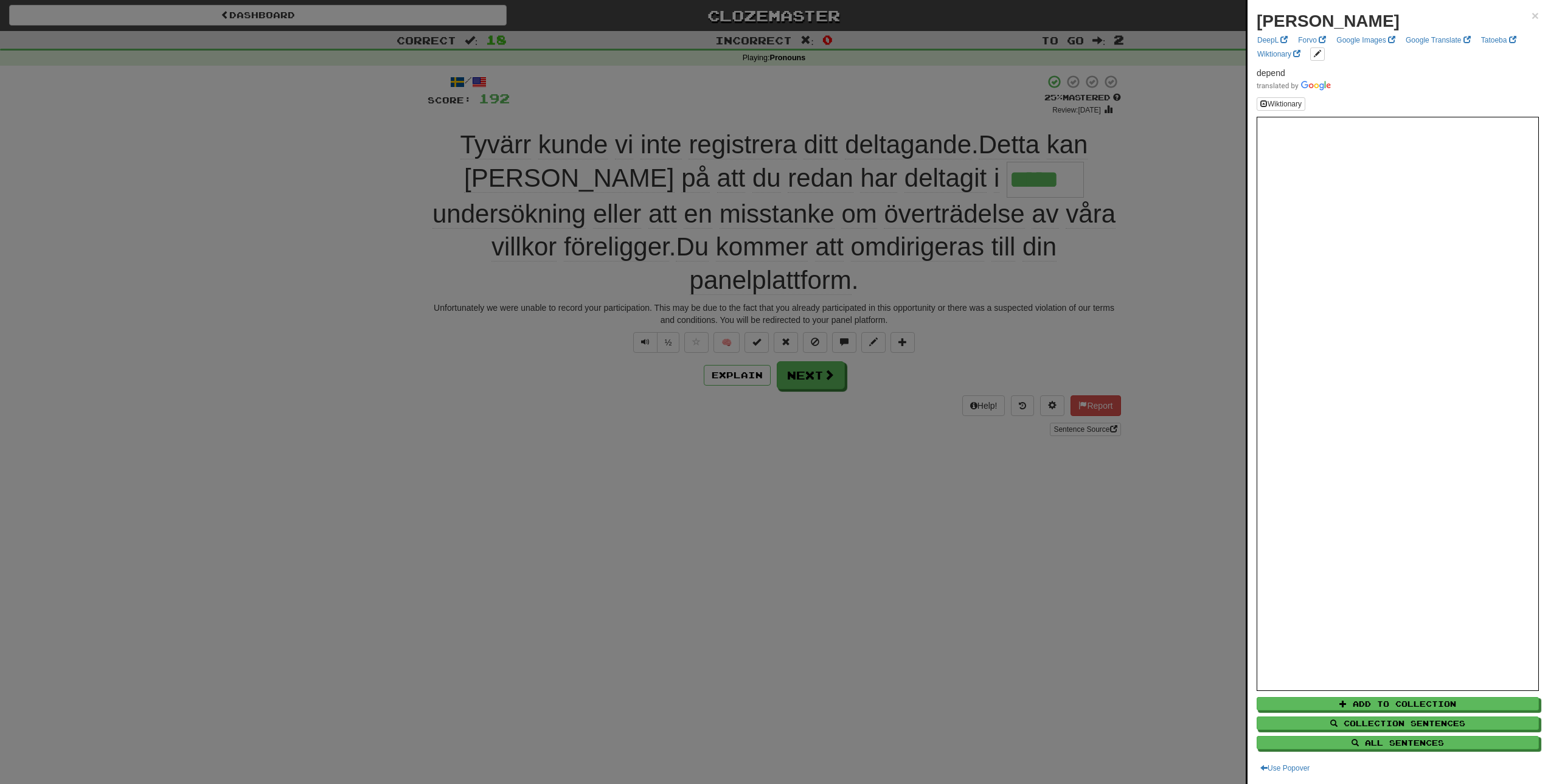
click at [970, 475] on div at bounding box center [774, 392] width 1548 height 784
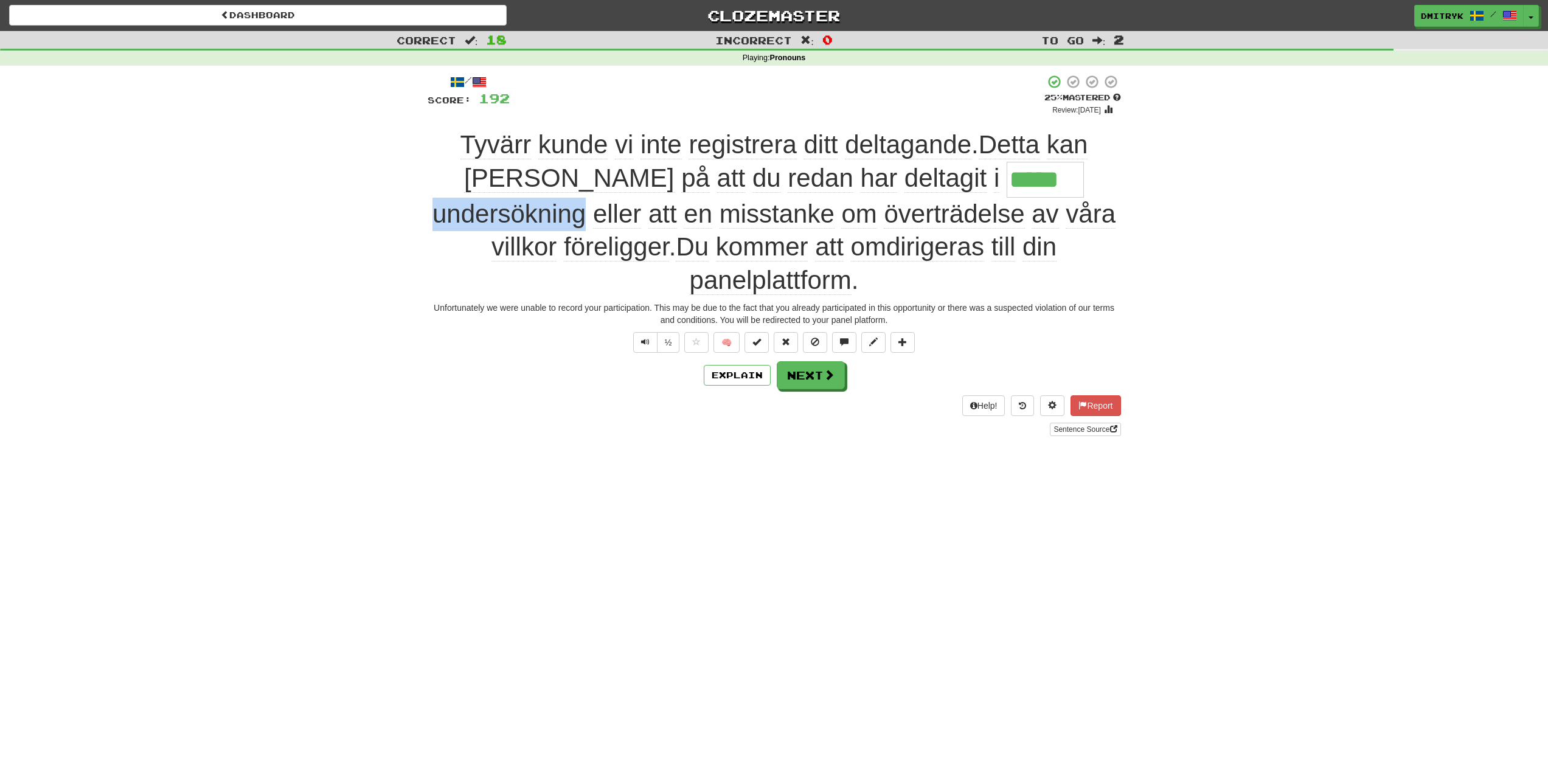
drag, startPoint x: 994, startPoint y: 183, endPoint x: 845, endPoint y: 185, distance: 149.0
click at [845, 200] on span "undersökning [PERSON_NAME] att en misstanke om överträdelse [PERSON_NAME] villk…" at bounding box center [774, 247] width 683 height 95
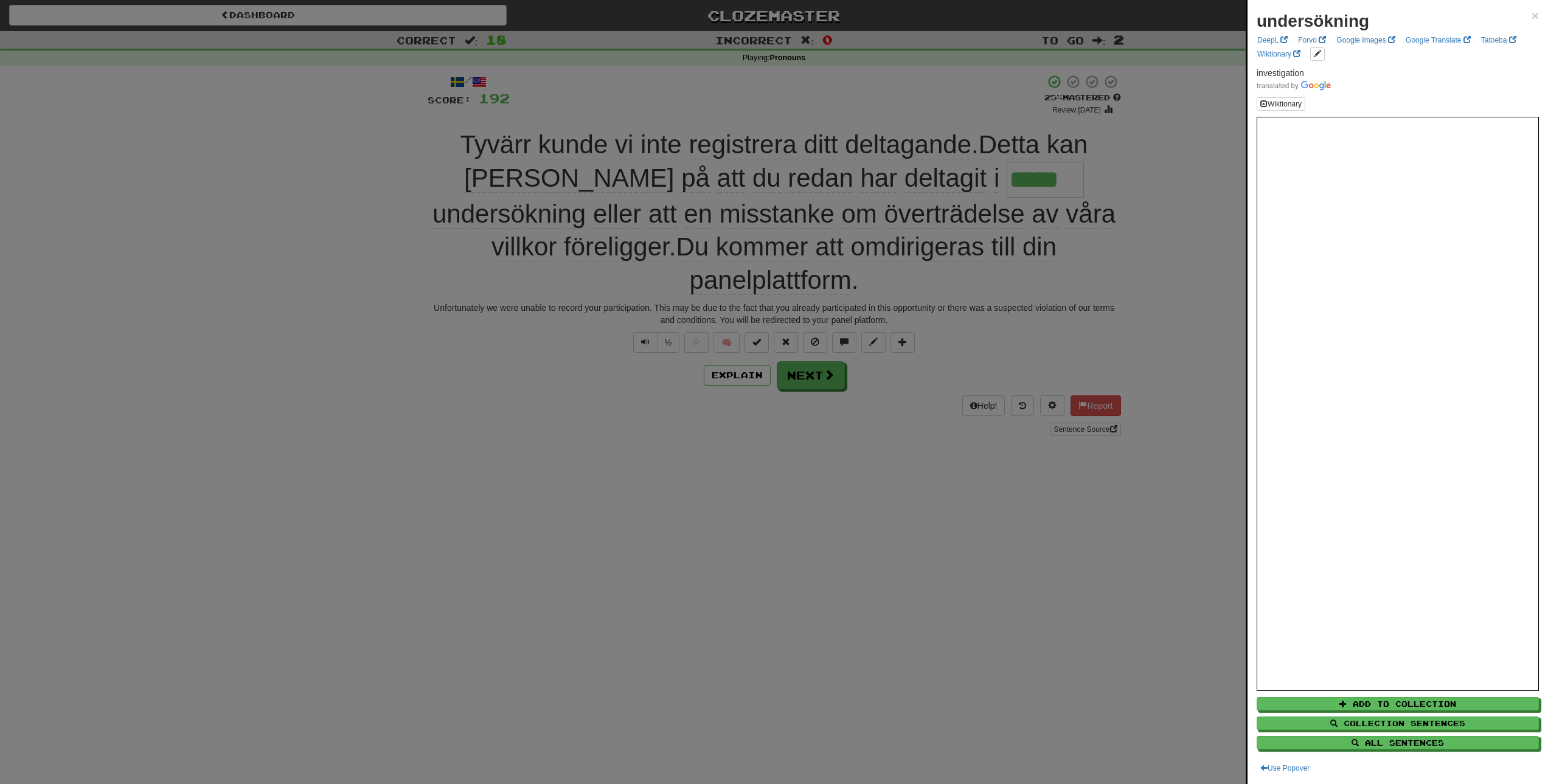
click at [959, 550] on div at bounding box center [774, 392] width 1548 height 784
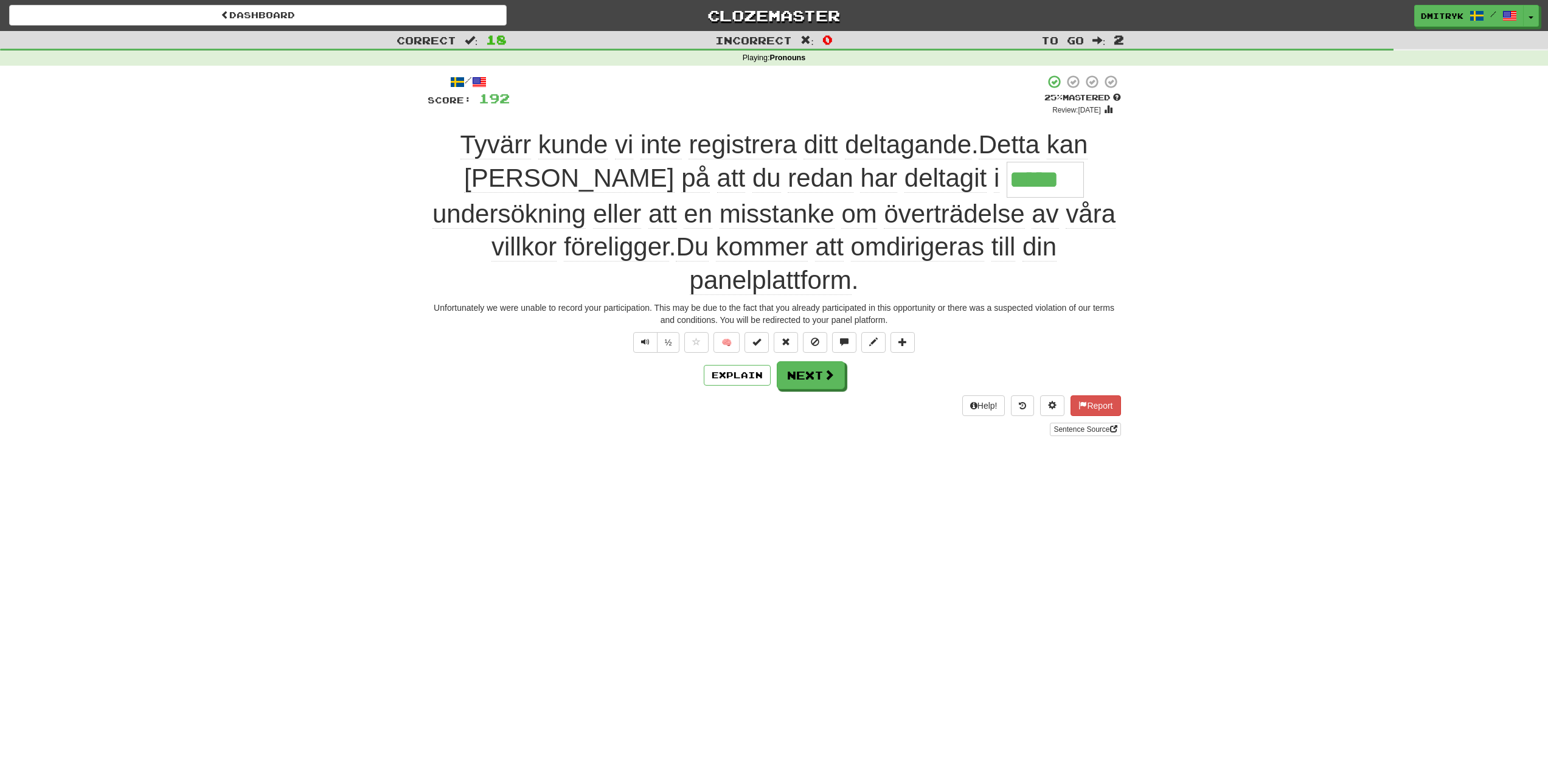
click at [719, 220] on span "misstanke" at bounding box center [777, 214] width 115 height 29
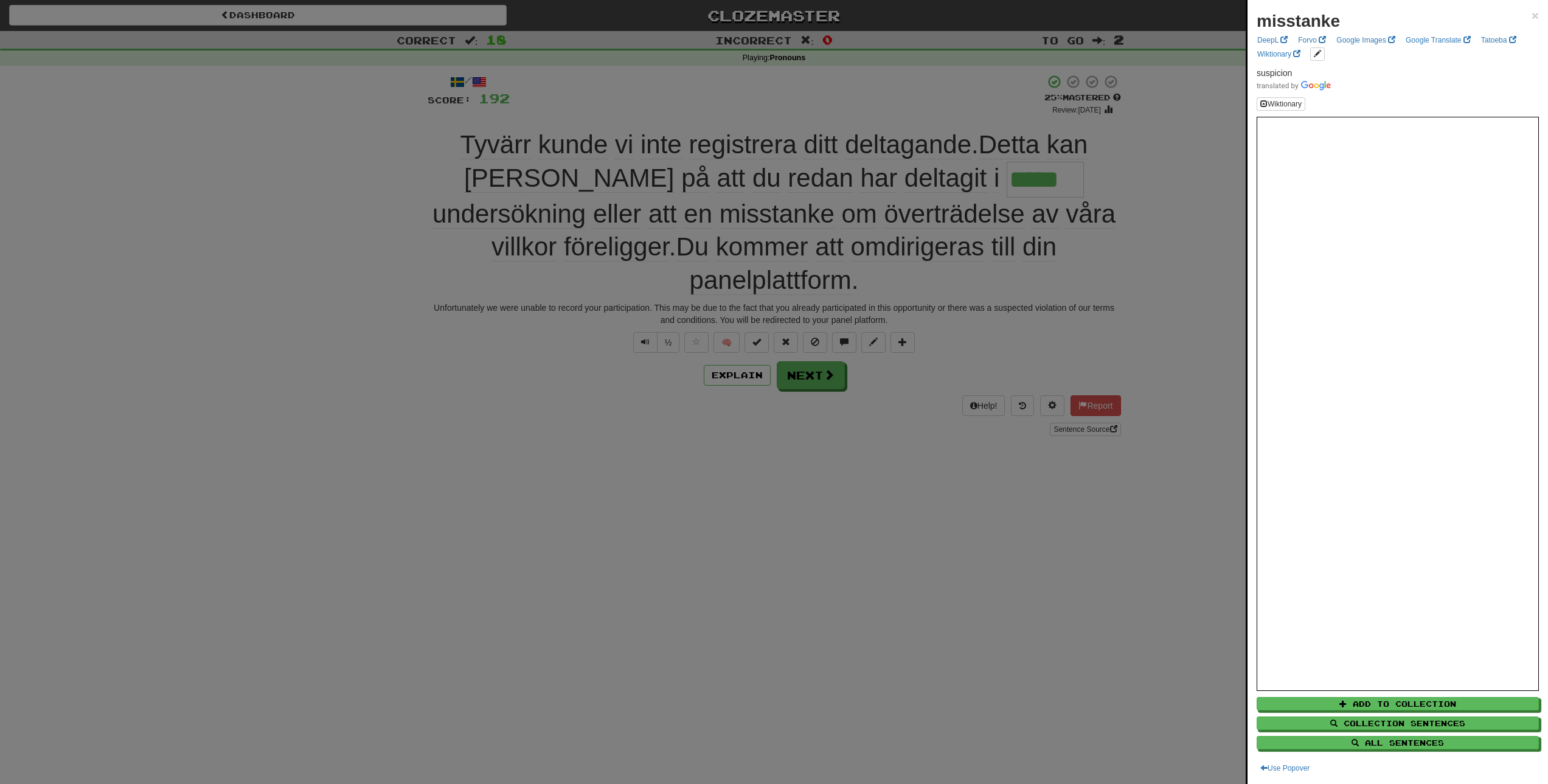
click at [582, 404] on div at bounding box center [774, 392] width 1548 height 784
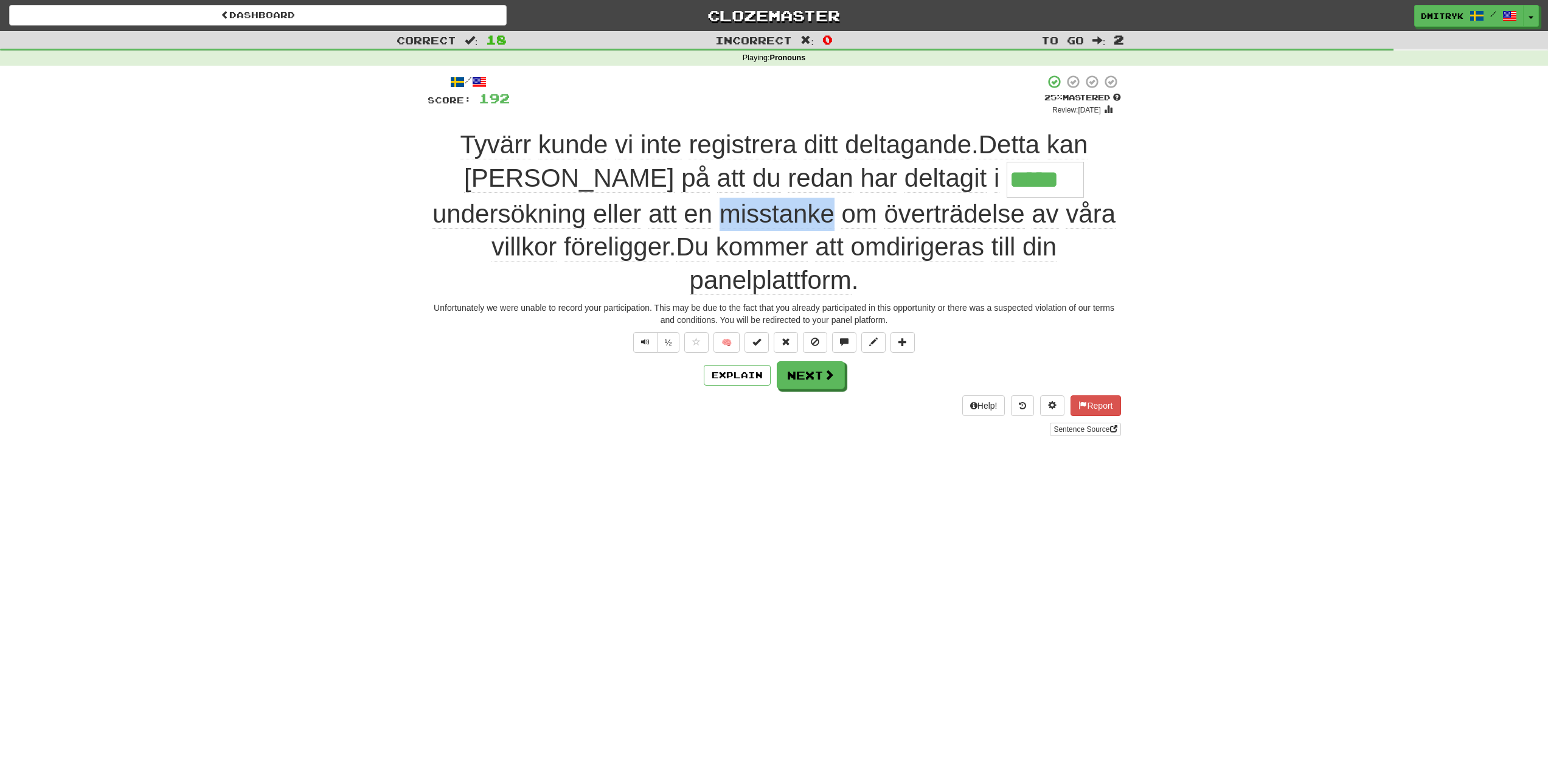
drag, startPoint x: 459, startPoint y: 218, endPoint x: 571, endPoint y: 211, distance: 112.2
click at [571, 211] on div "Tyvärr [PERSON_NAME] vi inte registrera ditt deltagande . Detta [PERSON_NAME] p…" at bounding box center [774, 212] width 694 height 168
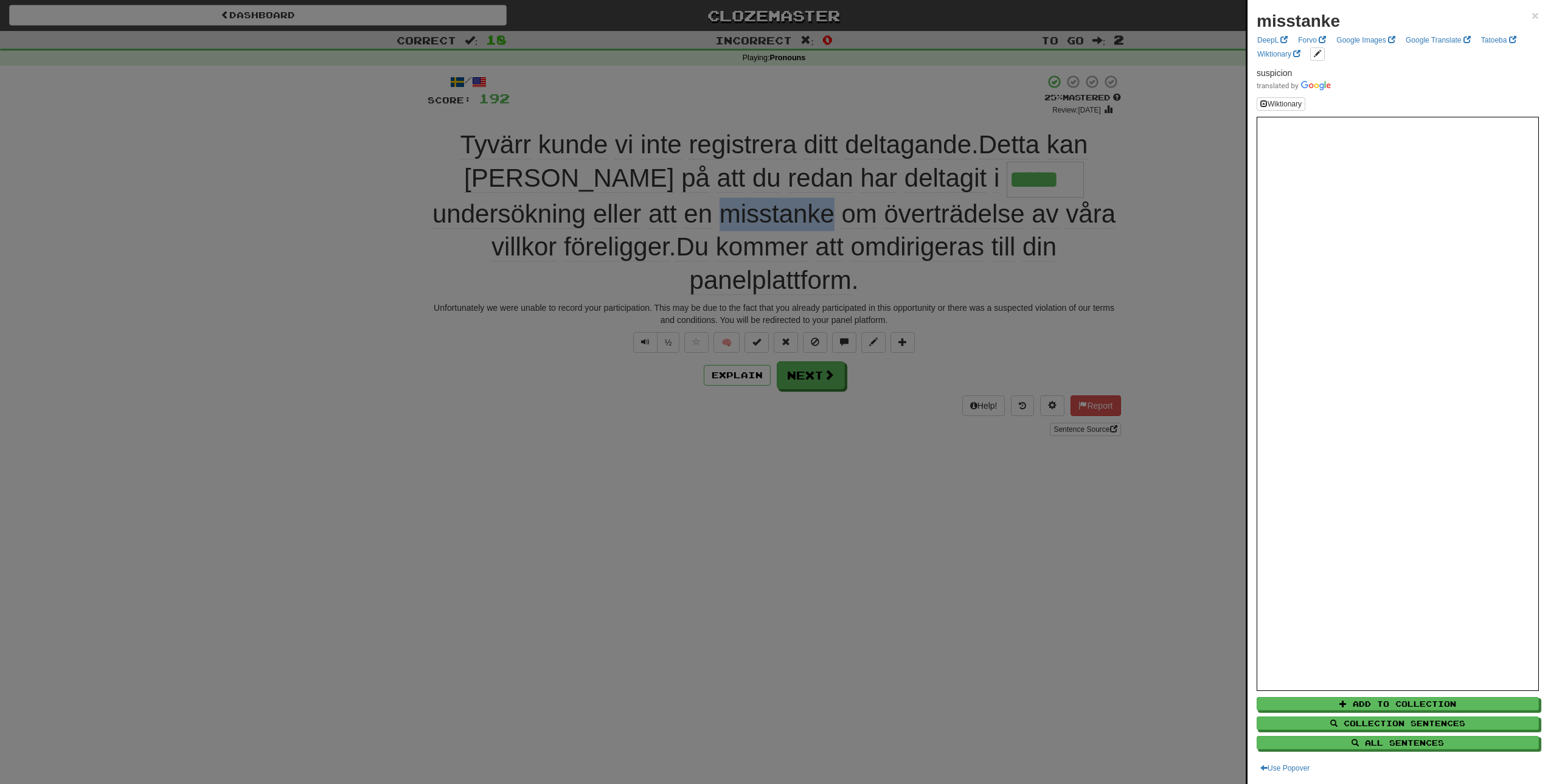
click at [930, 534] on div at bounding box center [774, 392] width 1548 height 784
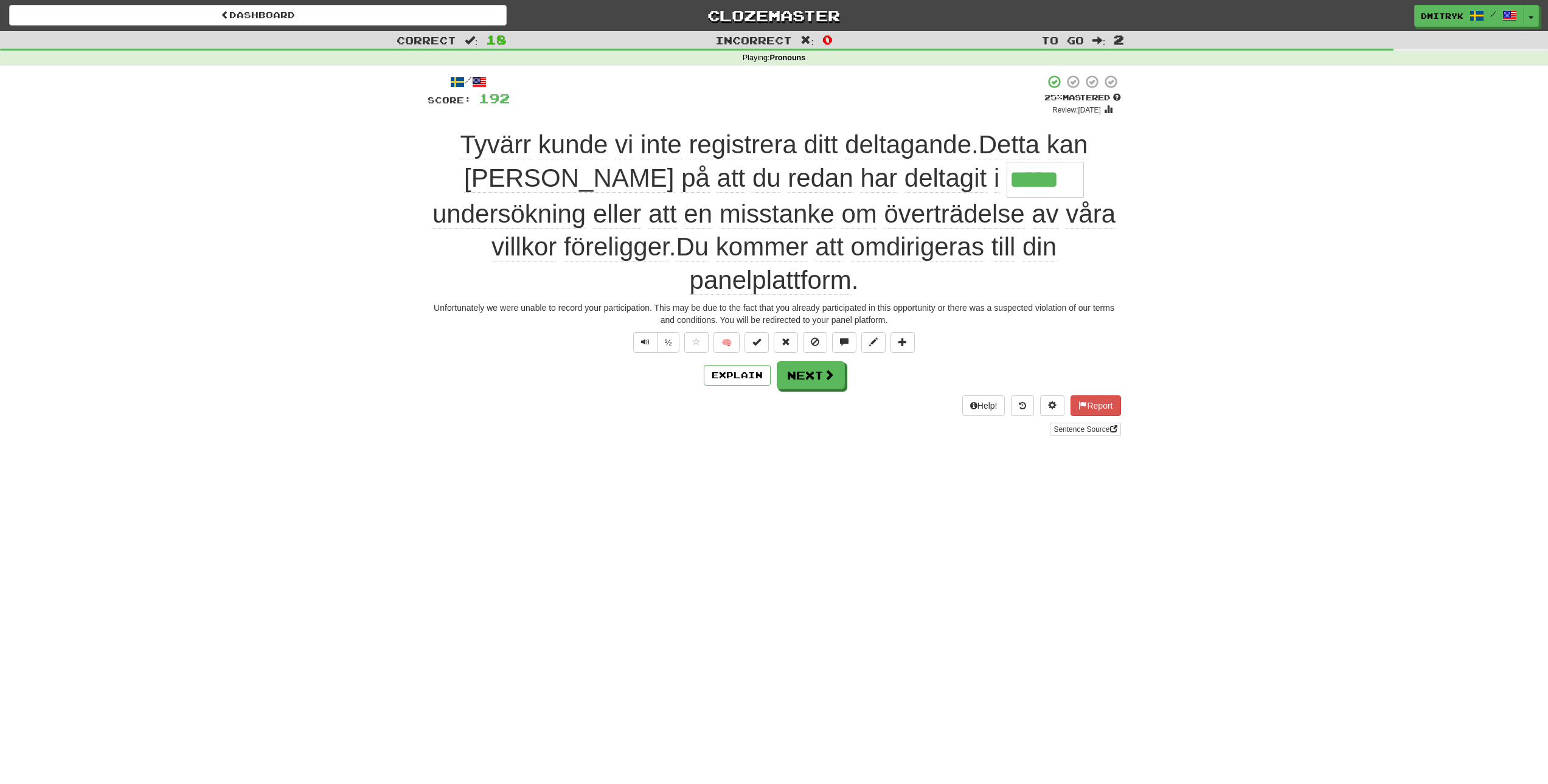
click at [884, 217] on span "överträdelse" at bounding box center [954, 214] width 140 height 29
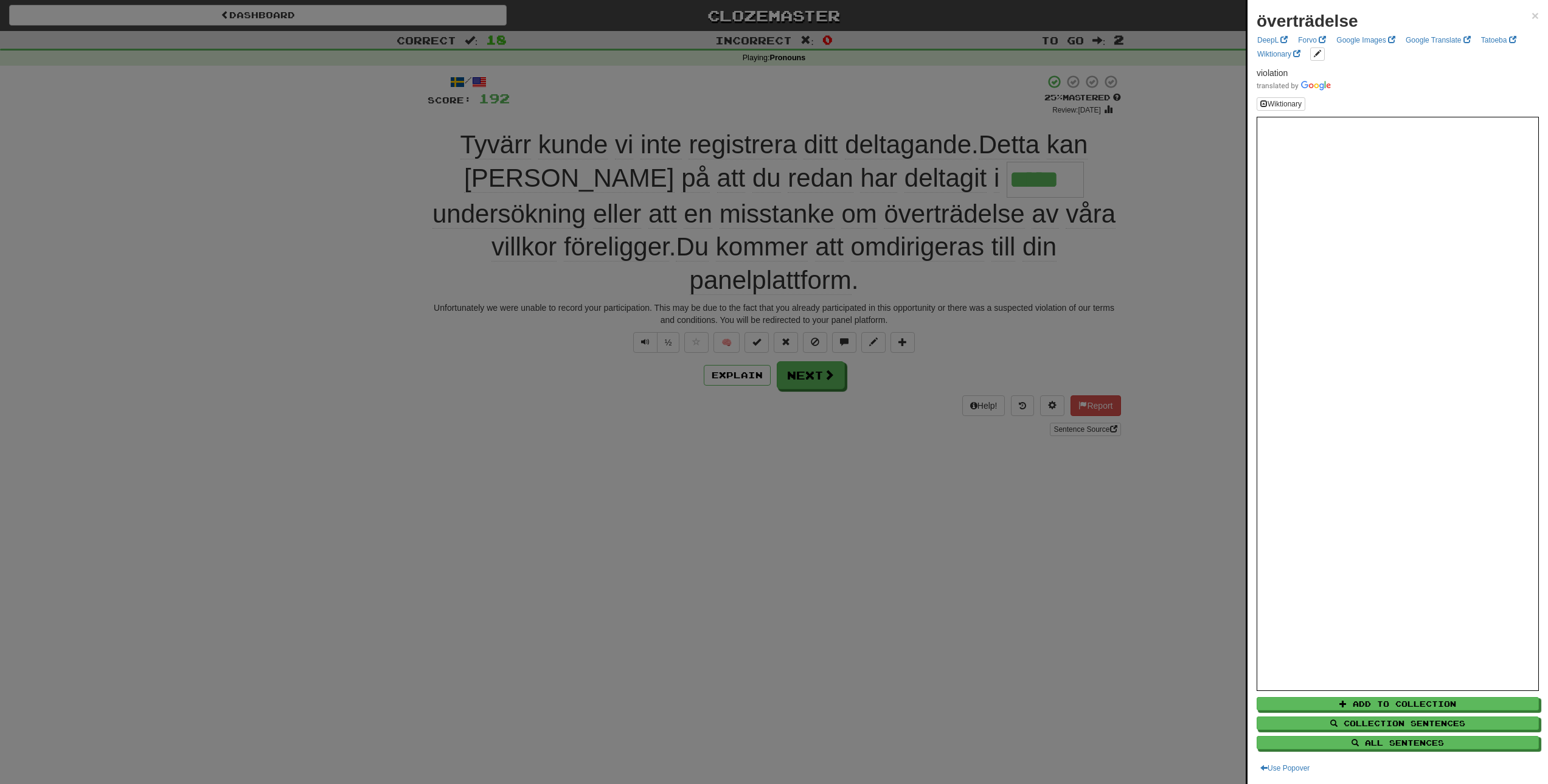
click at [1304, 21] on strong "överträdelse" at bounding box center [1307, 21] width 102 height 19
click at [889, 421] on div at bounding box center [774, 392] width 1548 height 784
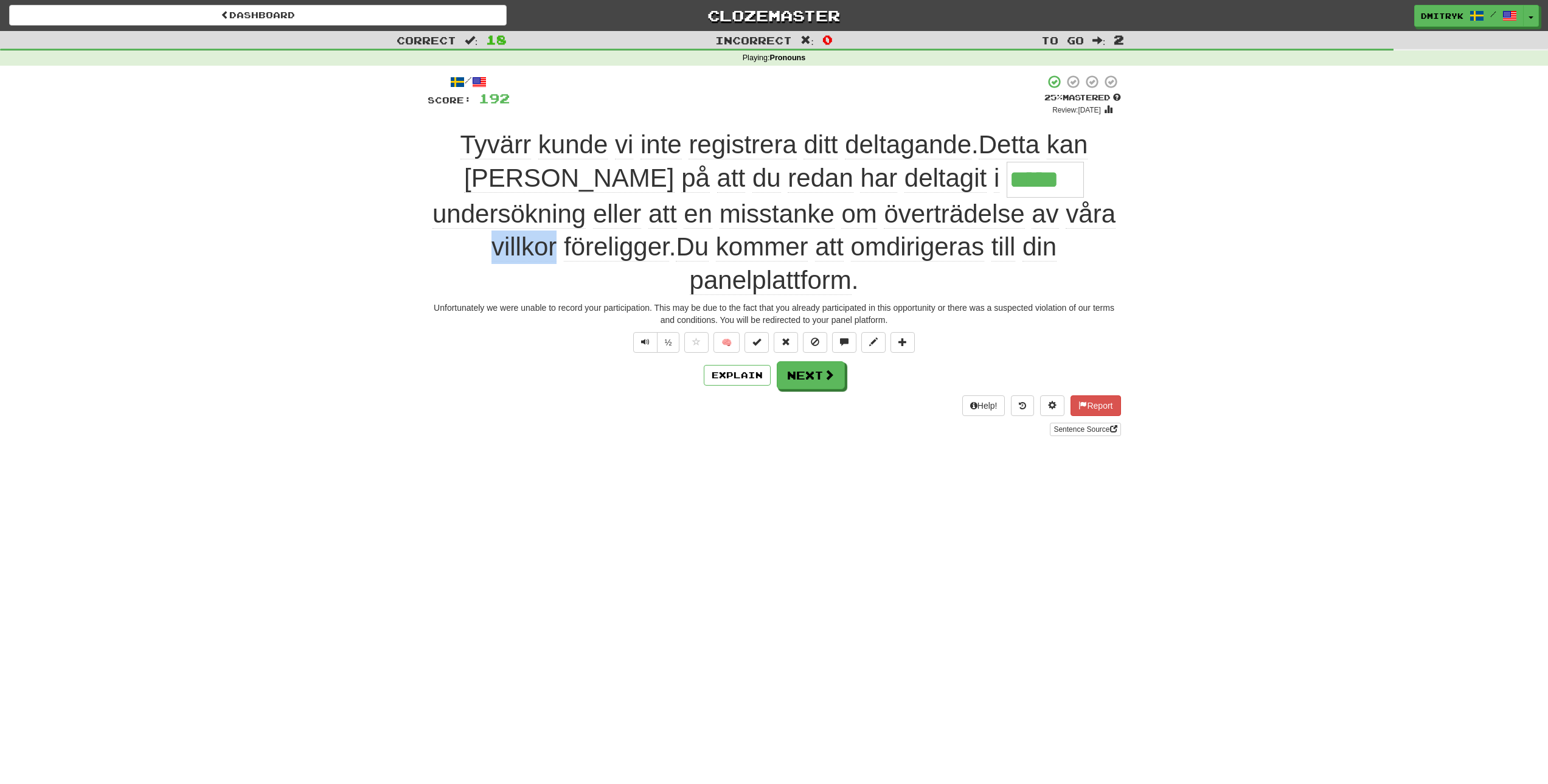
drag, startPoint x: 929, startPoint y: 215, endPoint x: 869, endPoint y: 215, distance: 60.0
click at [869, 215] on span "undersökning [PERSON_NAME] att en misstanke om överträdelse [PERSON_NAME] villk…" at bounding box center [774, 247] width 683 height 95
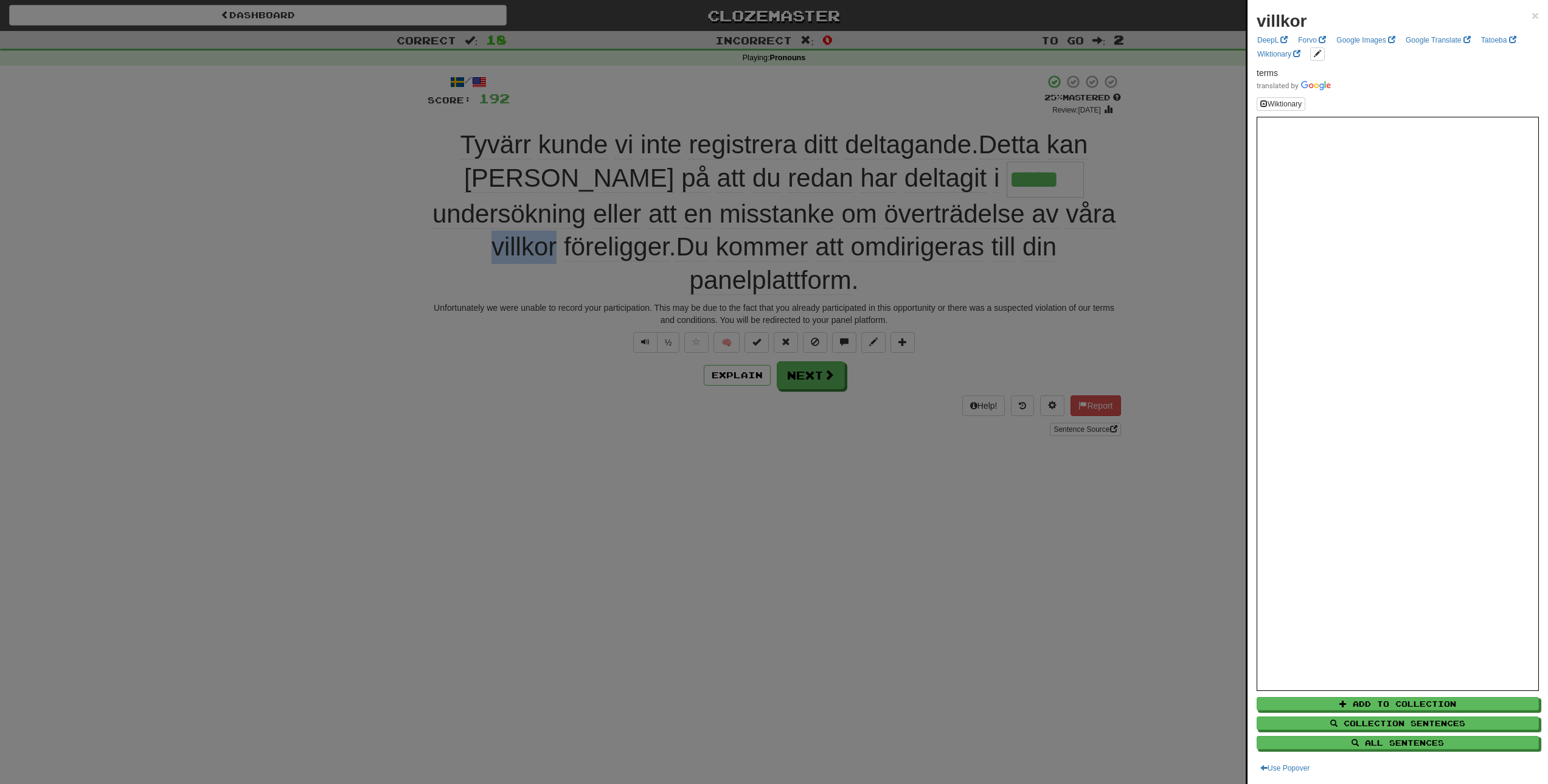
click at [1040, 313] on div at bounding box center [774, 392] width 1548 height 784
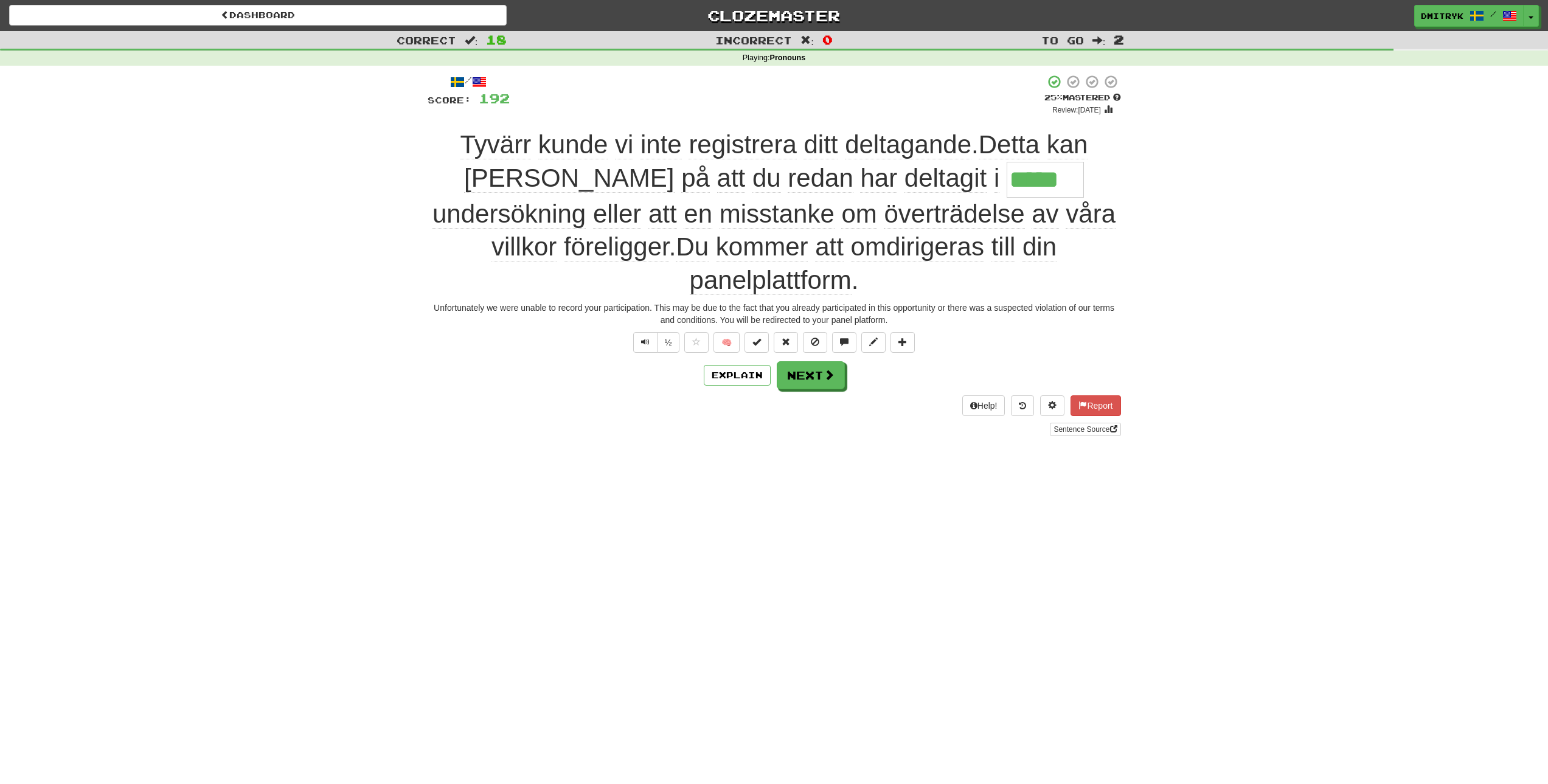
click at [669, 232] on span "föreligger" at bounding box center [616, 247] width 105 height 29
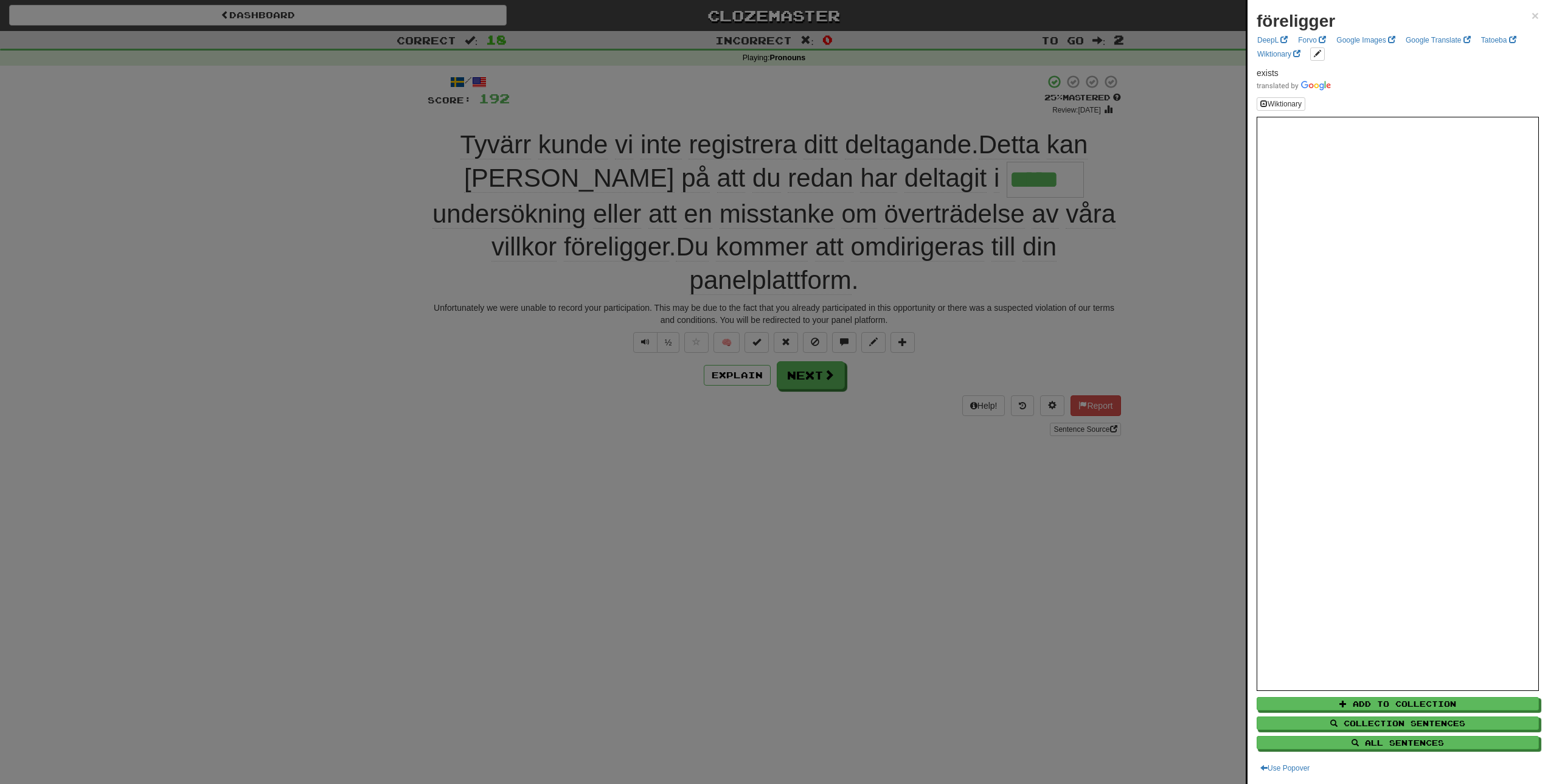
click at [1043, 279] on div at bounding box center [774, 392] width 1548 height 784
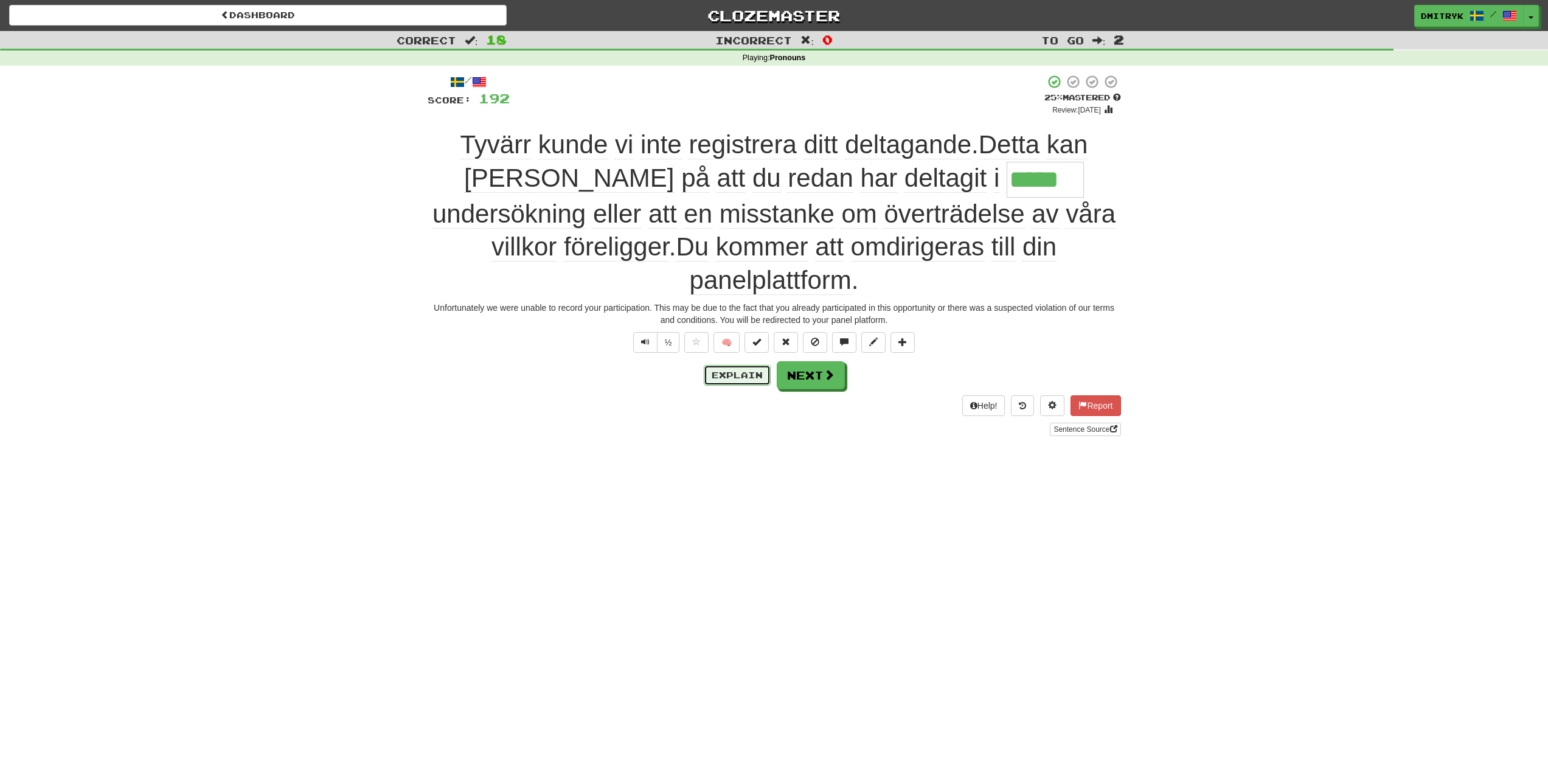
click at [737, 365] on button "Explain" at bounding box center [737, 375] width 67 height 20
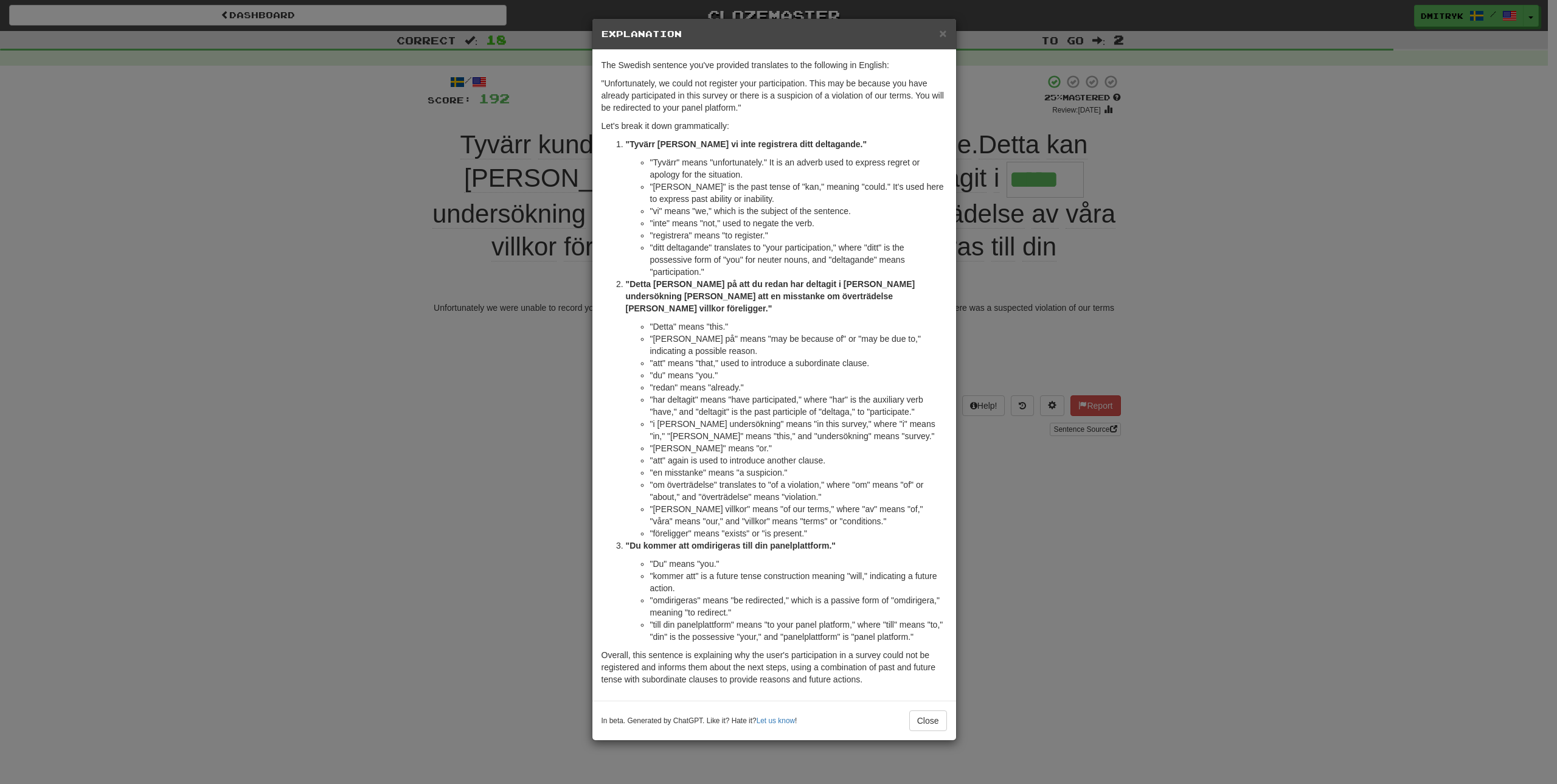
click at [671, 527] on li ""föreligger" means "exists" or "is present."" at bounding box center [798, 533] width 297 height 12
click at [1099, 470] on div "× Explanation The Swedish sentence you've provided translates to the following …" at bounding box center [778, 392] width 1557 height 784
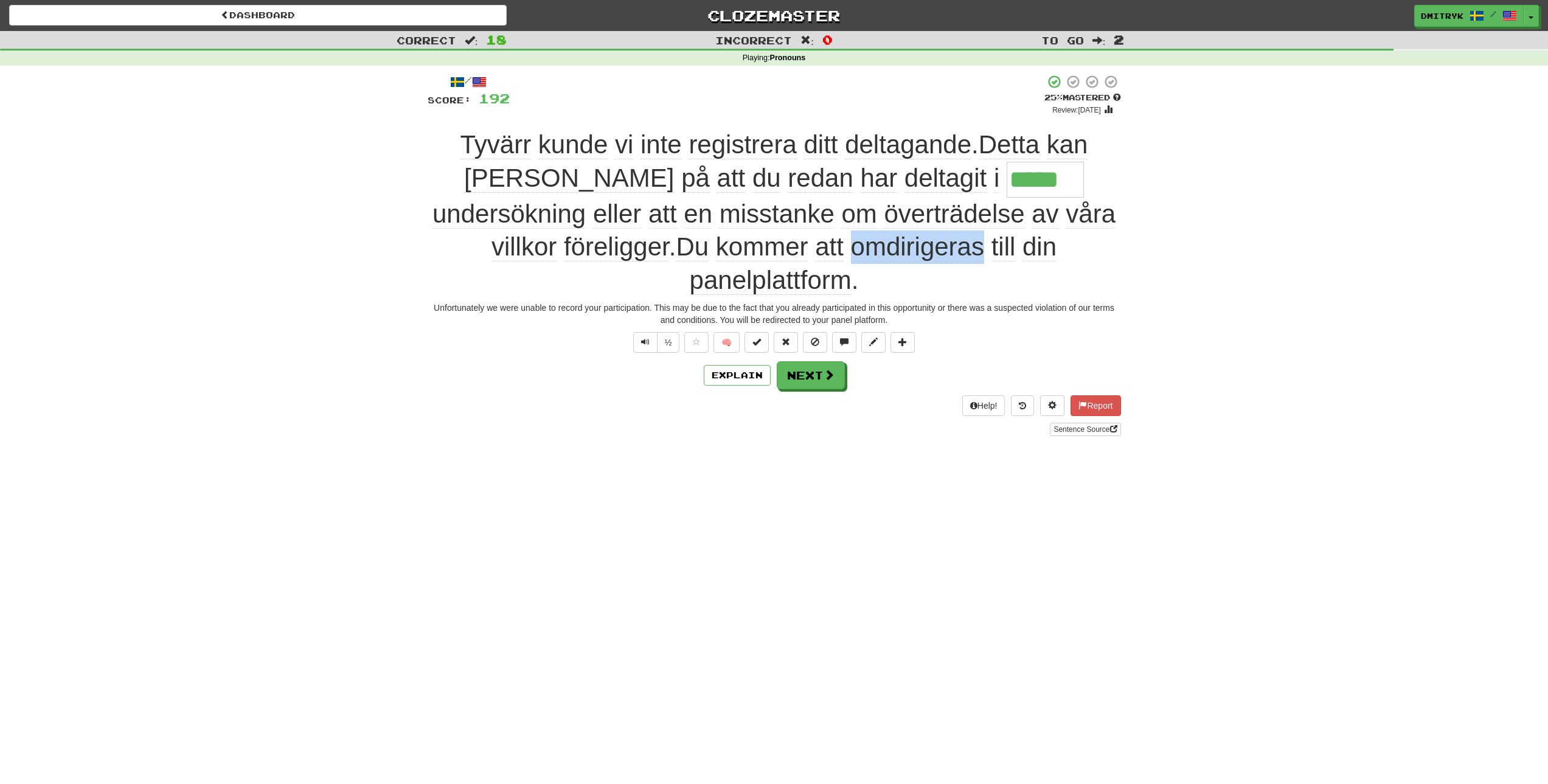
drag, startPoint x: 786, startPoint y: 250, endPoint x: 657, endPoint y: 258, distance: 129.2
click at [657, 258] on span "undersökning [PERSON_NAME] att en misstanke om överträdelse [PERSON_NAME] villk…" at bounding box center [774, 247] width 683 height 95
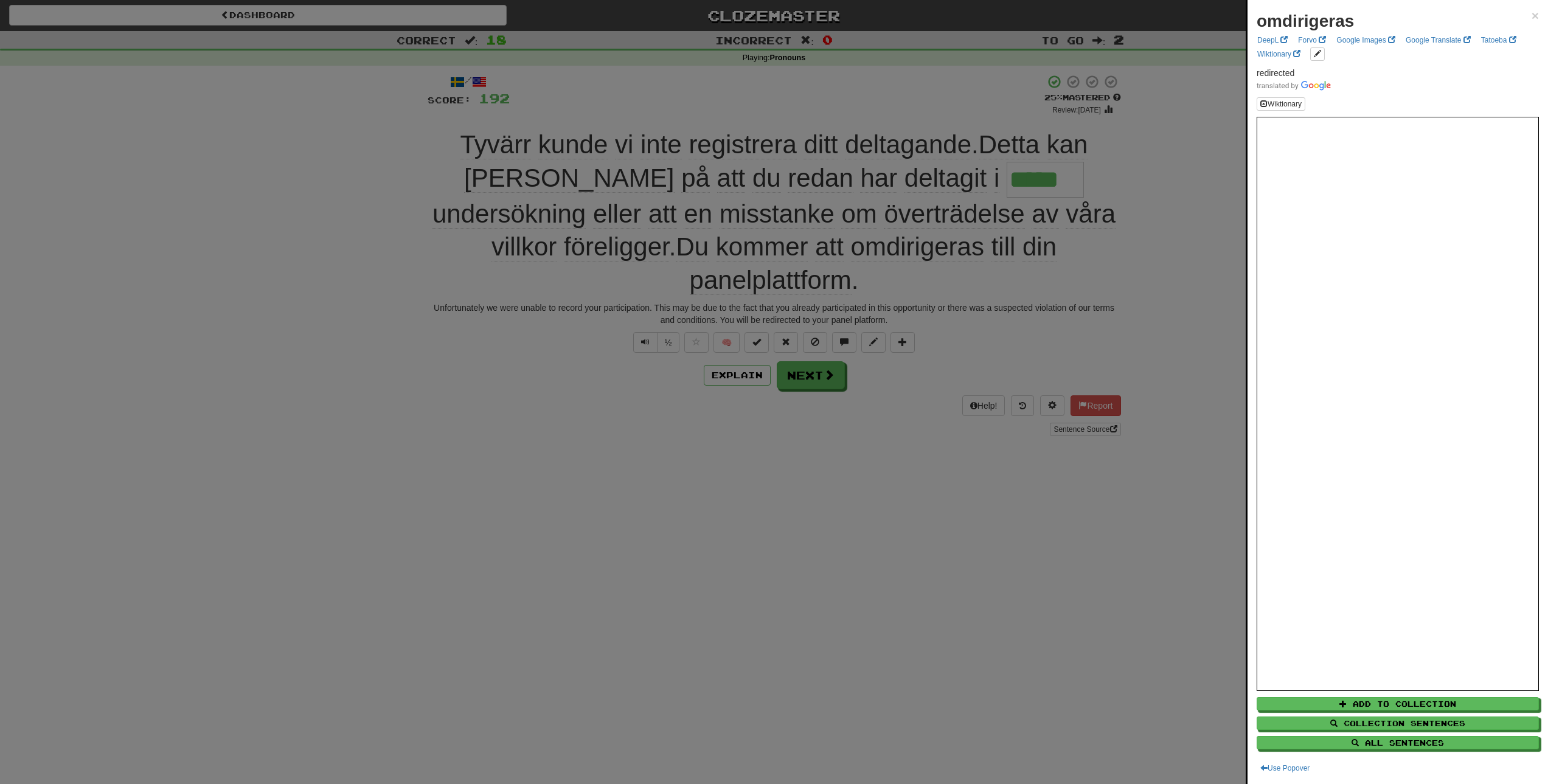
click at [876, 436] on div at bounding box center [774, 392] width 1548 height 784
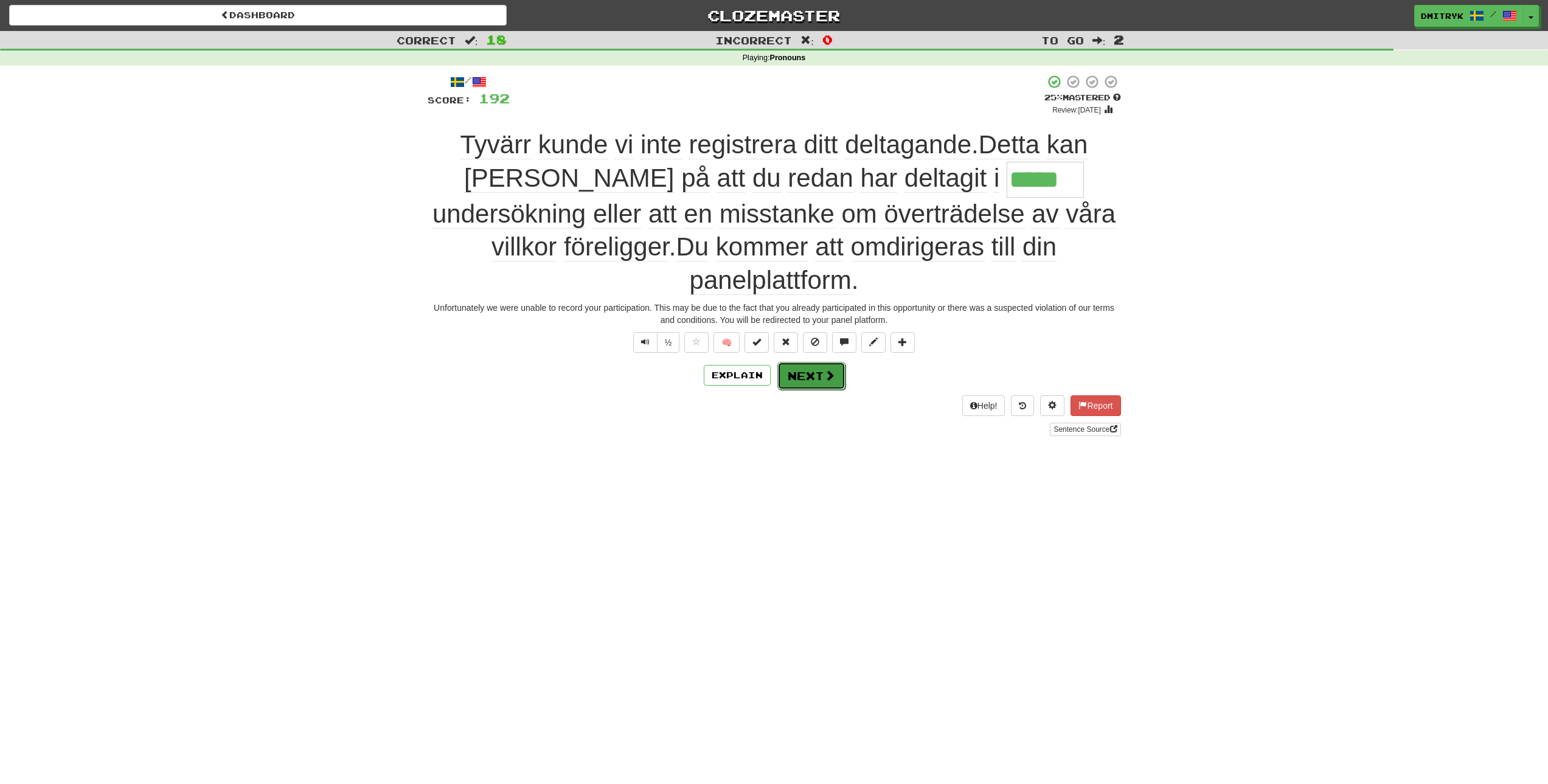
click at [821, 362] on button "Next" at bounding box center [812, 376] width 68 height 28
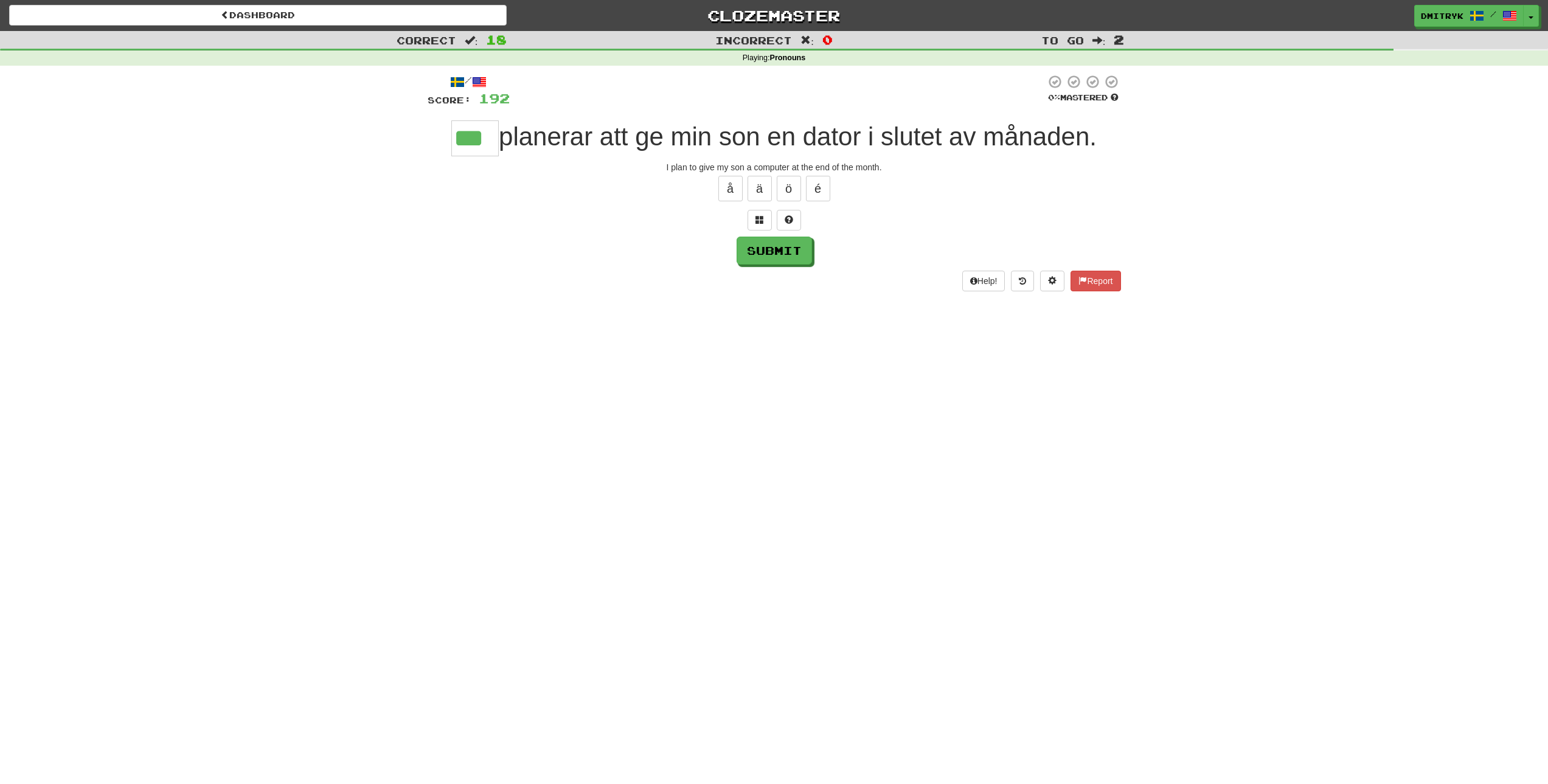
type input "***"
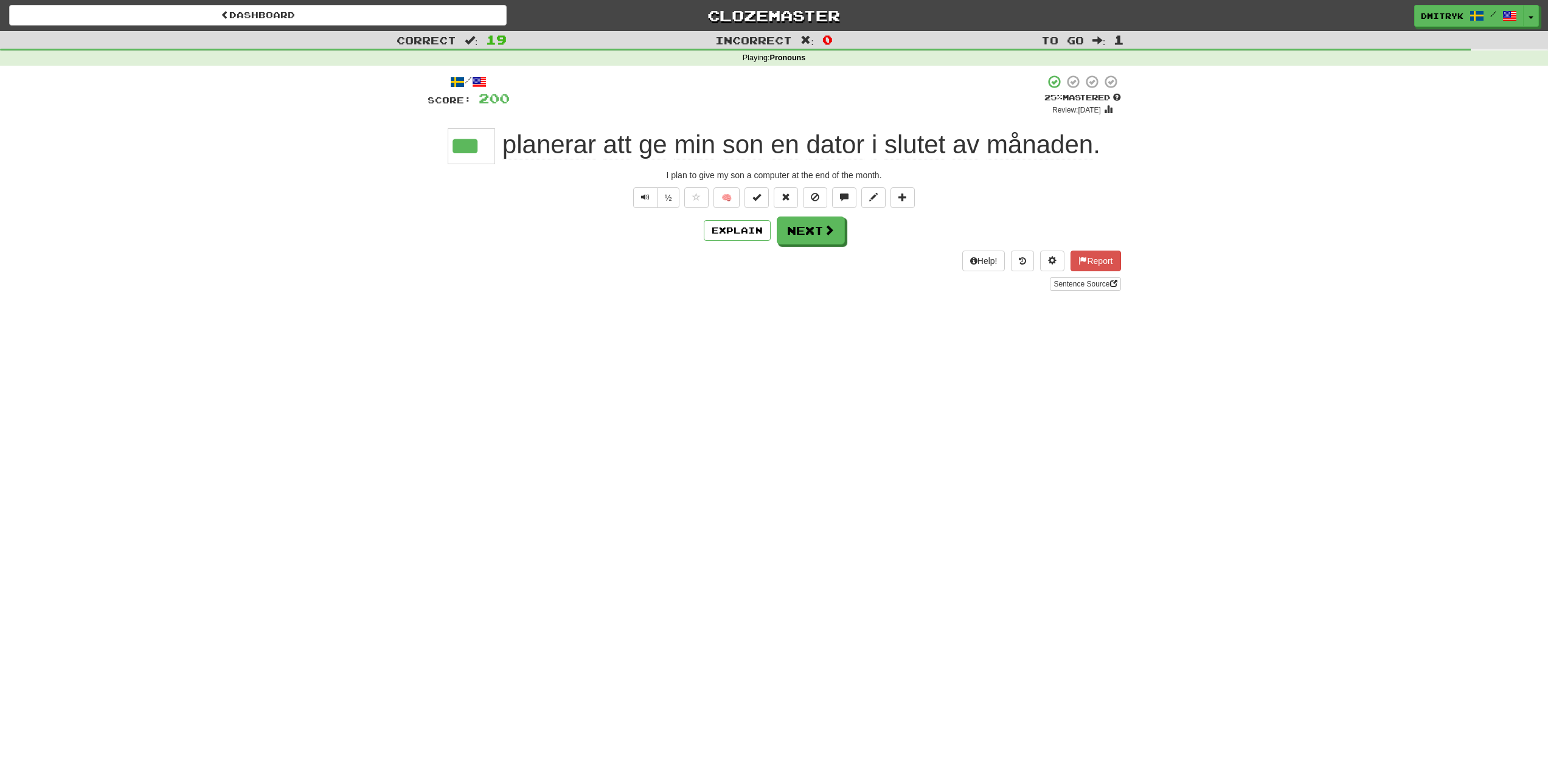
click at [887, 374] on div "Dashboard Clozemaster DmitryK / Toggle Dropdown Dashboard Leaderboard Activity …" at bounding box center [774, 392] width 1548 height 784
click at [647, 199] on span "Text-to-speech controls" at bounding box center [645, 197] width 8 height 8
click at [809, 237] on button "Next" at bounding box center [812, 230] width 68 height 28
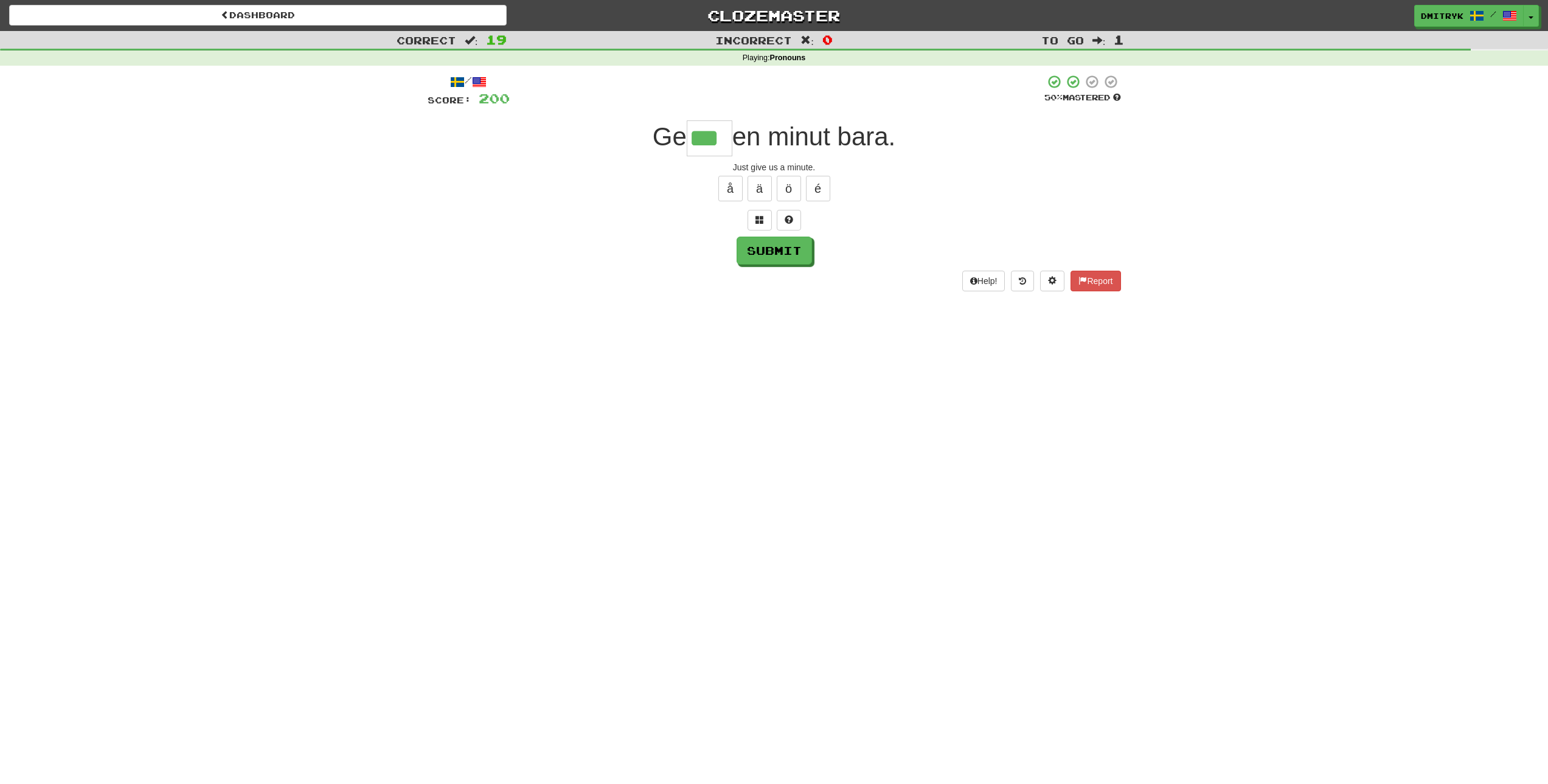
type input "***"
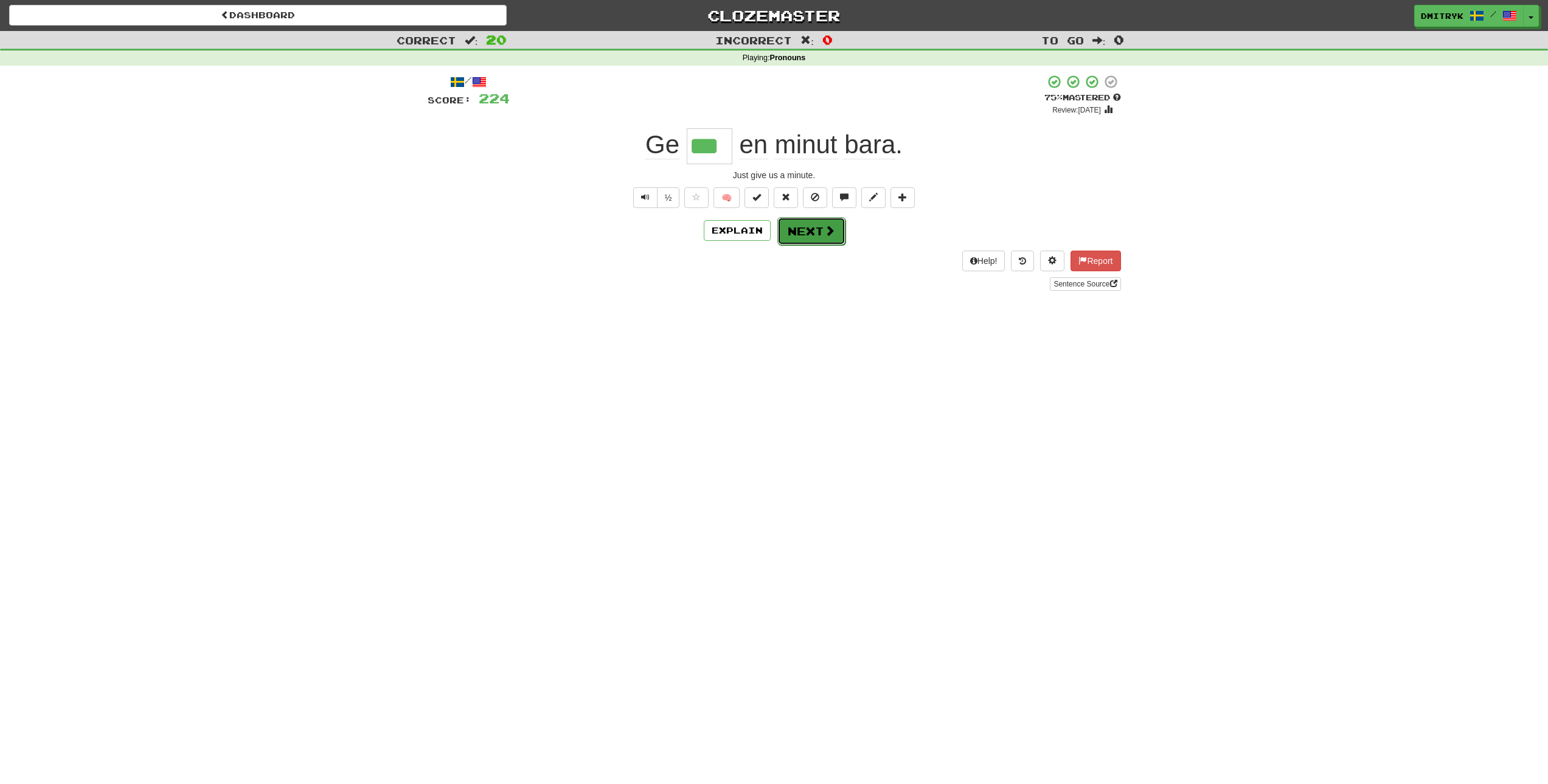
click at [812, 228] on button "Next" at bounding box center [812, 230] width 68 height 28
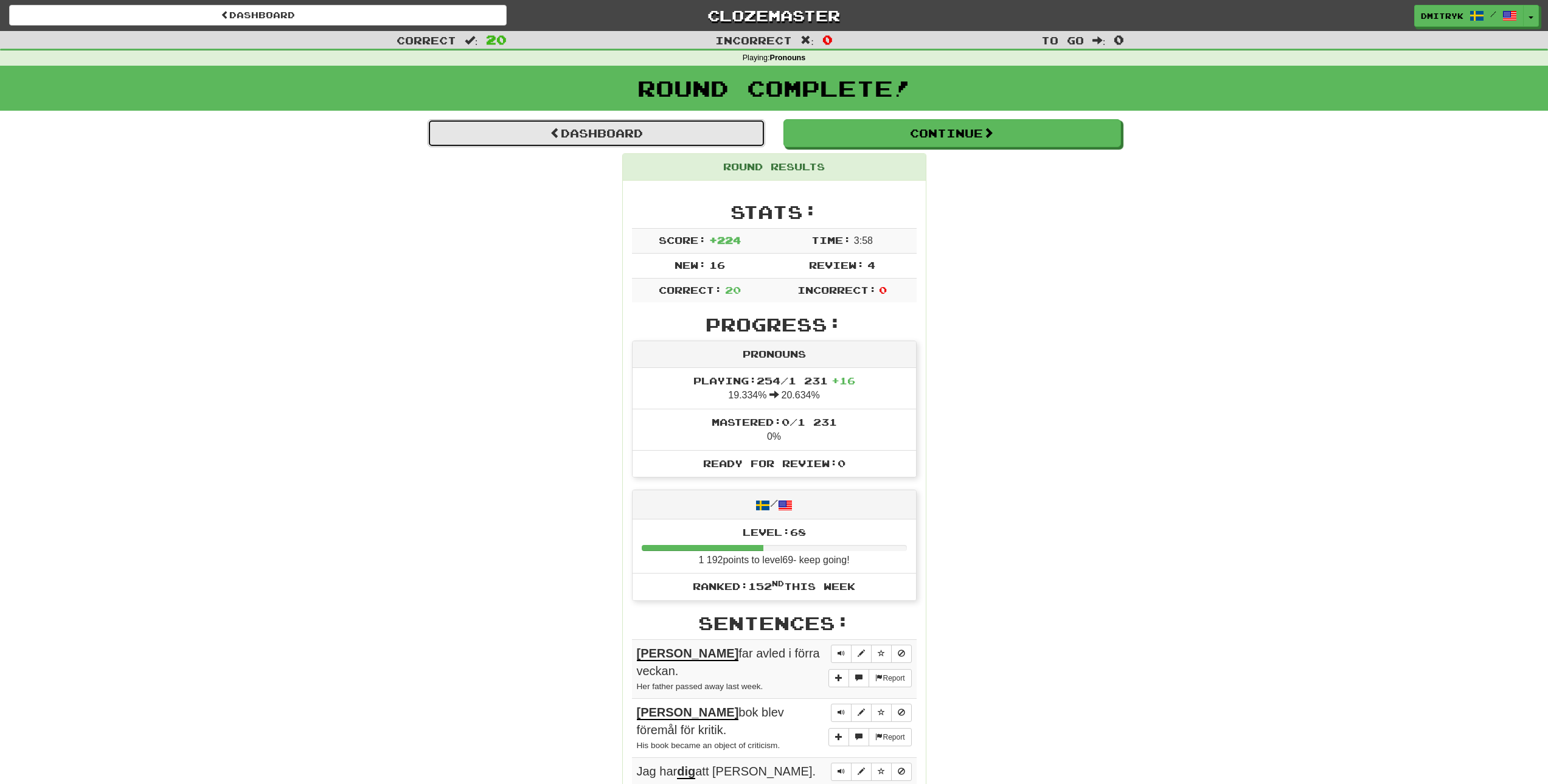
click at [712, 140] on link "Dashboard" at bounding box center [596, 133] width 338 height 28
